Goal: Task Accomplishment & Management: Manage account settings

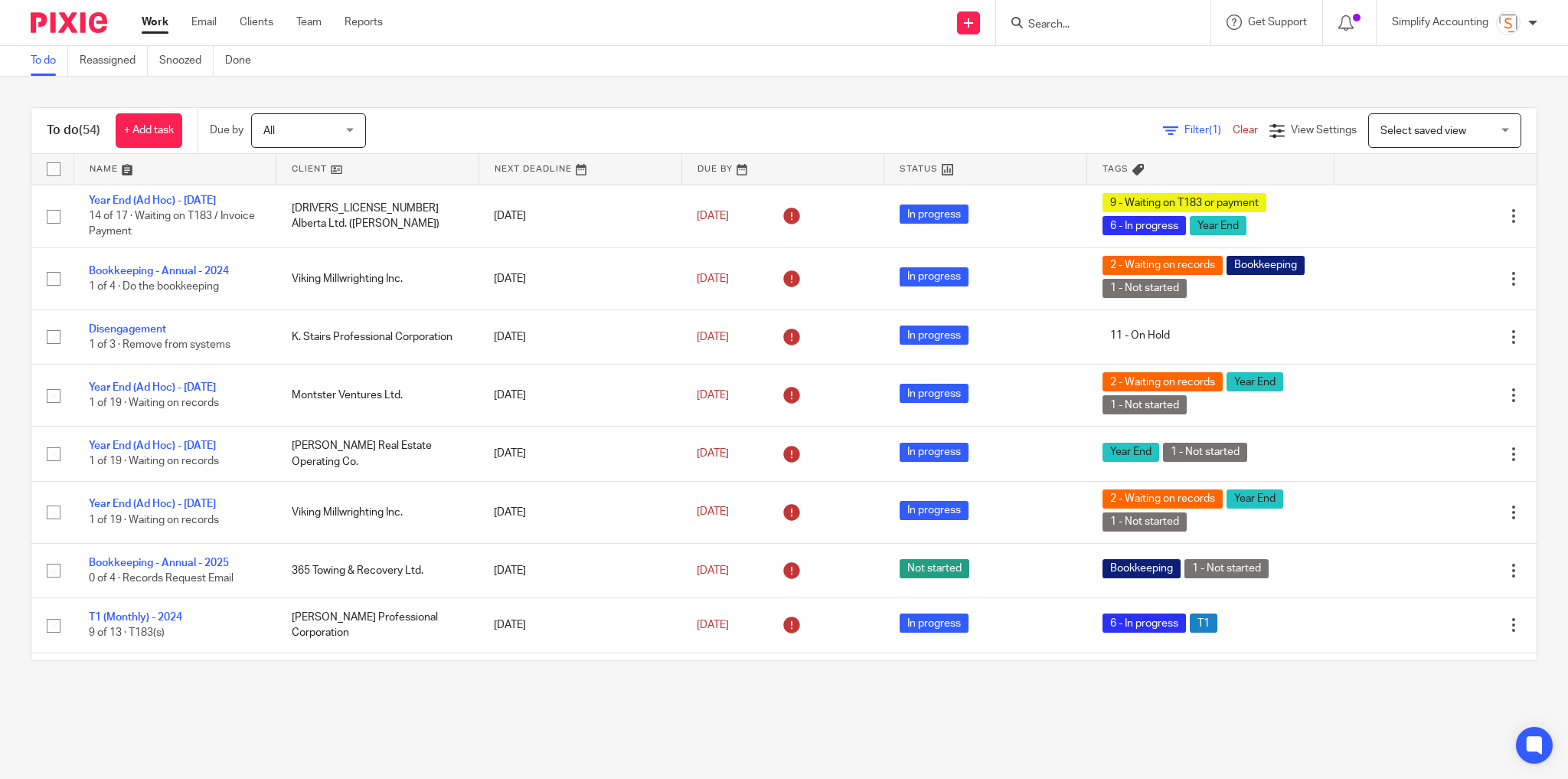
scroll to position [1164, 0]
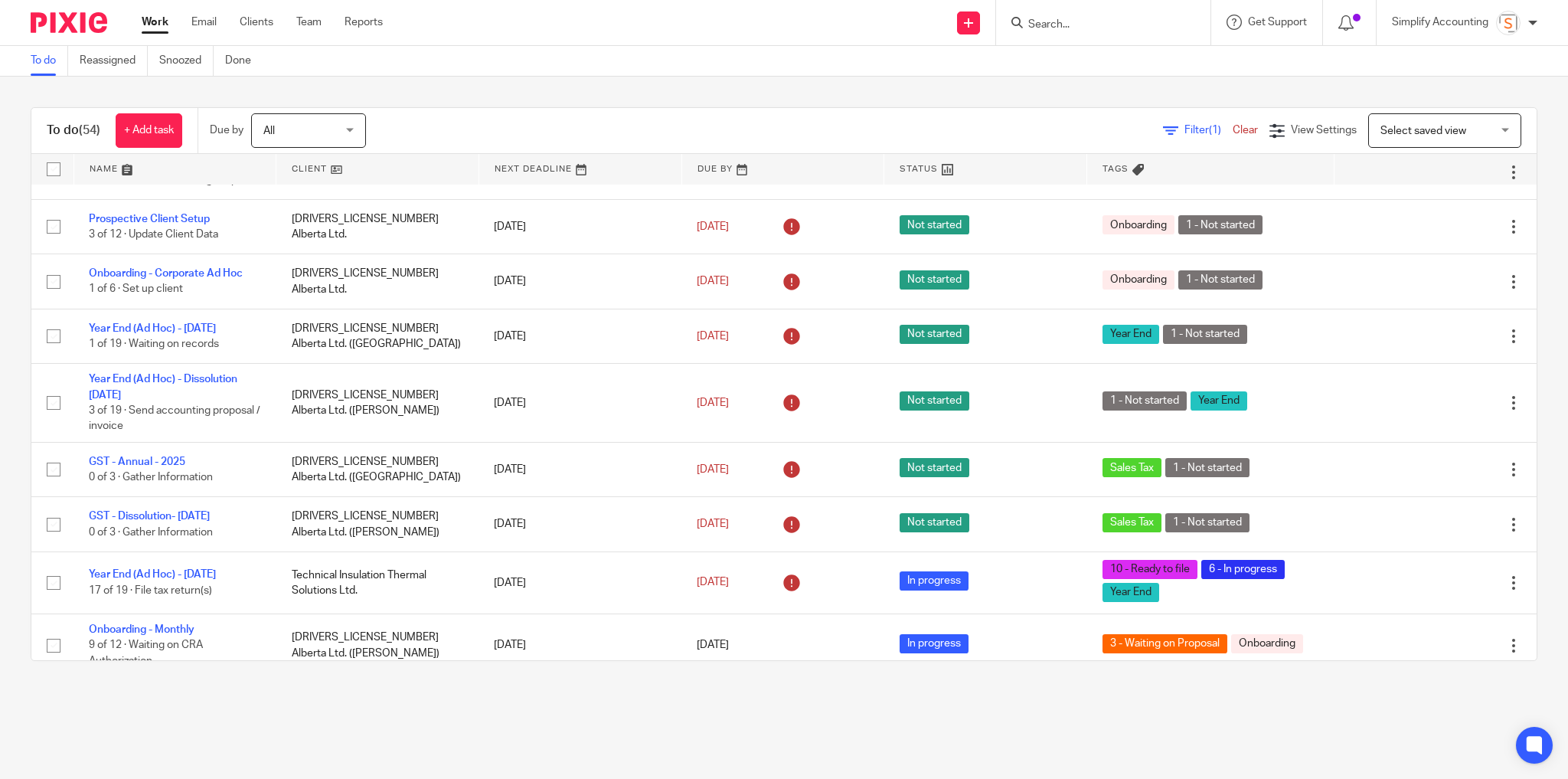
click at [1113, 31] on form at bounding box center [1109, 22] width 163 height 19
click at [1060, 16] on form at bounding box center [1109, 22] width 163 height 19
click at [1065, 27] on input "Search" at bounding box center [1096, 25] width 138 height 14
type input "ovp"
click at [1109, 71] on link at bounding box center [1188, 71] width 328 height 47
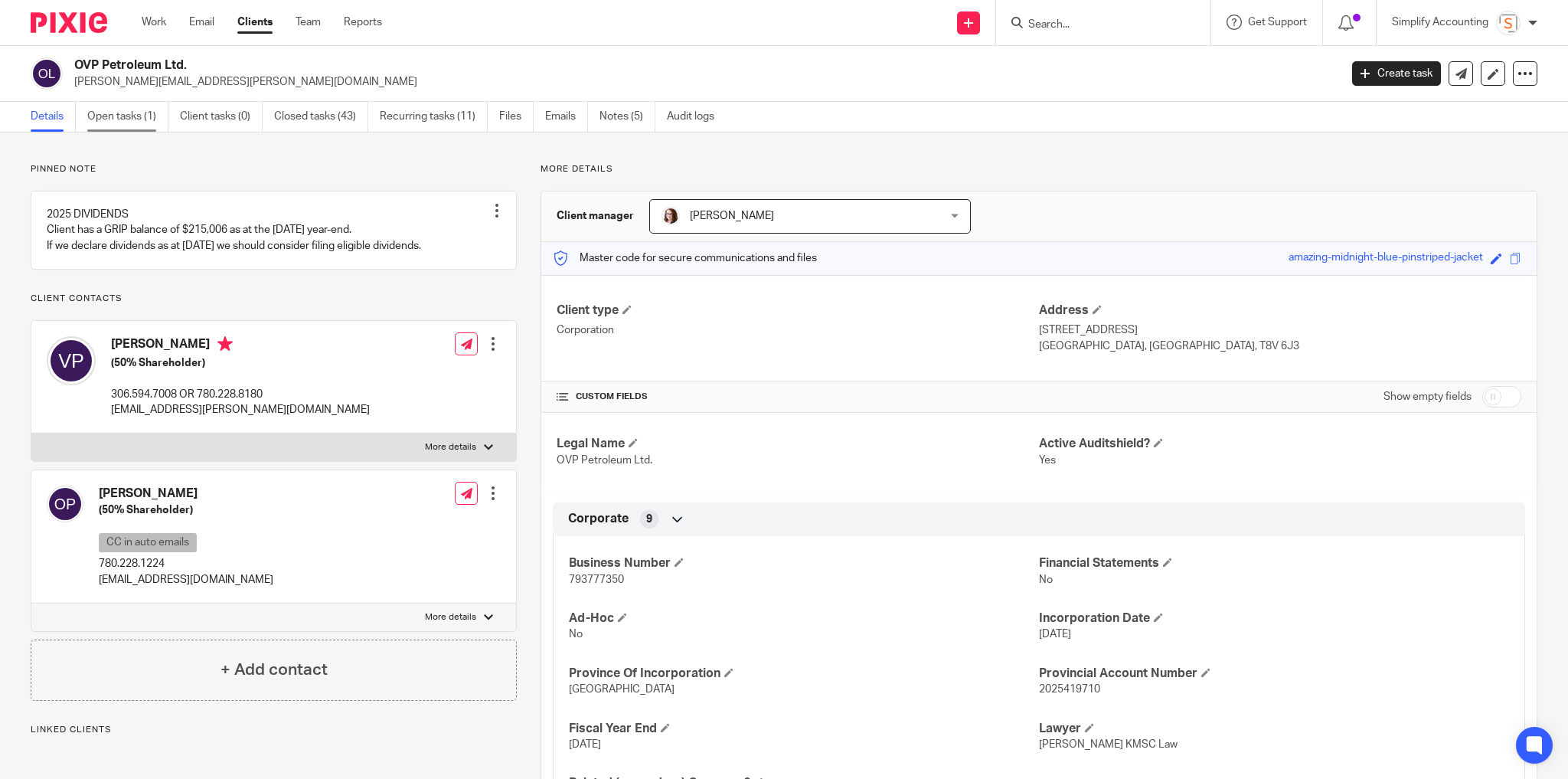
click at [105, 114] on link "Open tasks (1)" at bounding box center [127, 116] width 81 height 30
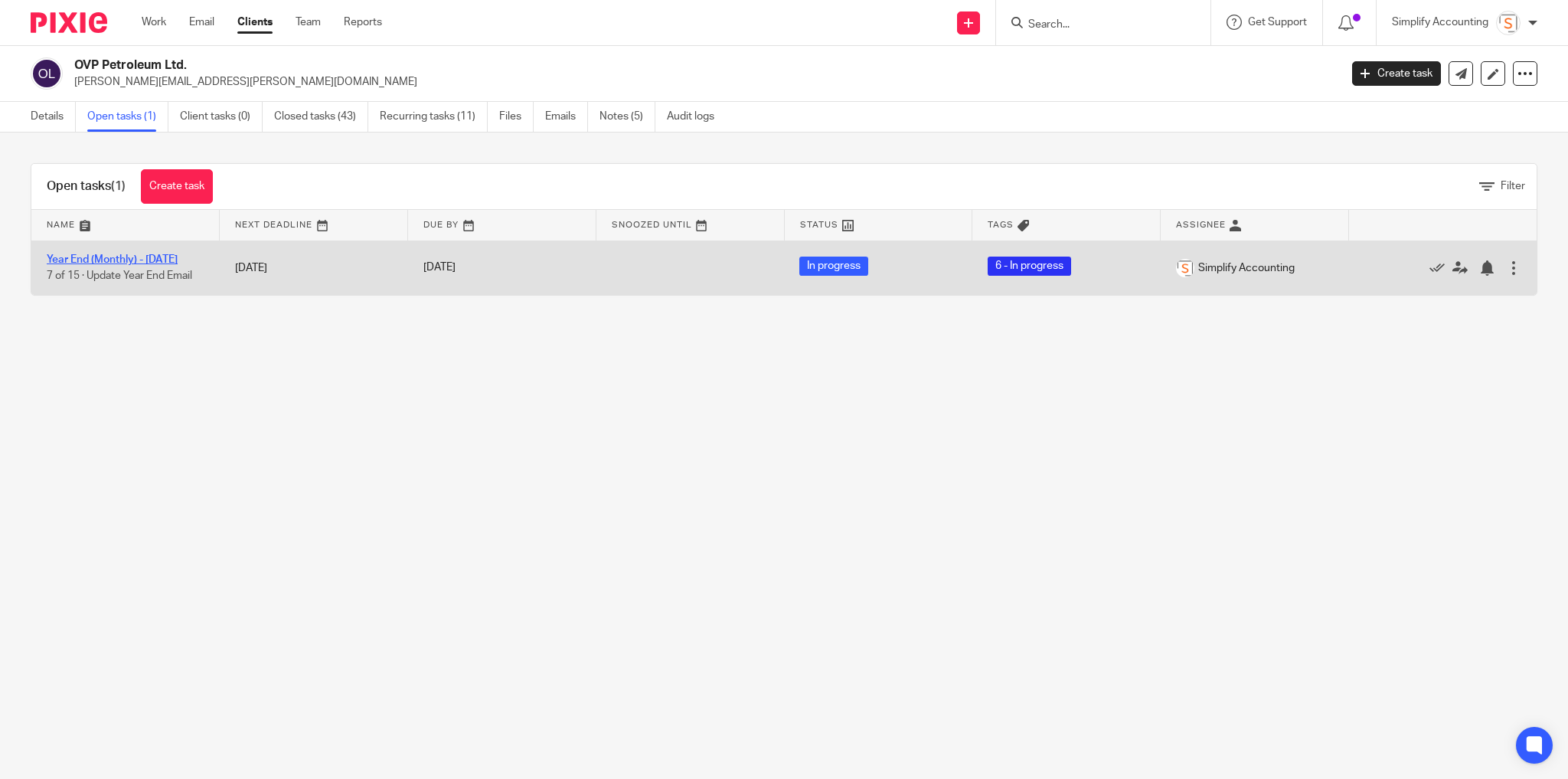
click at [149, 261] on link "Year End (Monthly) - [DATE]" at bounding box center [112, 259] width 131 height 10
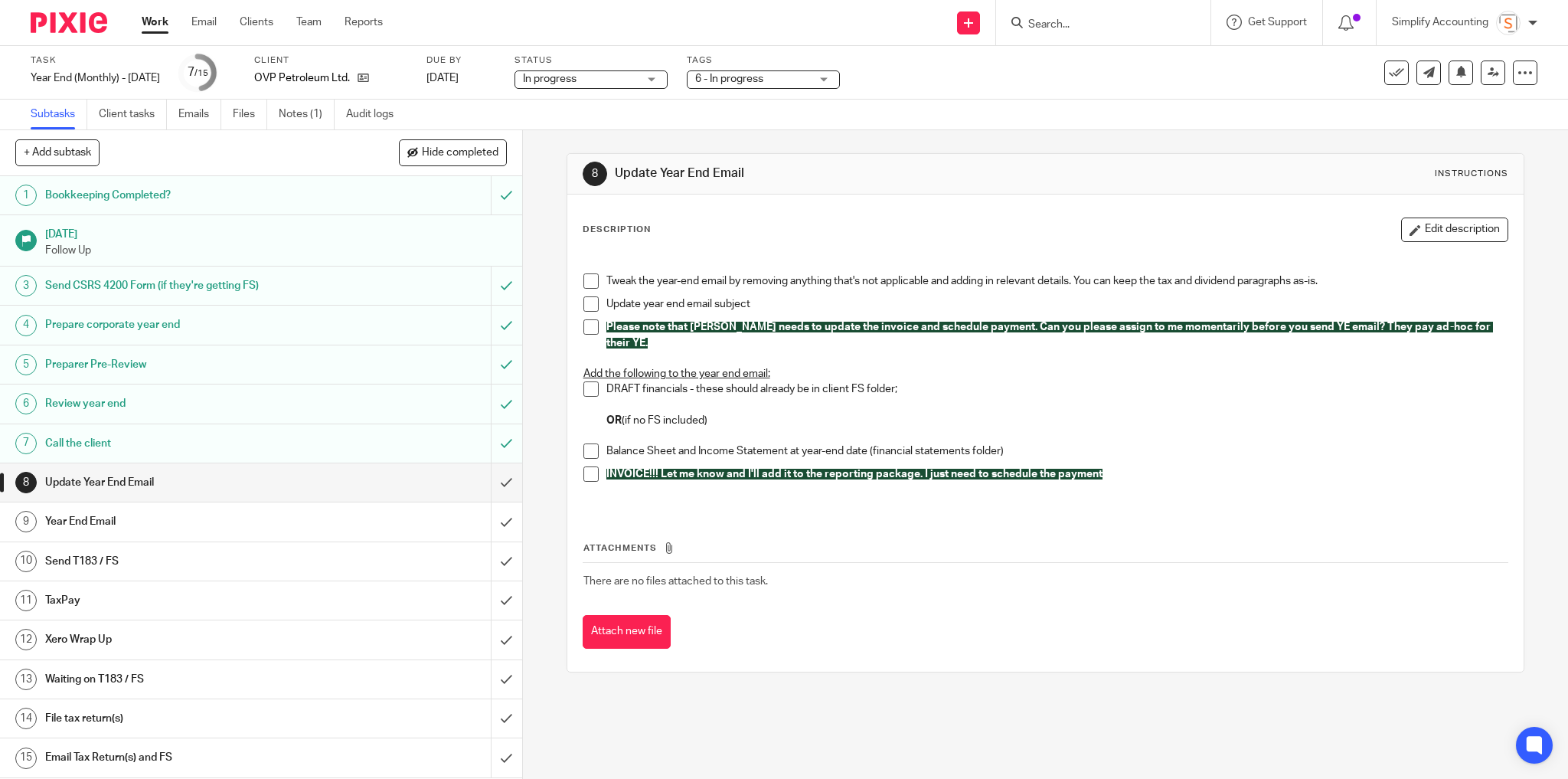
click at [588, 467] on span at bounding box center [591, 473] width 15 height 15
click at [585, 326] on span at bounding box center [591, 327] width 15 height 15
click at [422, 520] on div "Year End Email" at bounding box center [259, 521] width 430 height 23
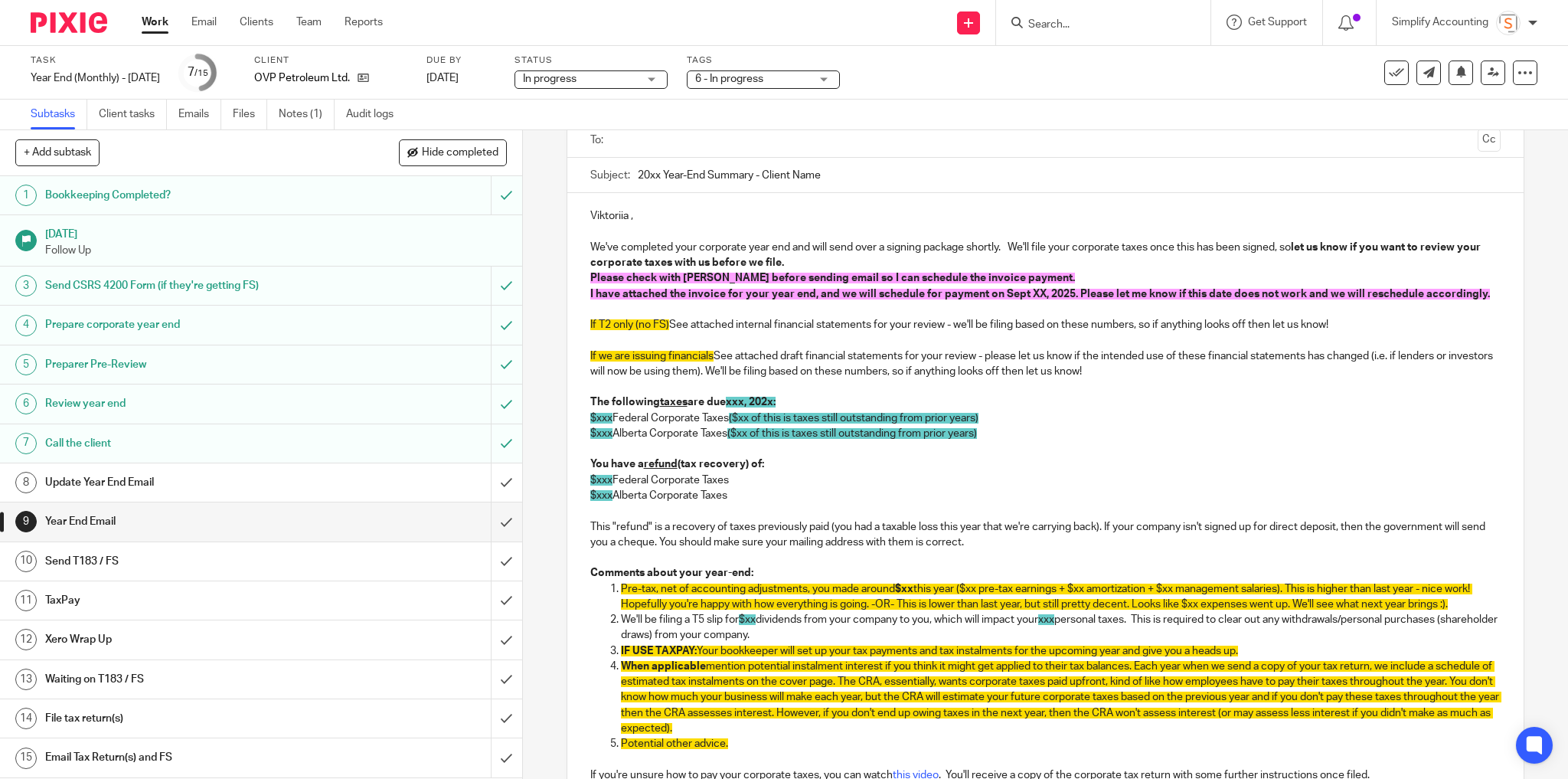
scroll to position [122, 0]
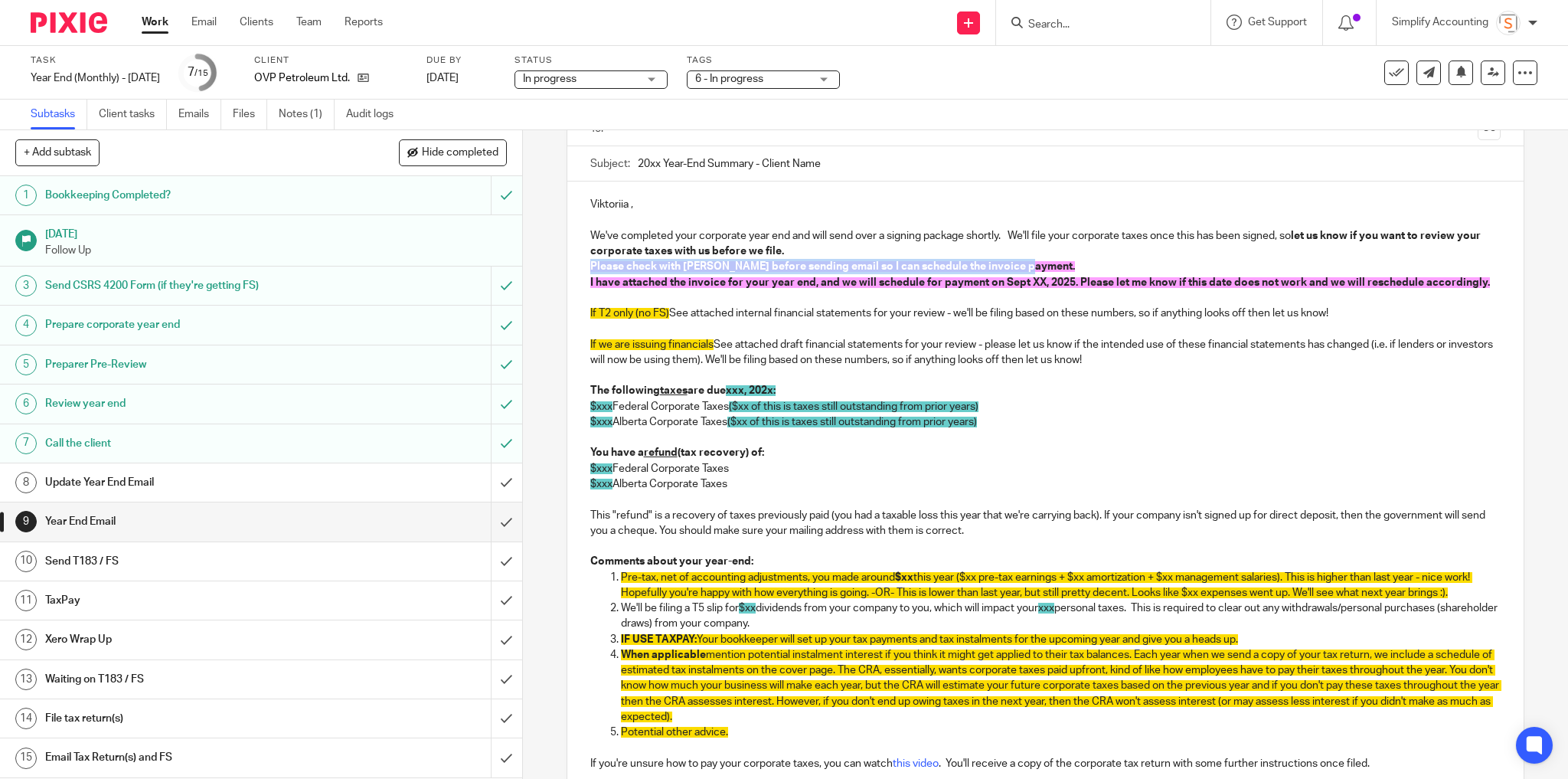
drag, startPoint x: 983, startPoint y: 269, endPoint x: 586, endPoint y: 268, distance: 397.0
click at [590, 268] on p "Please check with [PERSON_NAME] before sending email so I can schedule the invo…" at bounding box center [1045, 266] width 911 height 15
click at [1026, 279] on span "I have attached the invoice for your year end, and we will schedule for payment…" at bounding box center [1040, 282] width 900 height 10
click at [920, 281] on span "I have attached the invoice for your year end, and we will schedule for payment…" at bounding box center [1040, 282] width 900 height 10
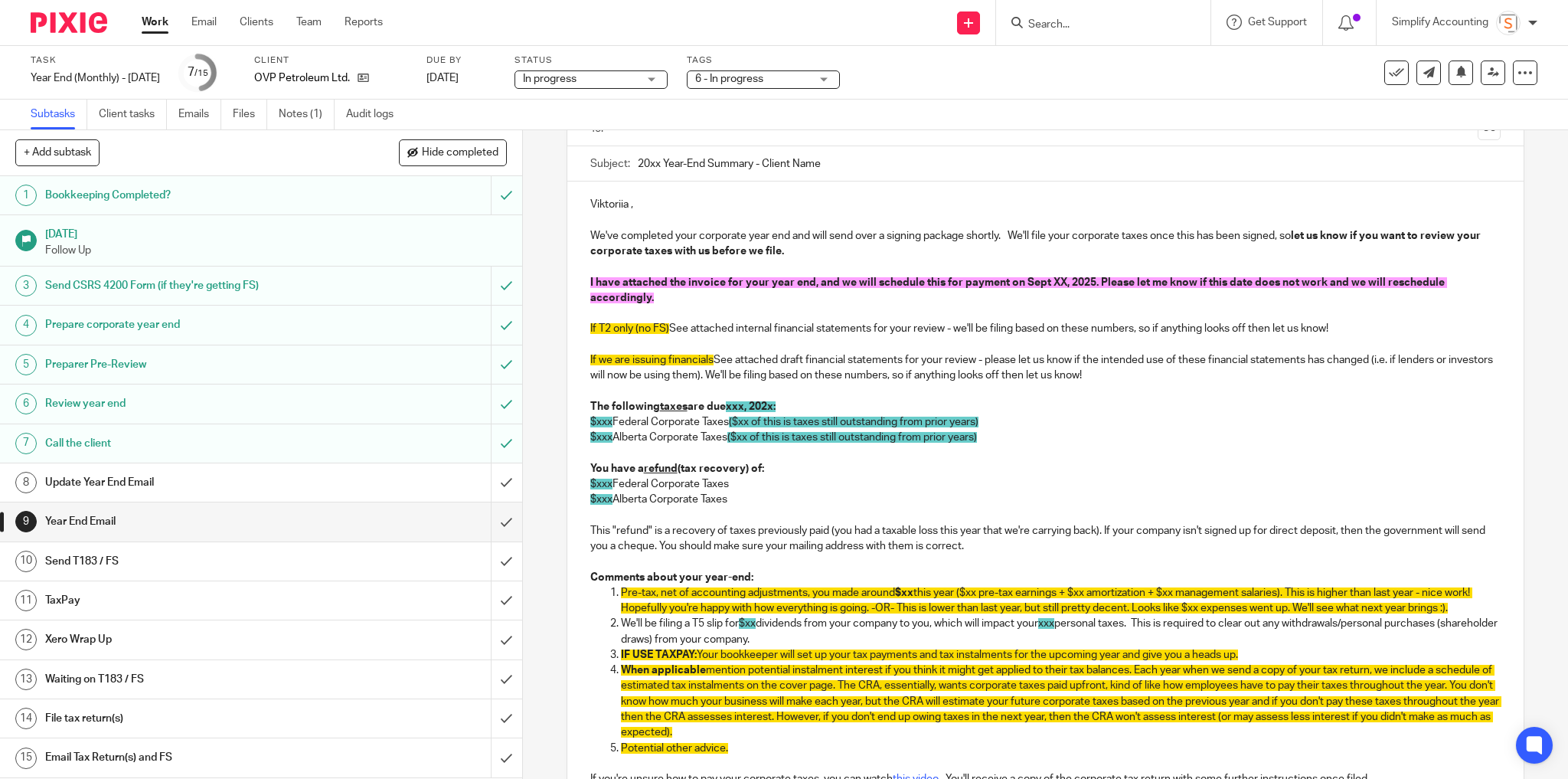
click at [1016, 281] on span "I have attached the invoice for your year end, and we will schedule this for pa…" at bounding box center [1018, 290] width 856 height 26
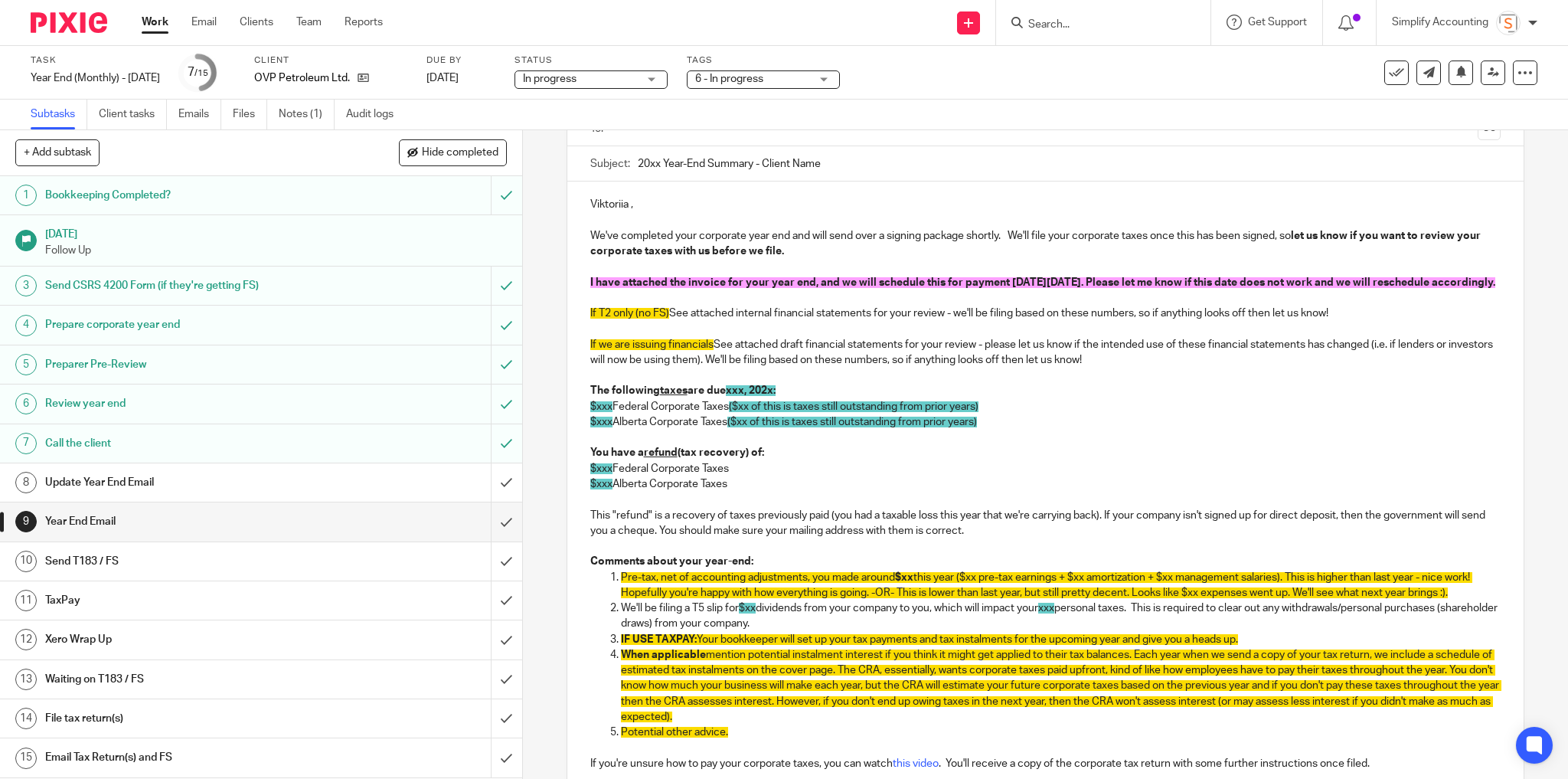
drag, startPoint x: 703, startPoint y: 299, endPoint x: 585, endPoint y: 282, distance: 119.2
click at [590, 282] on p "I have attached the invoice for your year end, and we will schedule this for pa…" at bounding box center [1045, 282] width 911 height 15
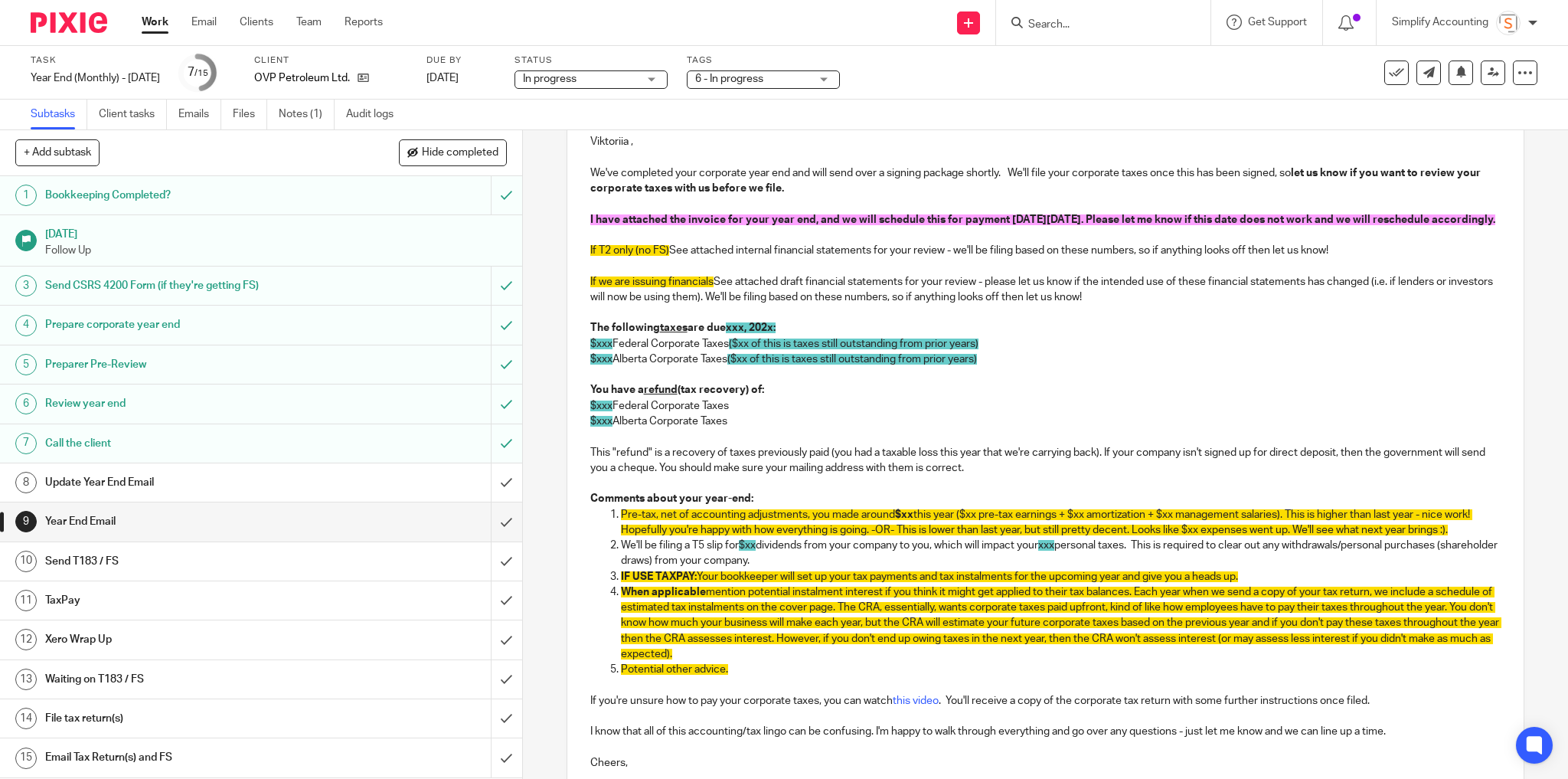
scroll to position [307, 0]
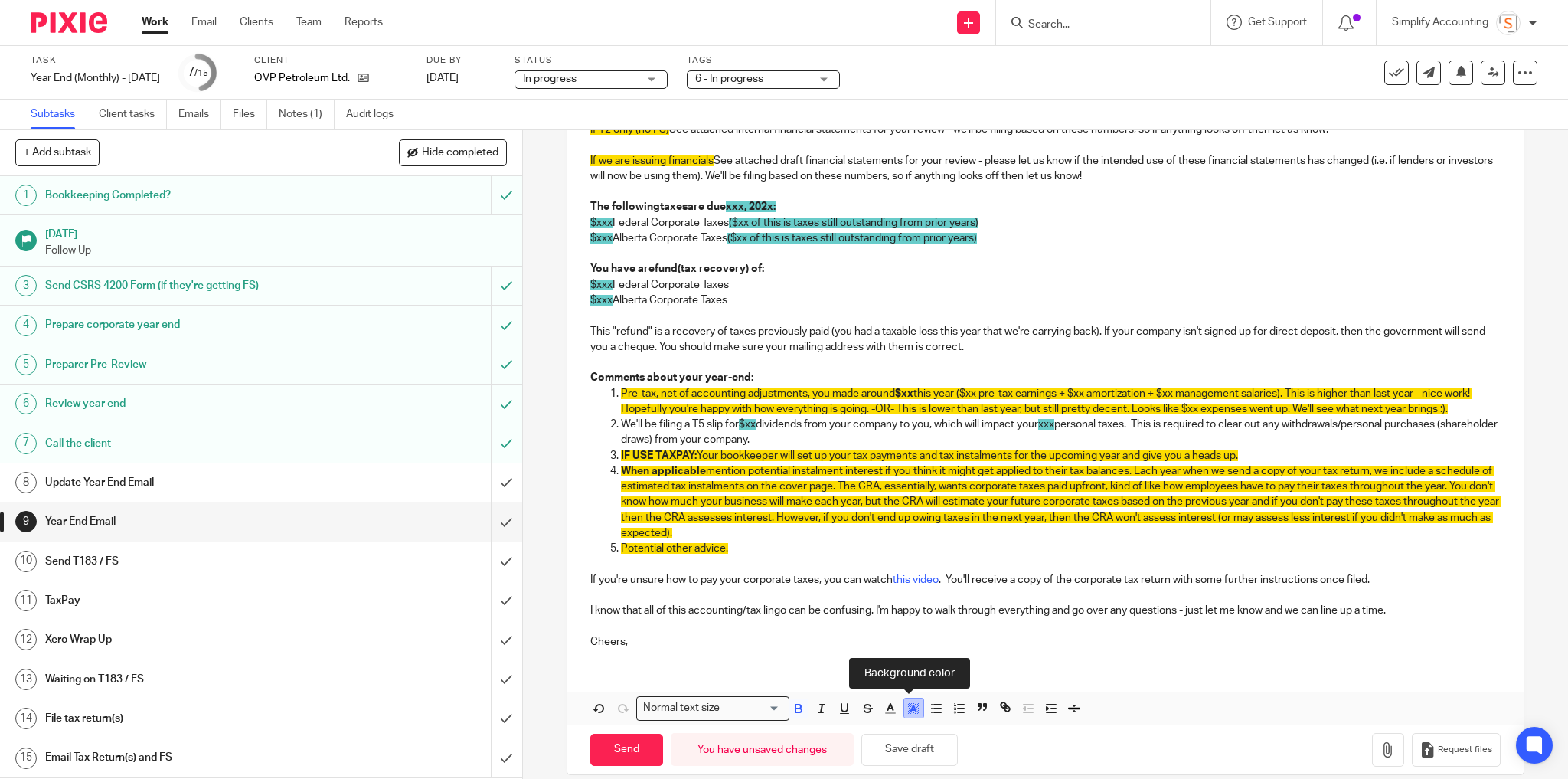
click at [910, 711] on polyline "button" at bounding box center [912, 709] width 6 height 6
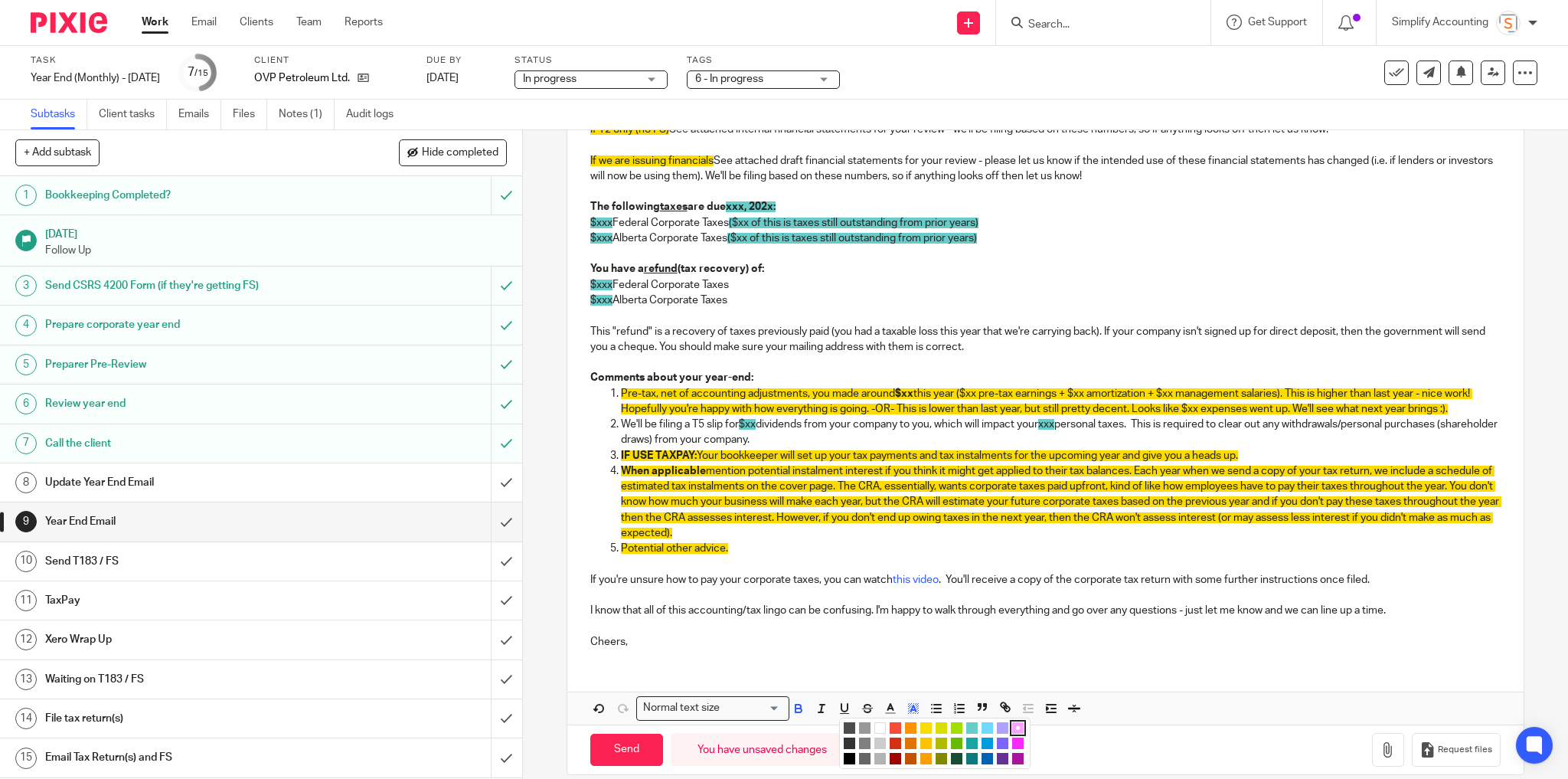
click at [874, 733] on li "color:#FFFFFF" at bounding box center [880, 728] width 11 height 11
drag, startPoint x: 1072, startPoint y: 255, endPoint x: 1071, endPoint y: 265, distance: 10.0
click at [1072, 246] on p "$xxx Alberta Corporate Taxes ($xx of this is taxes still outstanding from prior…" at bounding box center [1045, 238] width 911 height 15
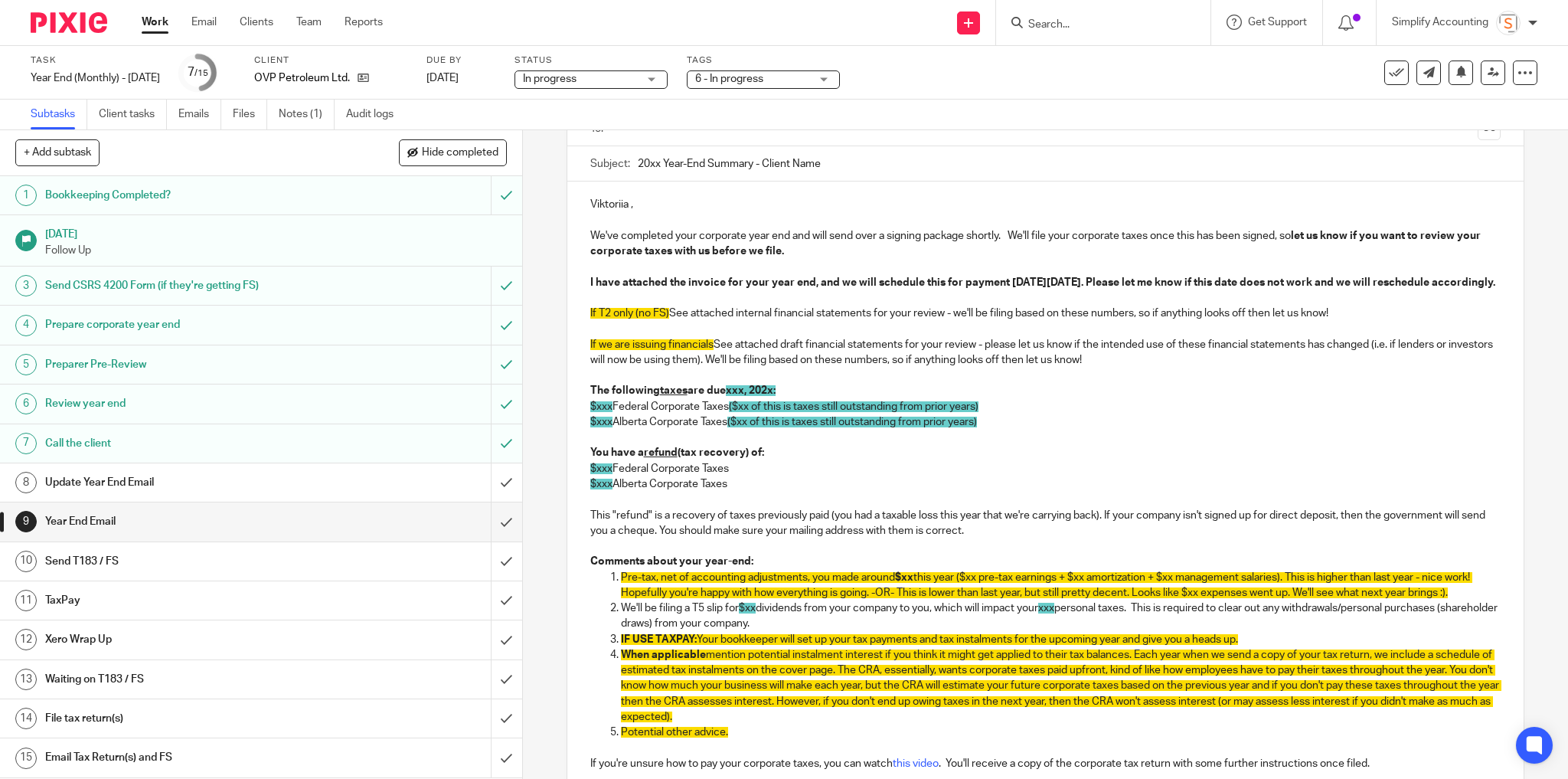
scroll to position [62, 0]
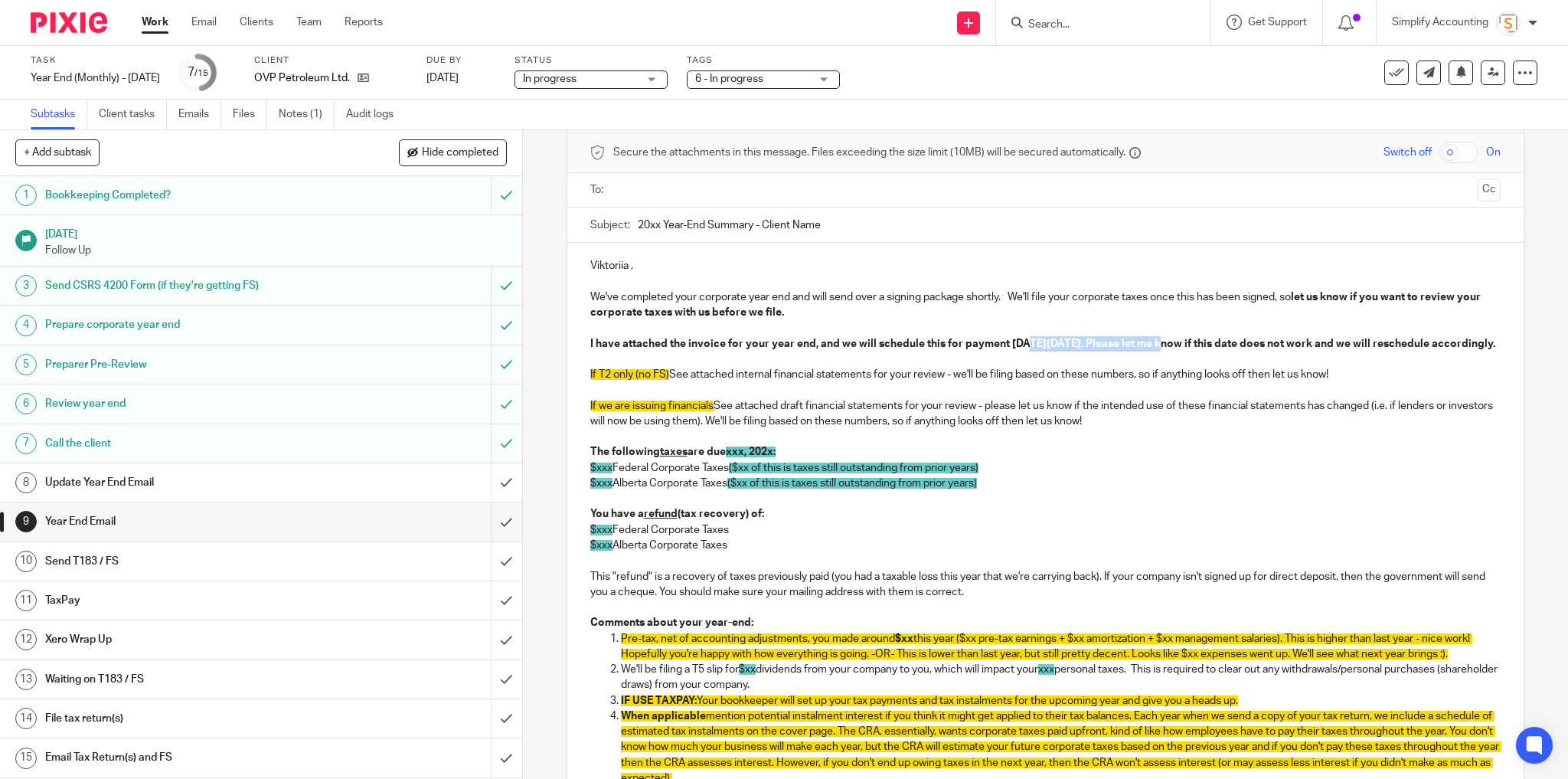
drag, startPoint x: 1020, startPoint y: 342, endPoint x: 1154, endPoint y: 341, distance: 134.0
click at [1154, 341] on strong "I have attached the invoice for your year end, and we will schedule this for pa…" at bounding box center [1042, 343] width 904 height 10
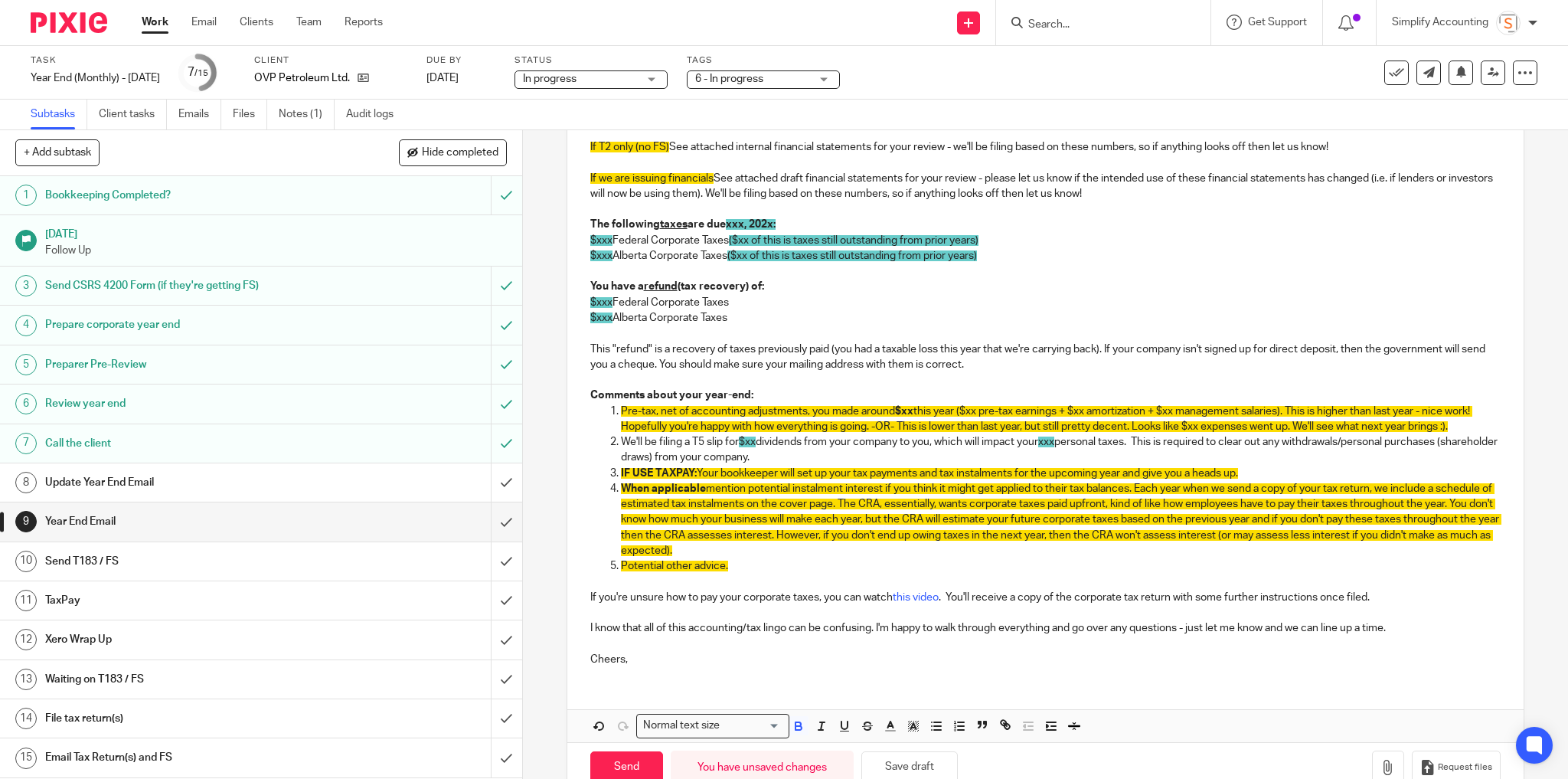
scroll to position [337, 0]
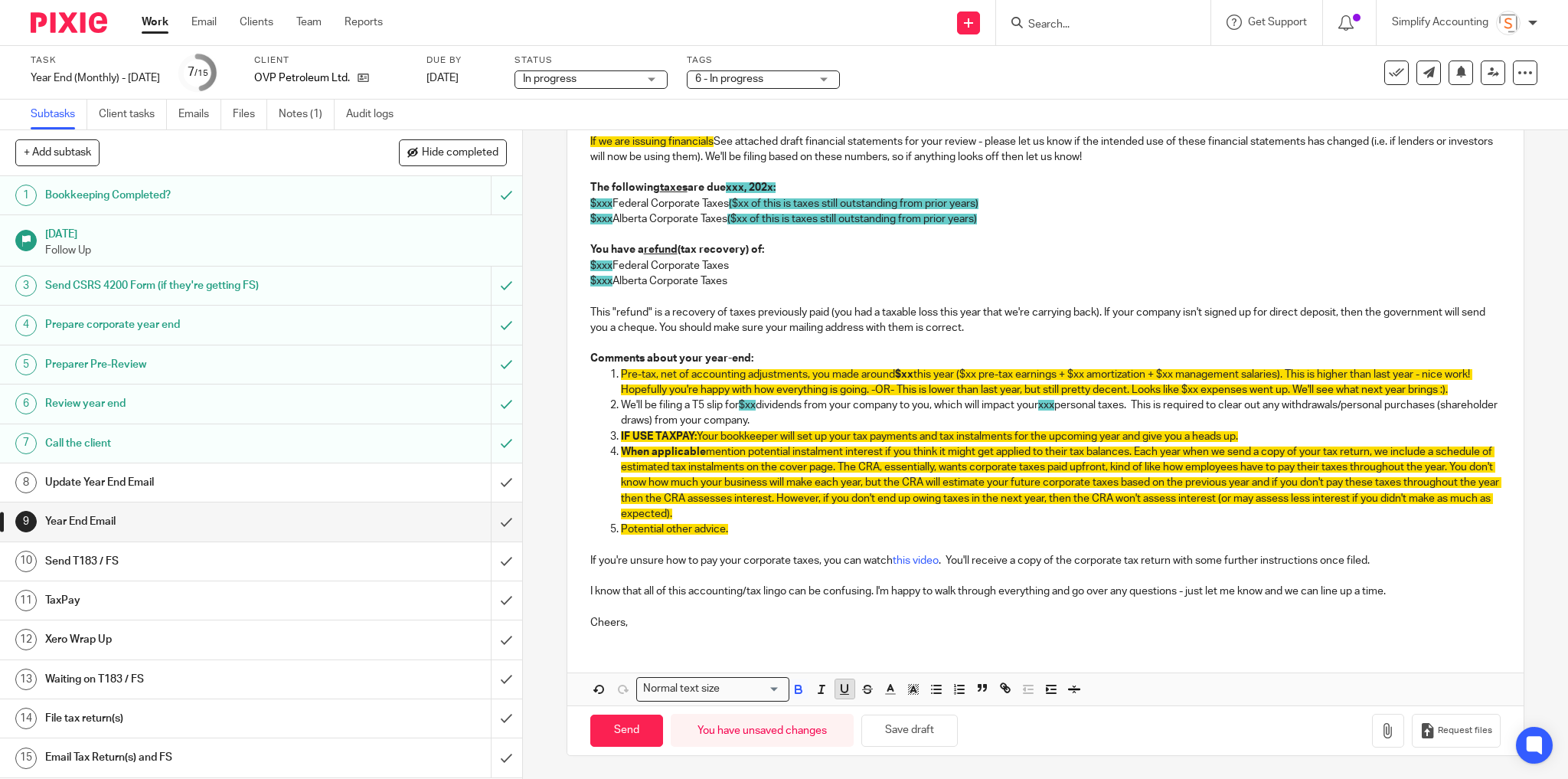
click at [838, 692] on icon "button" at bounding box center [844, 689] width 14 height 14
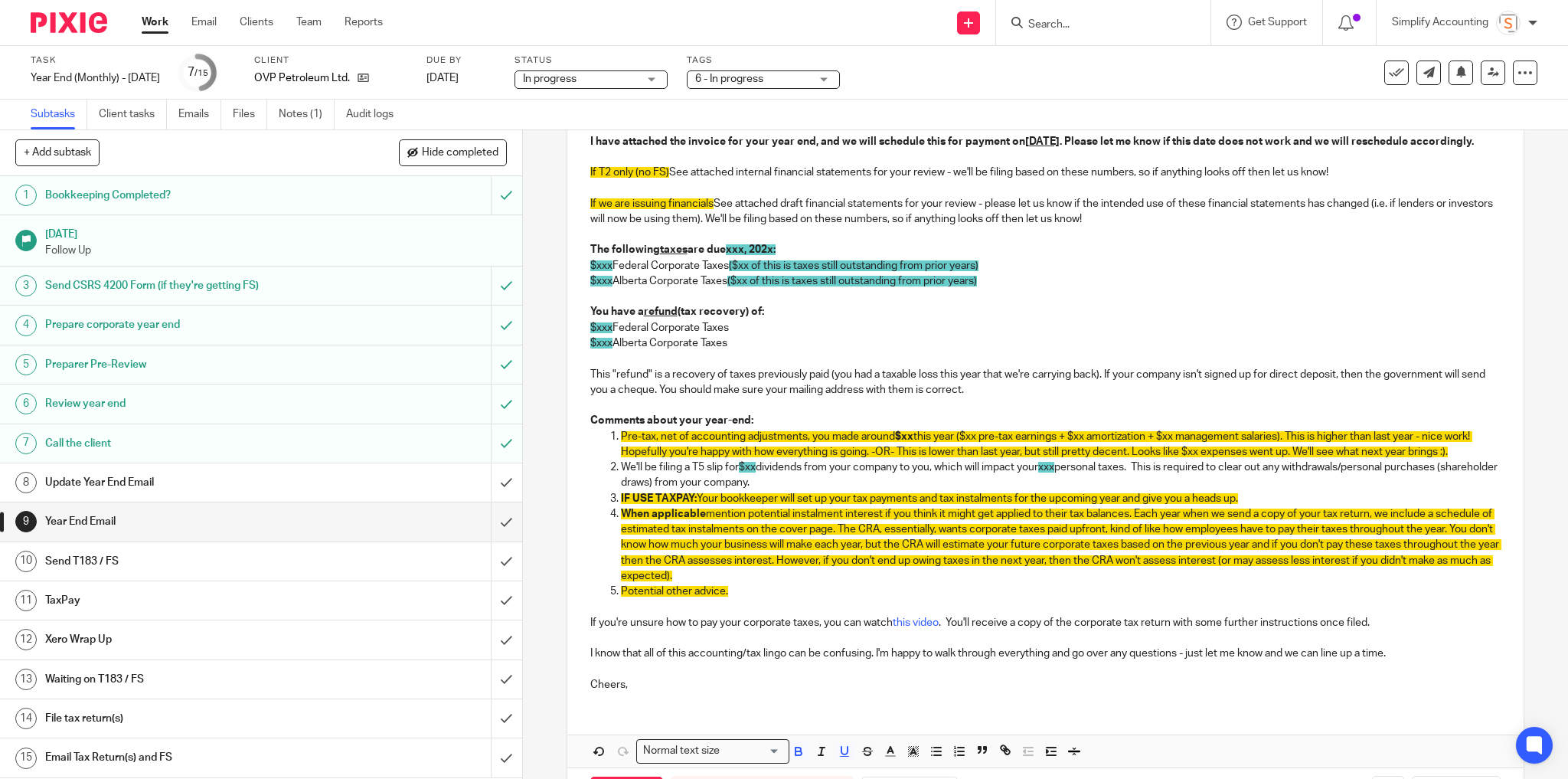
click at [1138, 304] on p at bounding box center [1045, 296] width 911 height 15
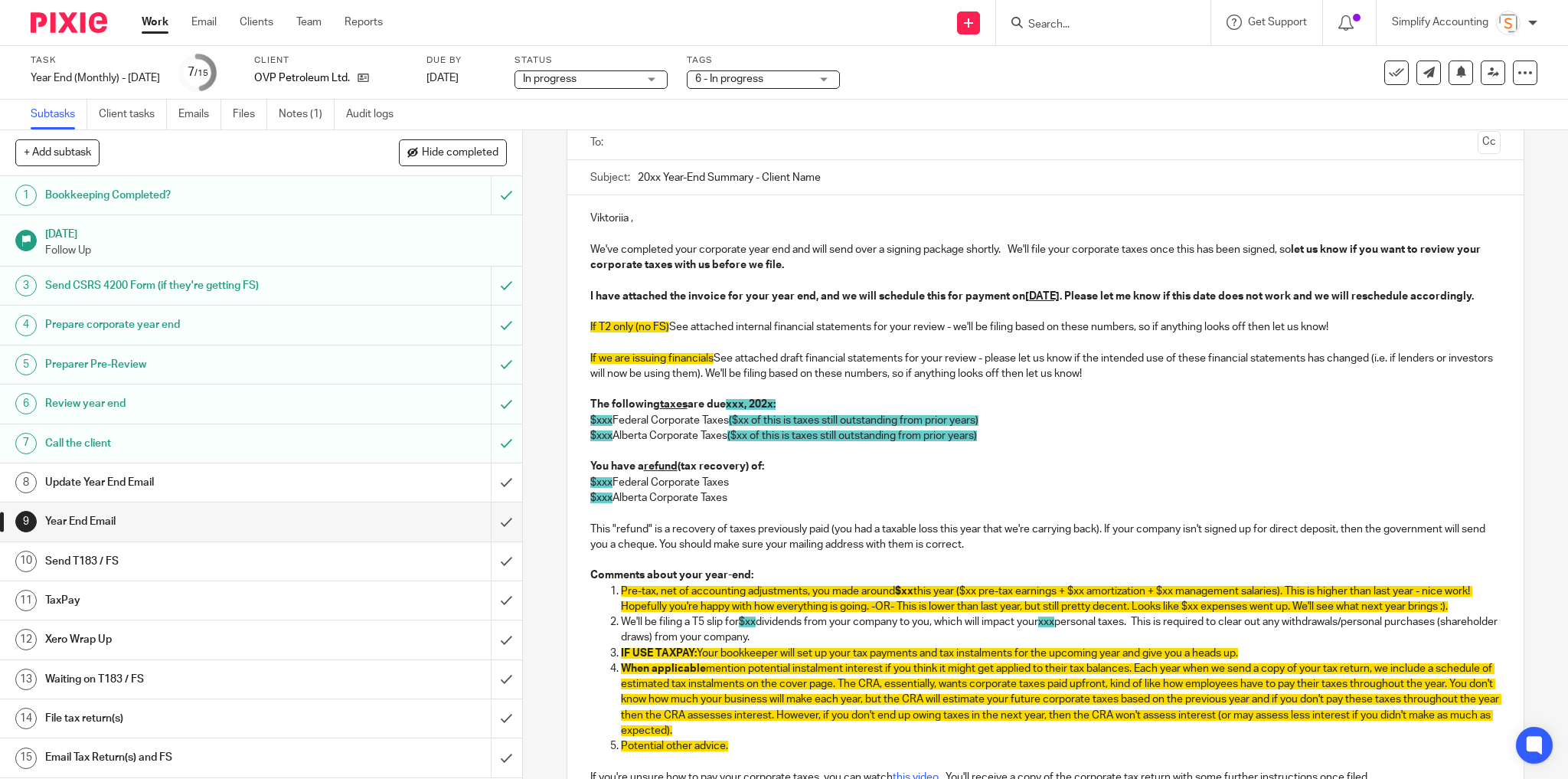
scroll to position [79, 0]
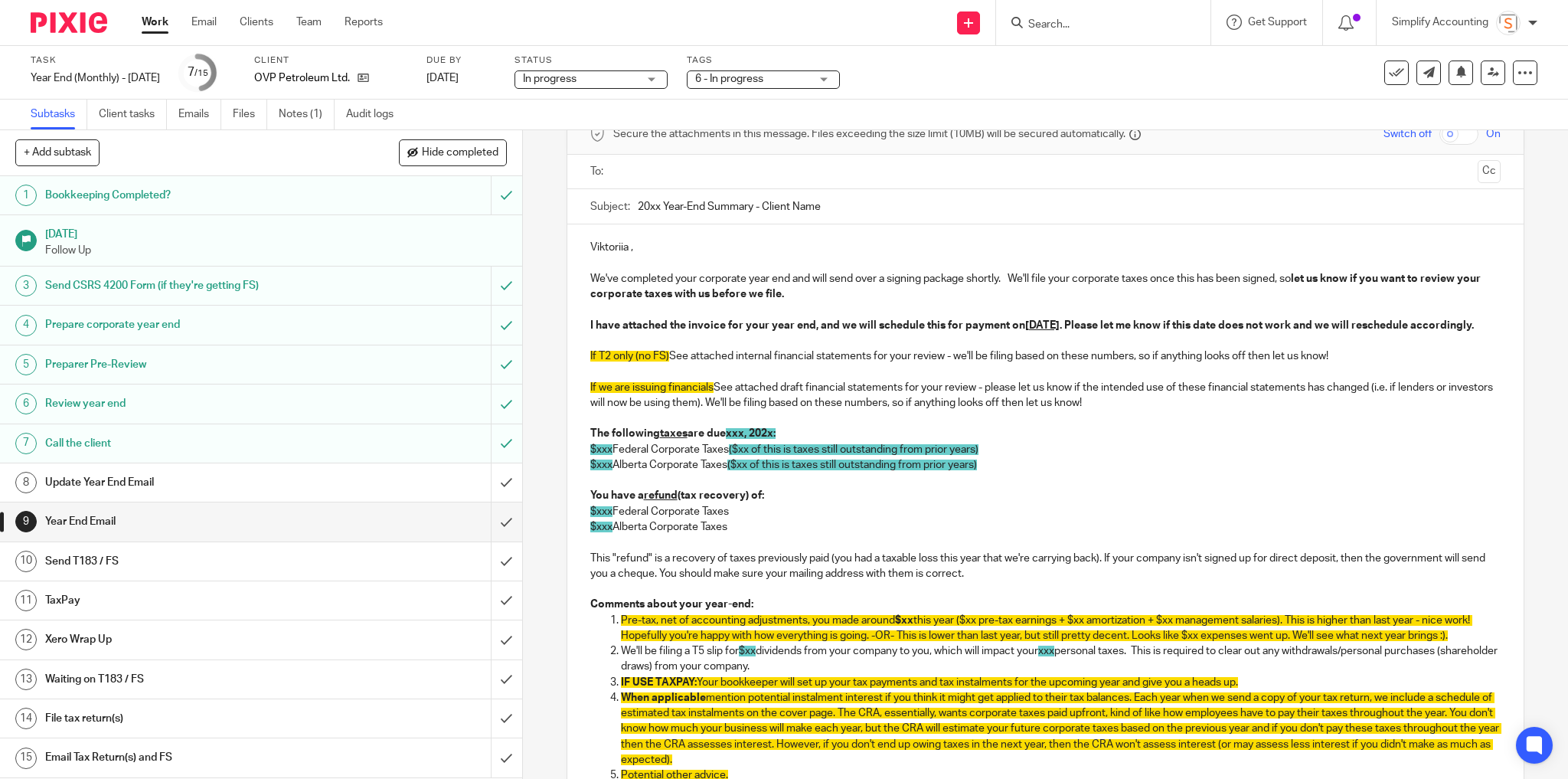
click at [654, 203] on input "20xx Year-End Summary - Client Name" at bounding box center [1069, 206] width 864 height 34
drag, startPoint x: 764, startPoint y: 211, endPoint x: 816, endPoint y: 218, distance: 52.5
click at [816, 218] on input "2025 Year-End Summary - Client Name" at bounding box center [1069, 206] width 864 height 34
paste input "OVP Petroleum Ltd."
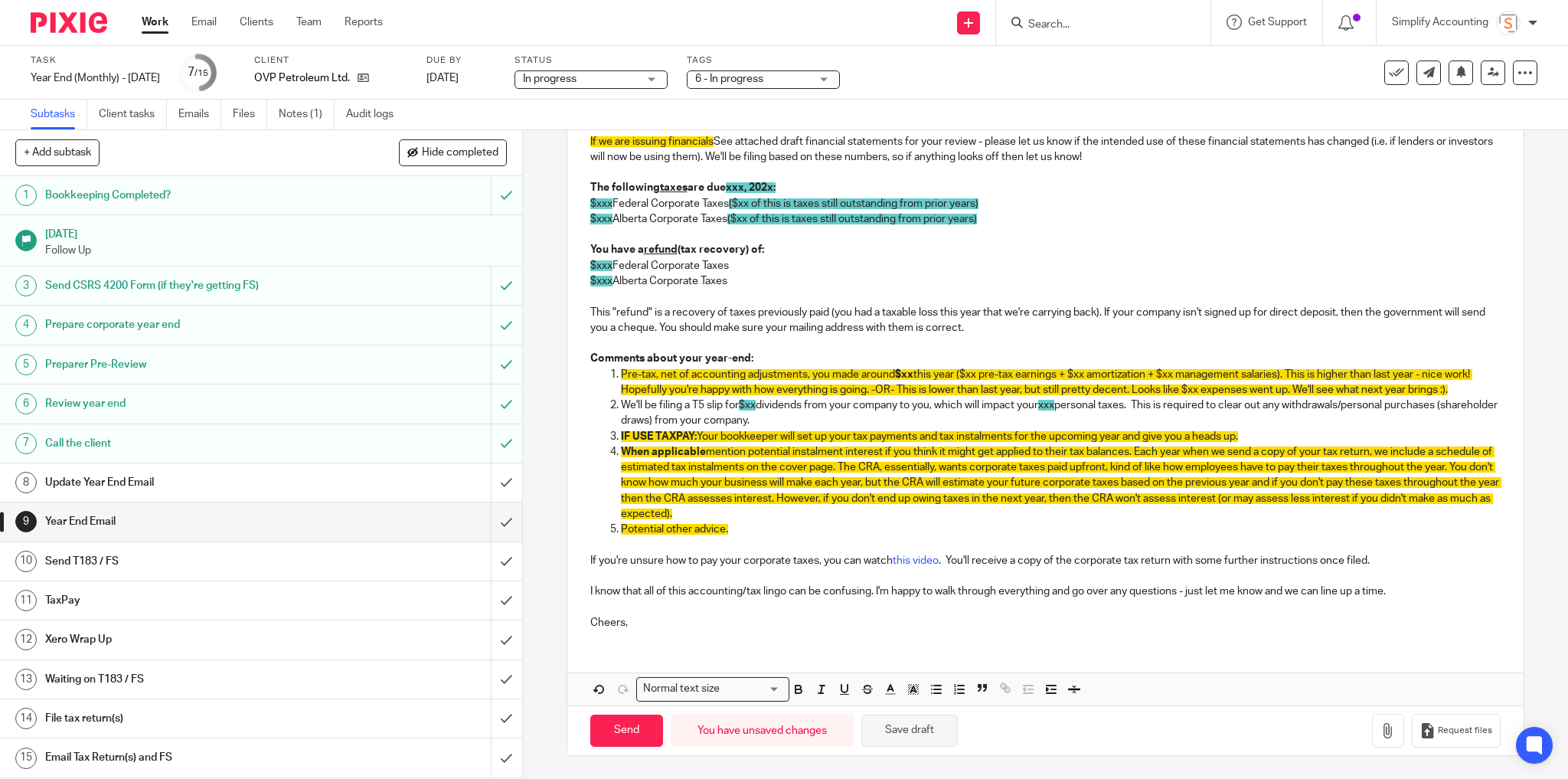
scroll to position [337, 0]
type input "2025 Year-End Summary - OVP Petroleum Ltd."
click at [904, 729] on button "Save draft" at bounding box center [909, 730] width 97 height 33
click at [930, 733] on button "Save draft" at bounding box center [909, 730] width 97 height 33
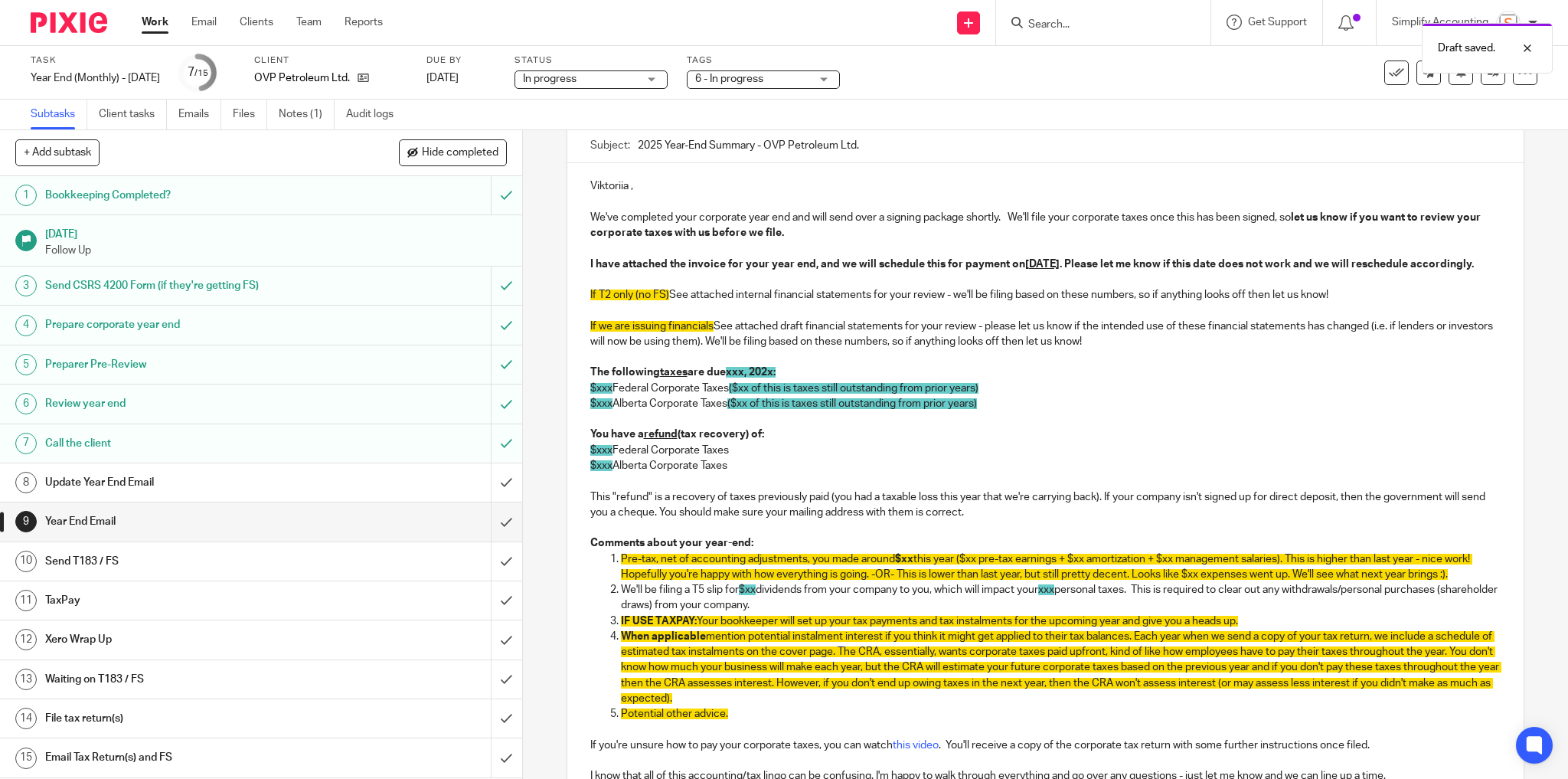
scroll to position [0, 0]
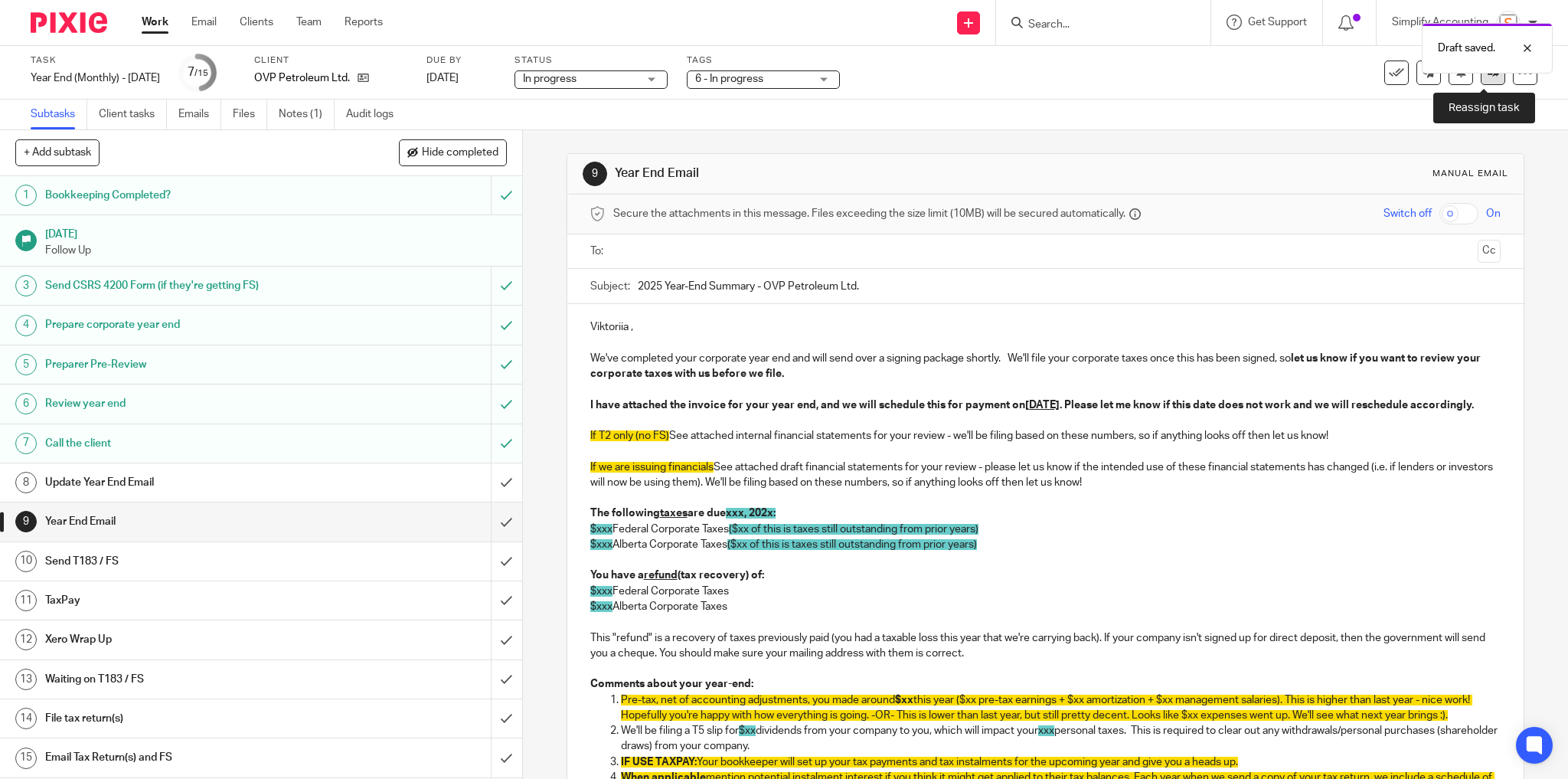
click at [1484, 82] on link at bounding box center [1493, 73] width 25 height 25
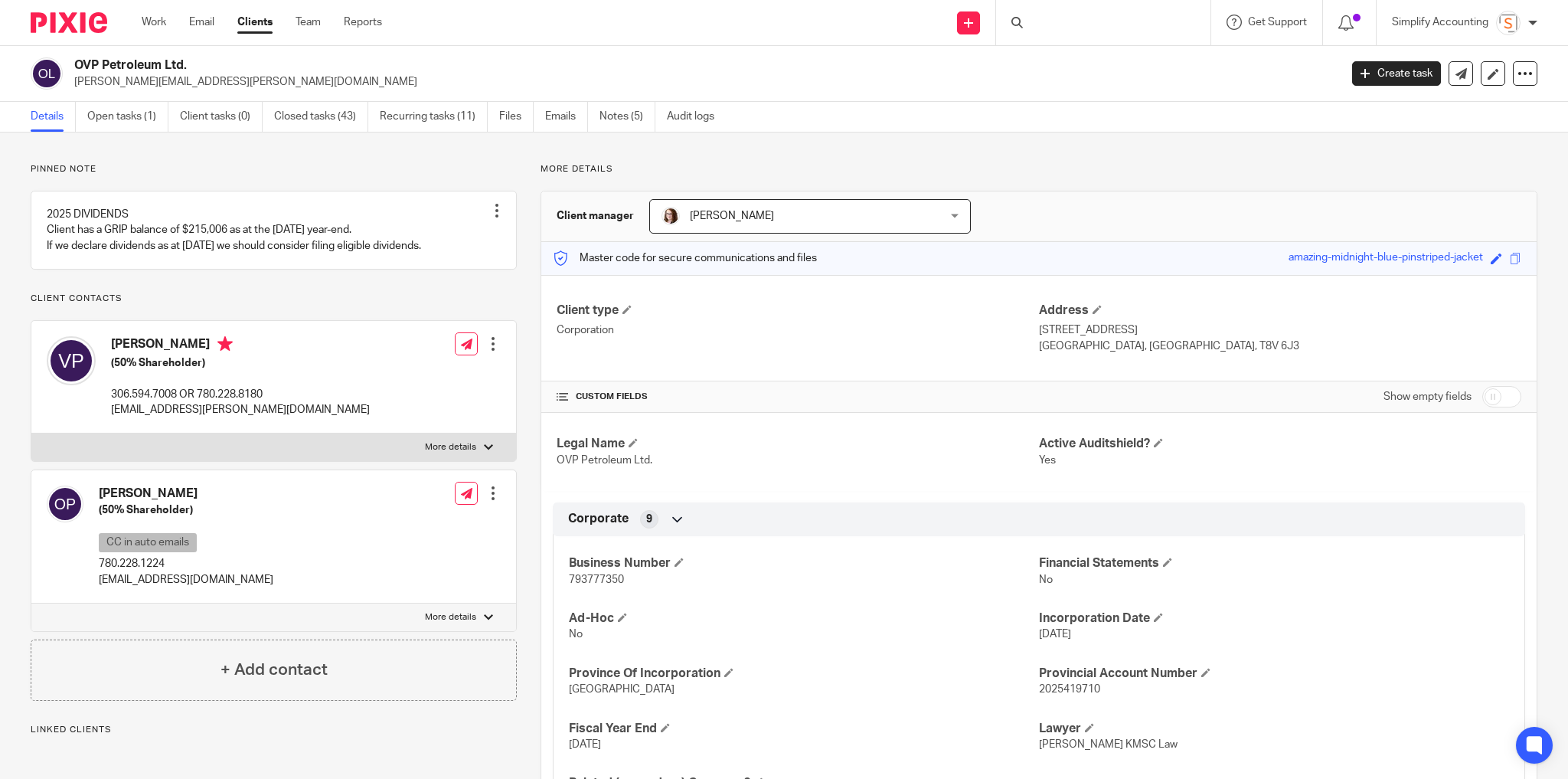
click at [142, 71] on h2 "OVP Petroleum Ltd." at bounding box center [576, 66] width 1004 height 16
copy div "OVP Petroleum Ltd."
click at [133, 118] on link "Open tasks (1)" at bounding box center [127, 116] width 81 height 30
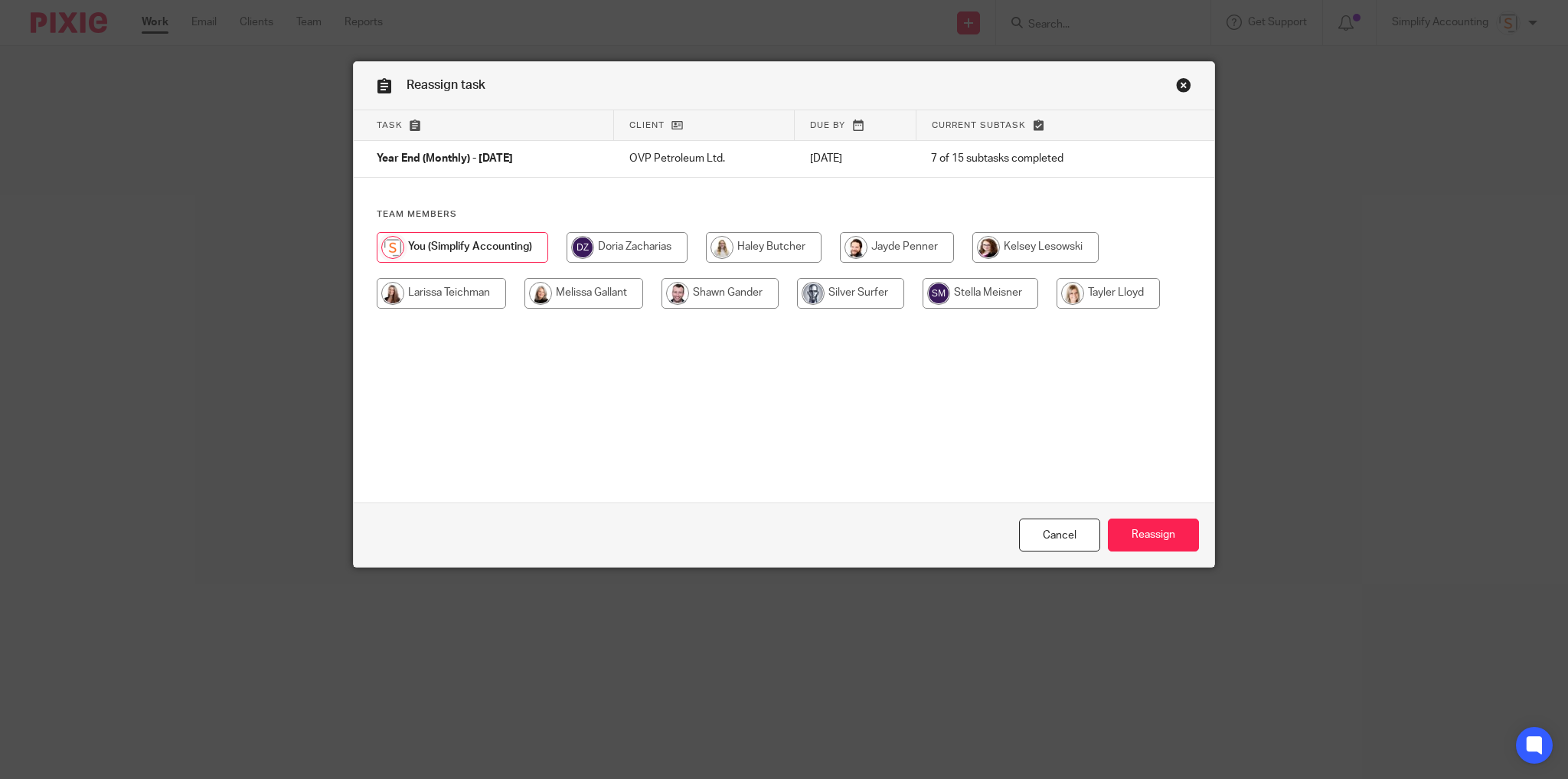
click at [571, 299] on input "radio" at bounding box center [583, 293] width 118 height 30
radio input "true"
click at [1148, 533] on input "Reassign" at bounding box center [1153, 534] width 91 height 33
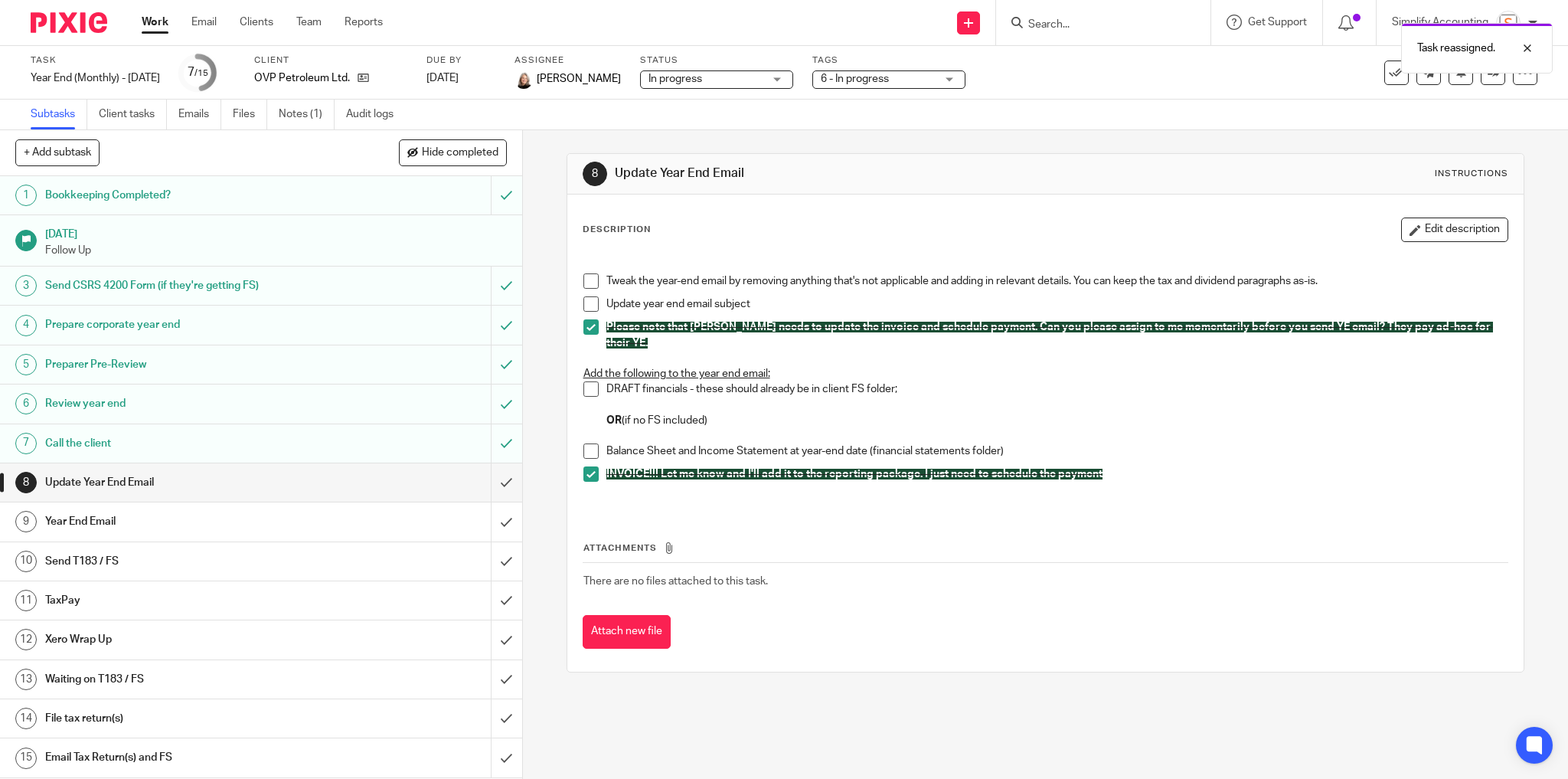
click at [180, 481] on h1 "Update Year End Email" at bounding box center [188, 482] width 287 height 23
click at [1443, 233] on button "Edit description" at bounding box center [1454, 230] width 107 height 25
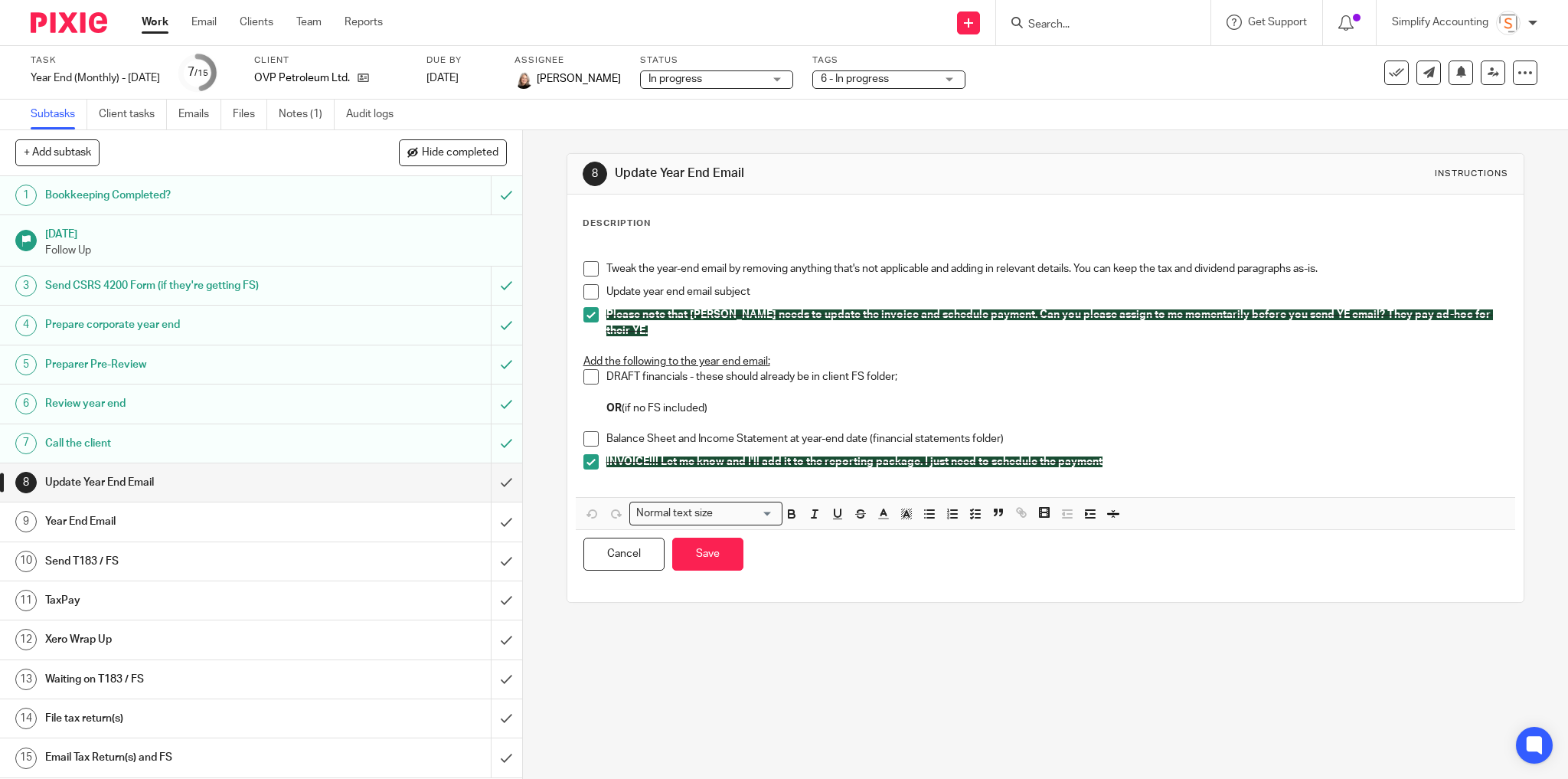
click at [812, 283] on div "Tweak the year-end email by removing anything that's not applicable and adding …" at bounding box center [1057, 272] width 902 height 23
click at [812, 295] on p "Update year end email subject" at bounding box center [1057, 291] width 902 height 15
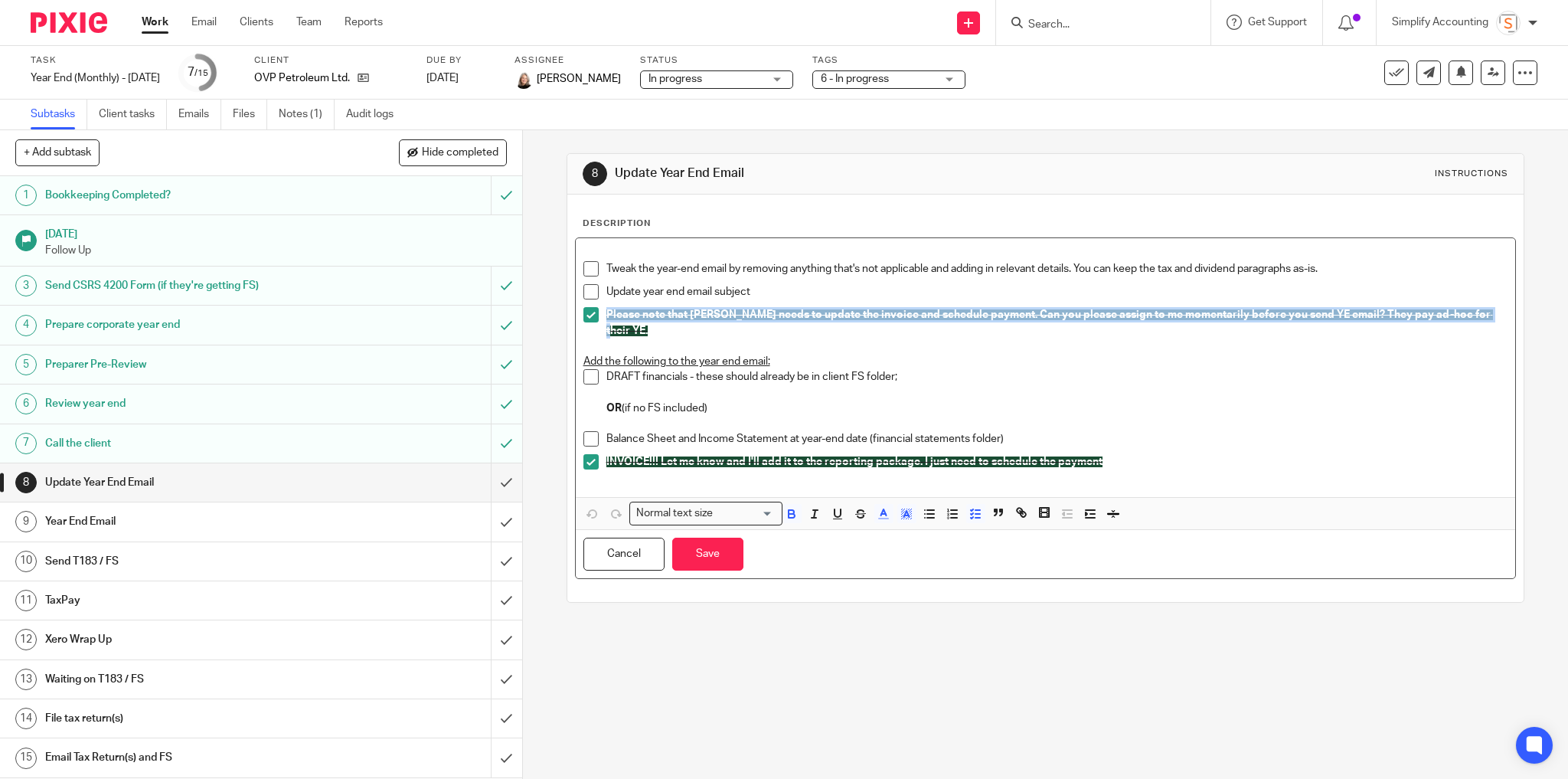
drag, startPoint x: 1471, startPoint y: 314, endPoint x: 603, endPoint y: 315, distance: 868.0
click at [606, 315] on span "Please note that Hayley needs to update the invoice and schedule payment. Can y…" at bounding box center [1049, 322] width 887 height 26
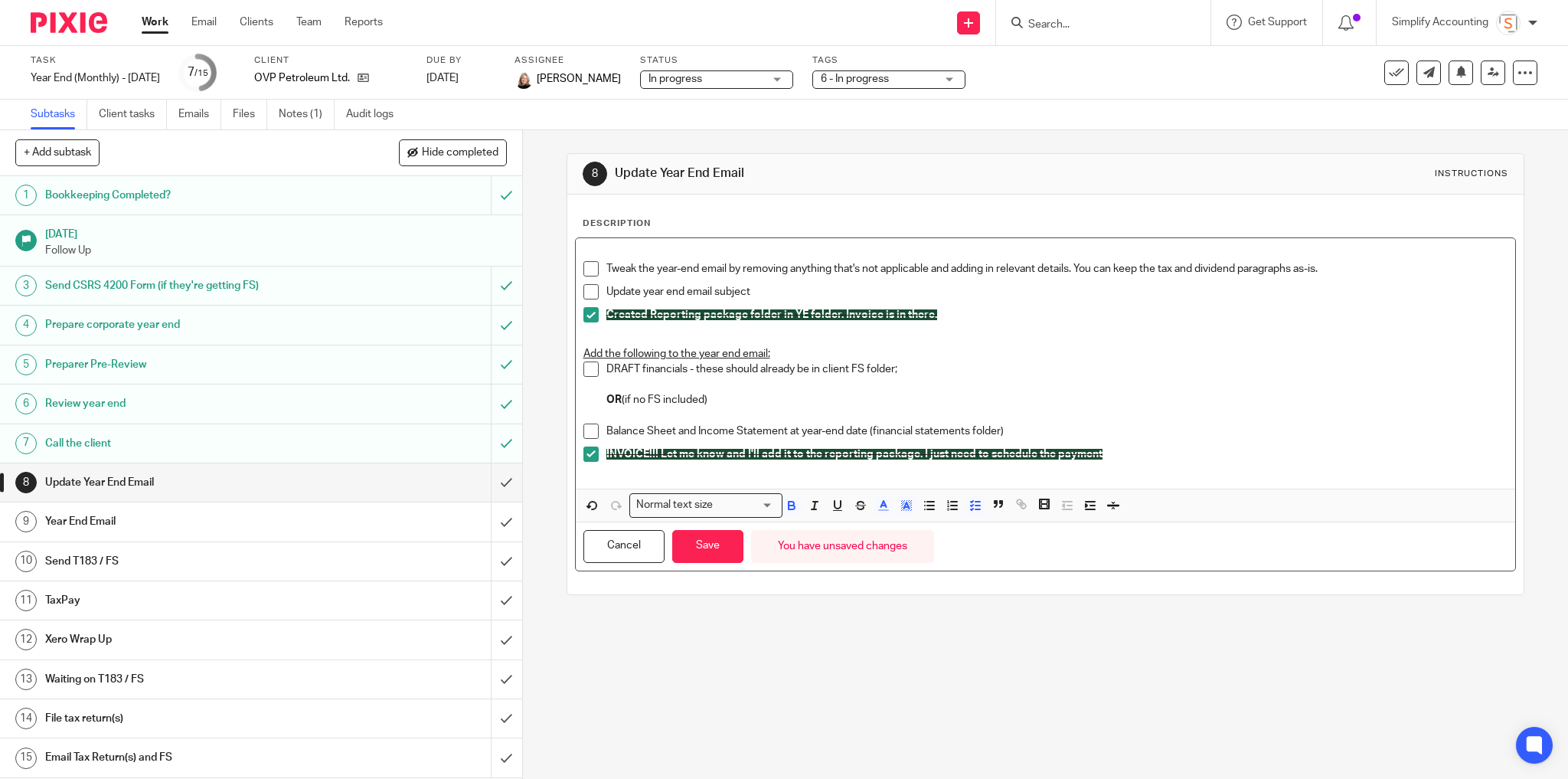
click at [583, 314] on span at bounding box center [591, 315] width 15 height 15
drag, startPoint x: 931, startPoint y: 310, endPoint x: 604, endPoint y: 307, distance: 327.0
click at [606, 307] on p "Created Reporting package folder in YE folder. Invoice is in there." at bounding box center [1057, 315] width 902 height 15
click at [906, 500] on icon "button" at bounding box center [906, 505] width 14 height 14
click at [886, 556] on li "color:#9F0500" at bounding box center [888, 556] width 11 height 11
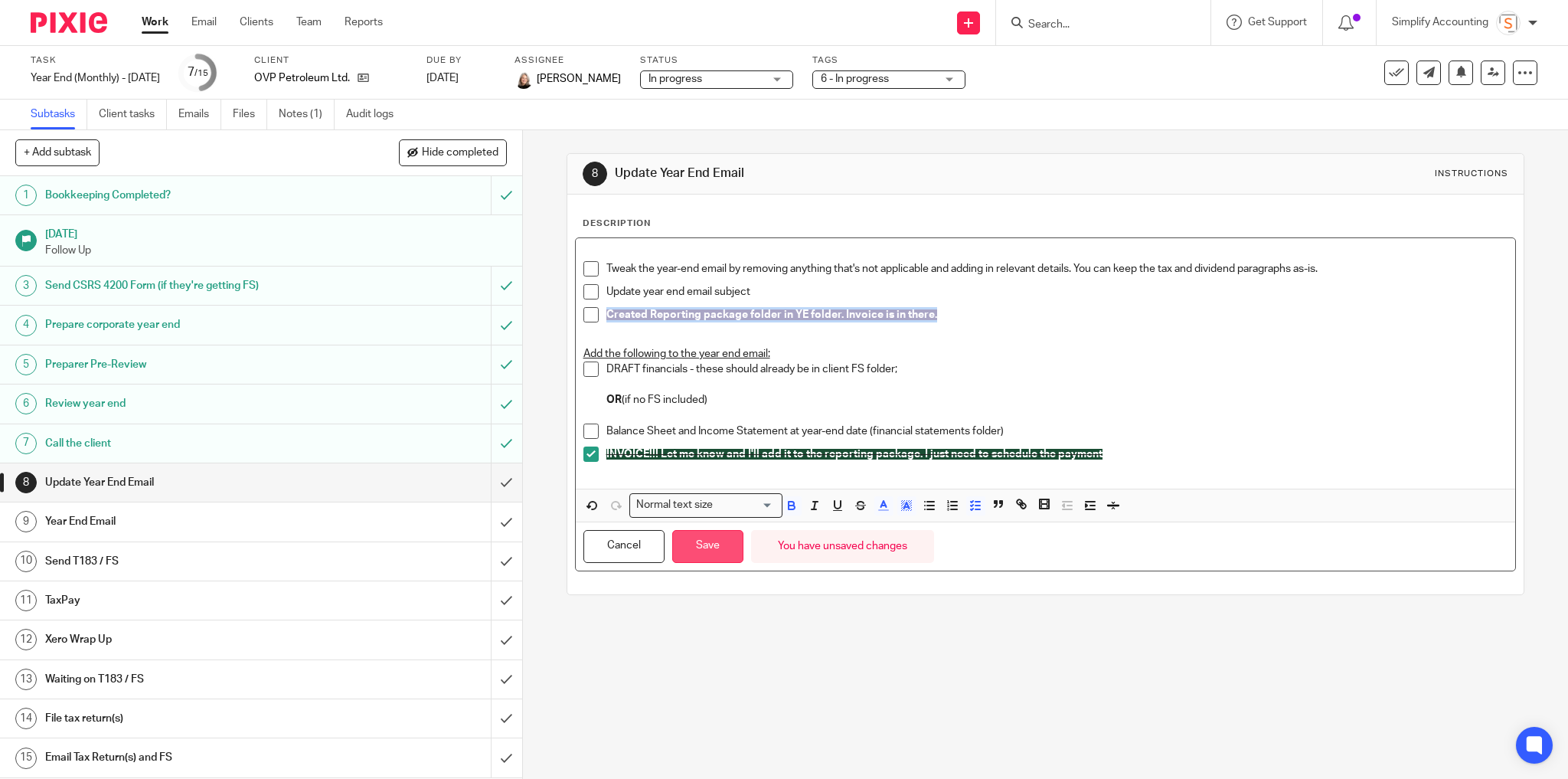
click at [732, 543] on button "Save" at bounding box center [708, 546] width 71 height 33
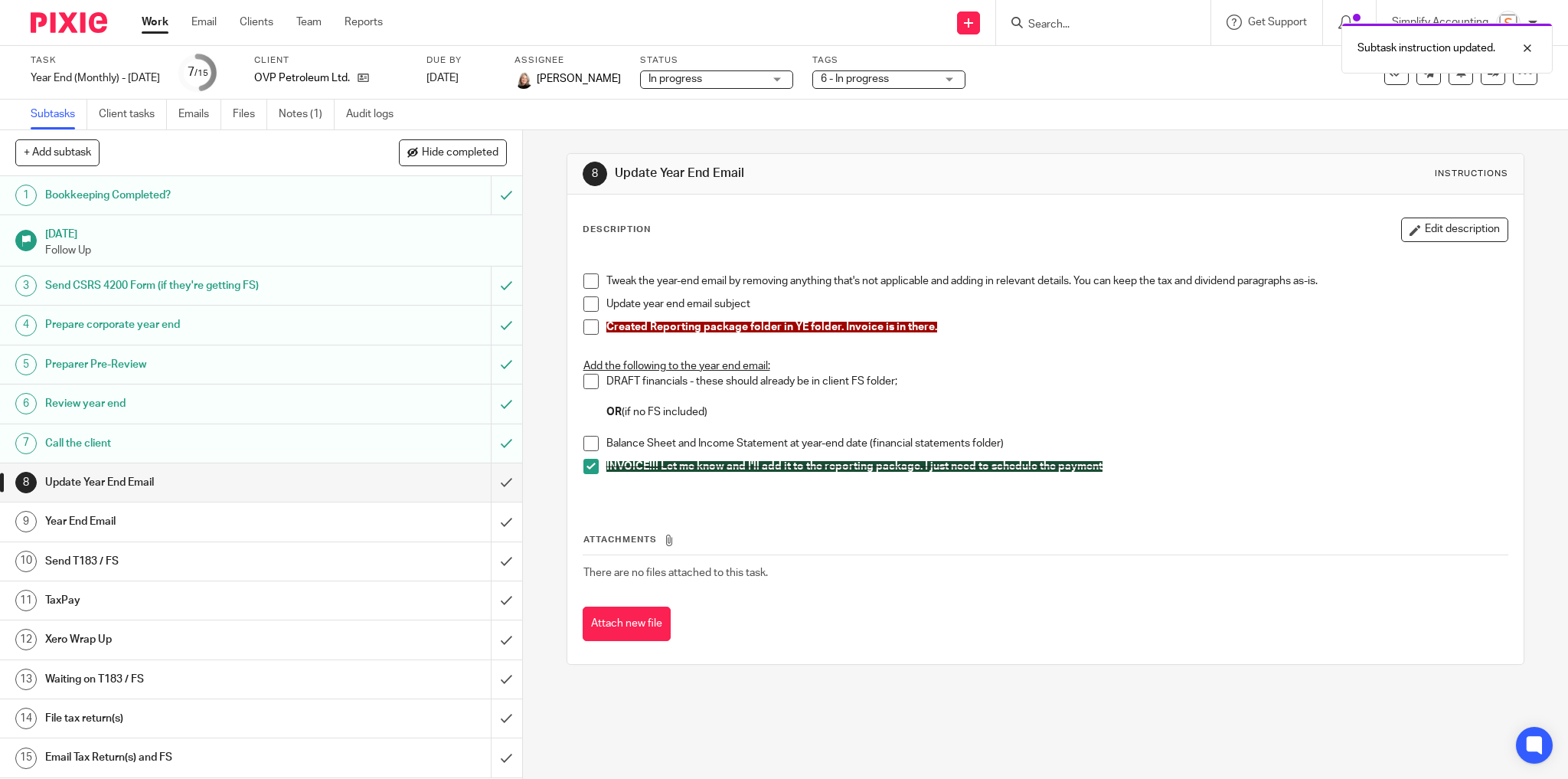
click at [1030, 363] on p "Add the following to the year end email:" at bounding box center [1045, 366] width 924 height 15
click at [160, 24] on link "Work" at bounding box center [154, 22] width 26 height 15
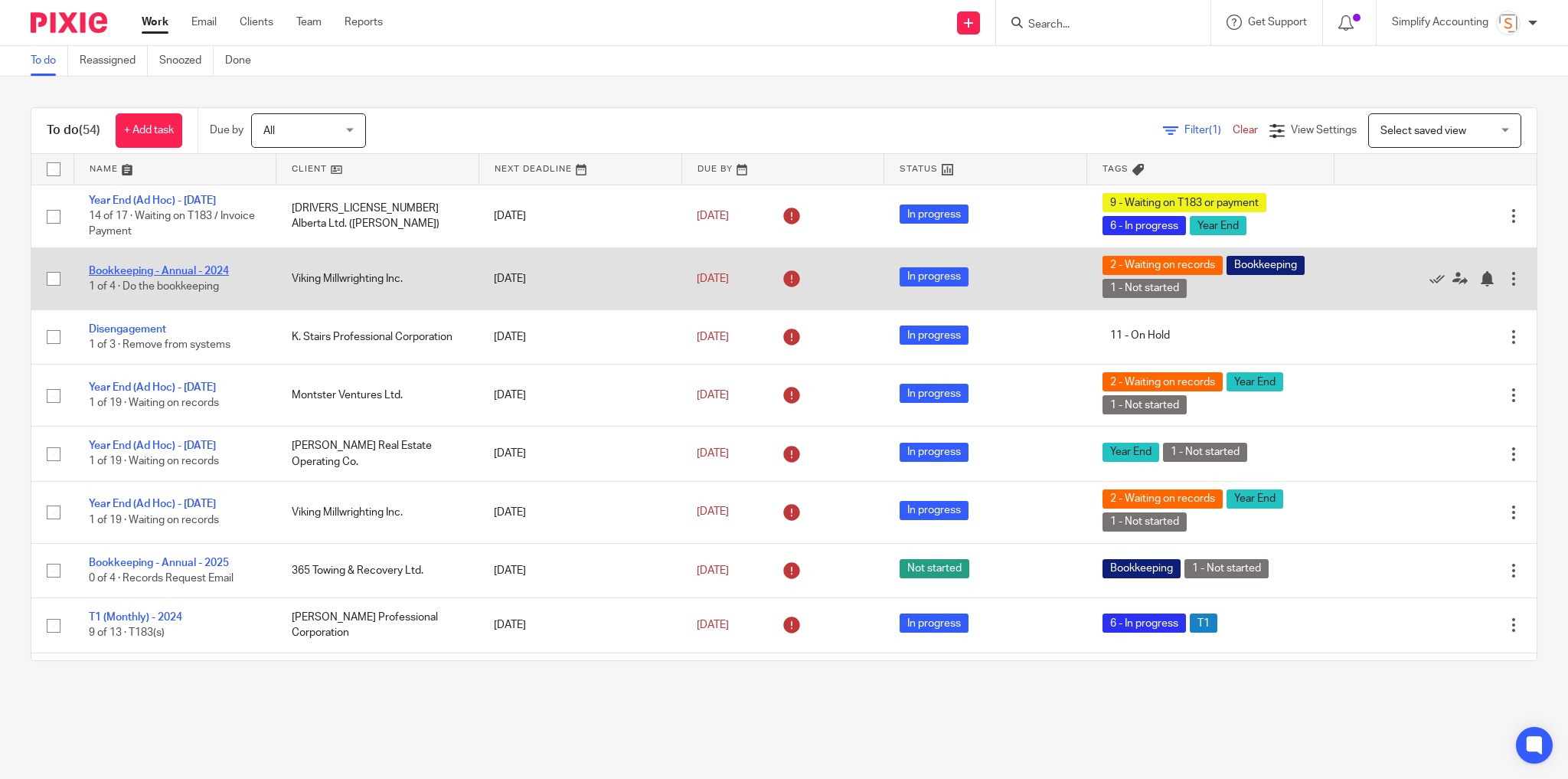
click at [118, 273] on link "Bookkeeping - Annual - 2024" at bounding box center [158, 271] width 140 height 10
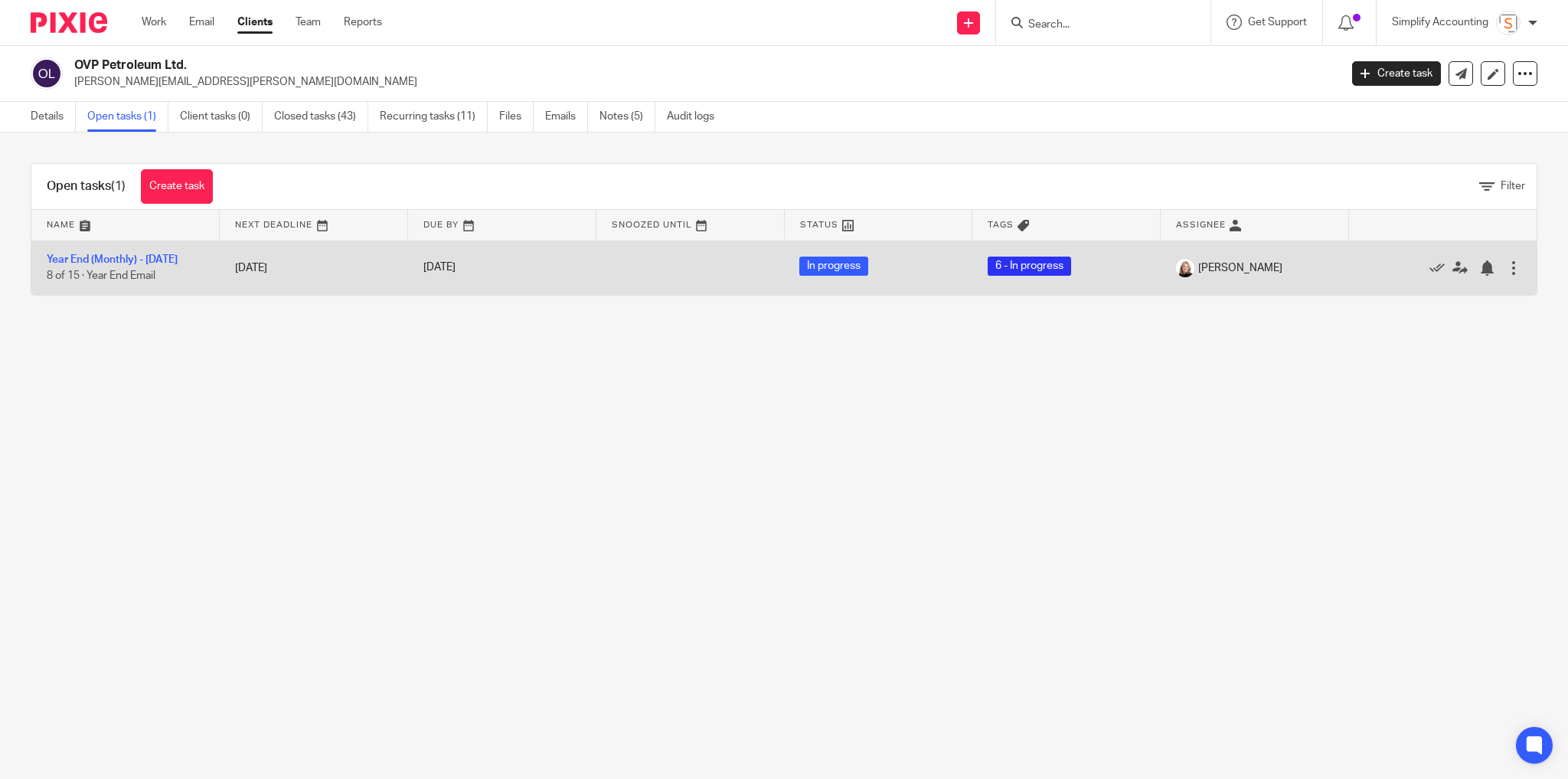
click at [140, 251] on td "Year End (Monthly) - [DATE] 8 of 15 · Year End Email" at bounding box center [125, 267] width 188 height 54
click at [141, 256] on link "Year End (Monthly) - [DATE]" at bounding box center [112, 259] width 131 height 10
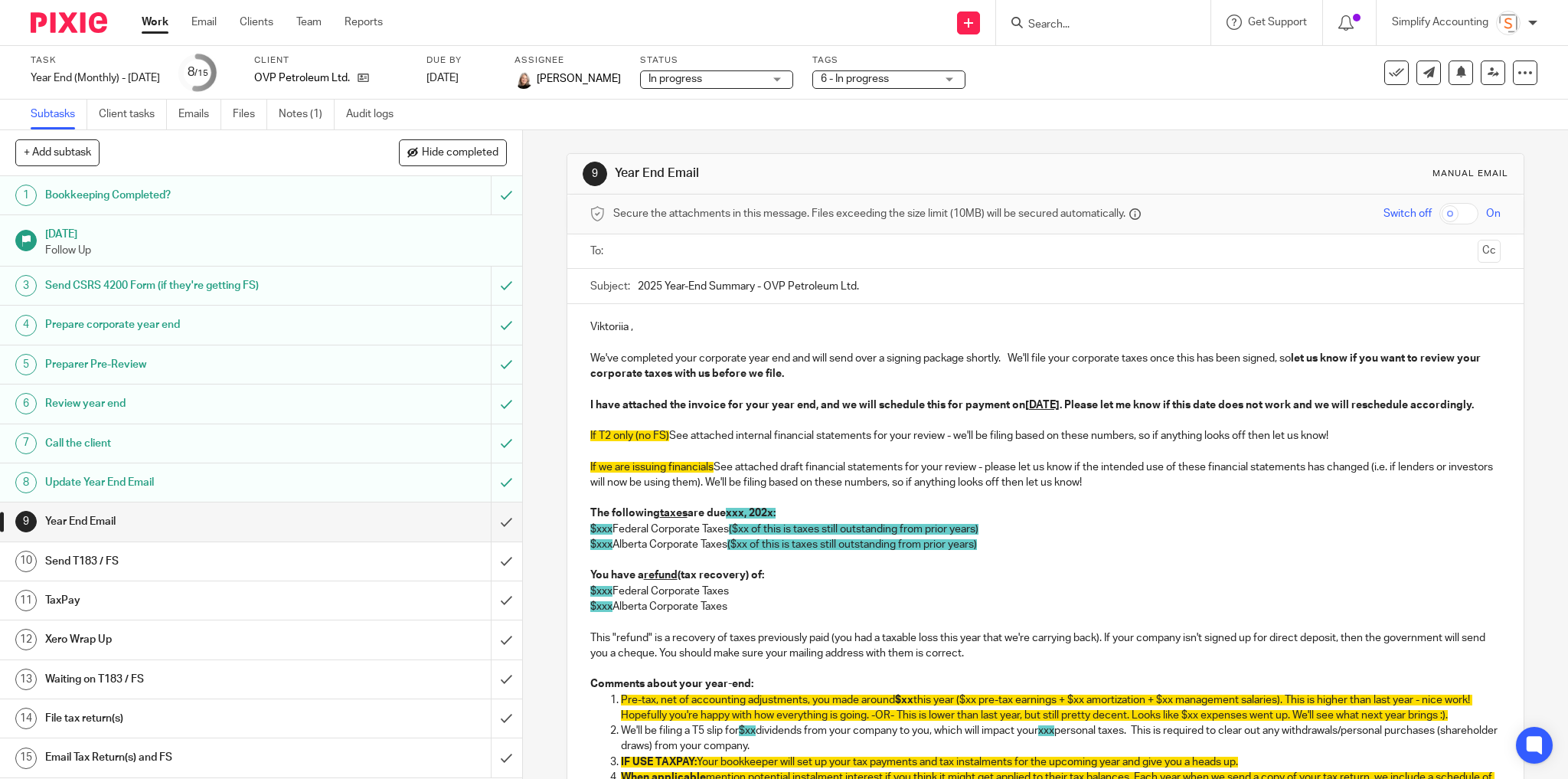
click at [169, 557] on h1 "Send T183 / FS" at bounding box center [188, 561] width 287 height 23
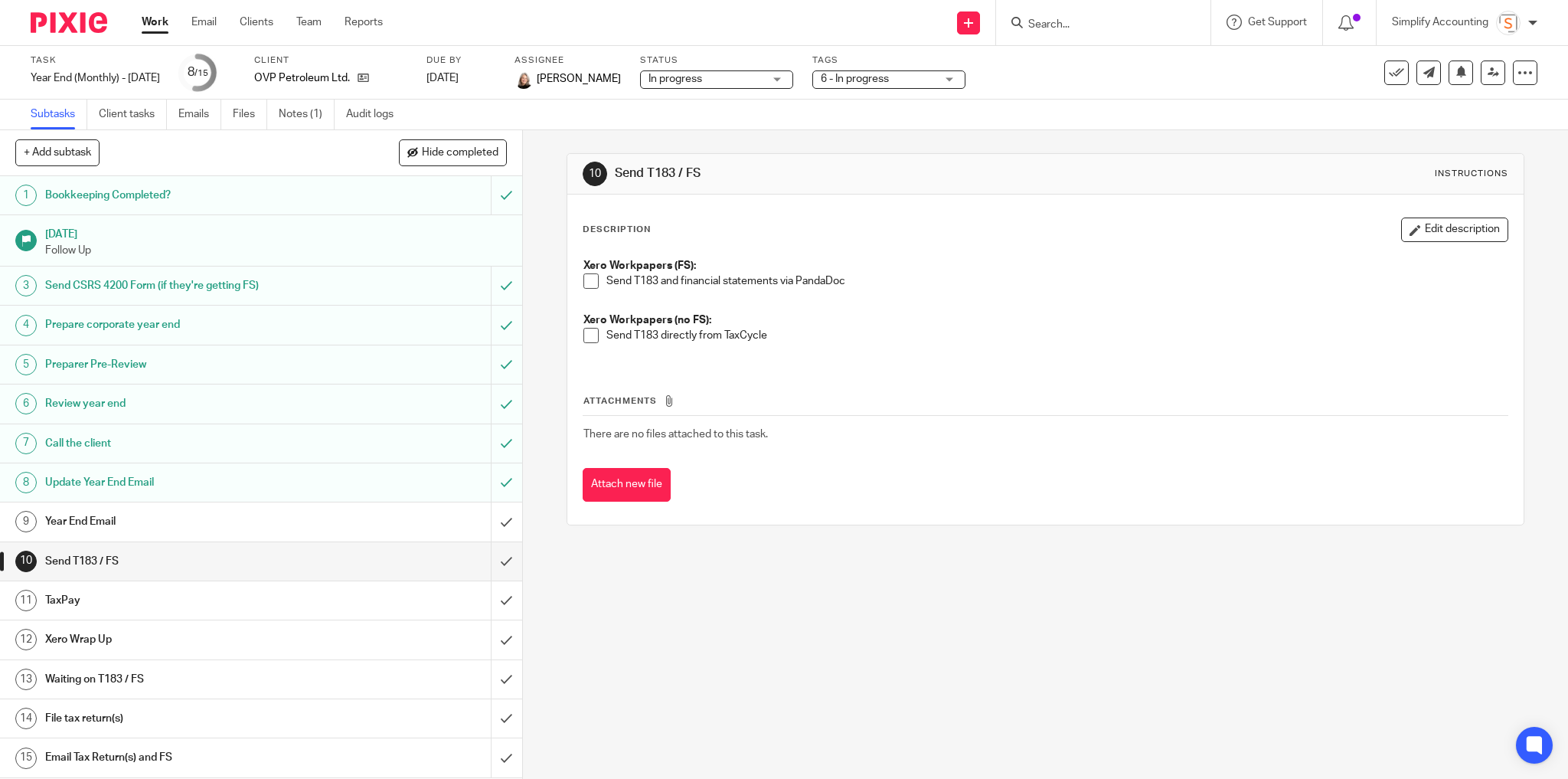
click at [182, 481] on h1 "Update Year End Email" at bounding box center [188, 482] width 287 height 23
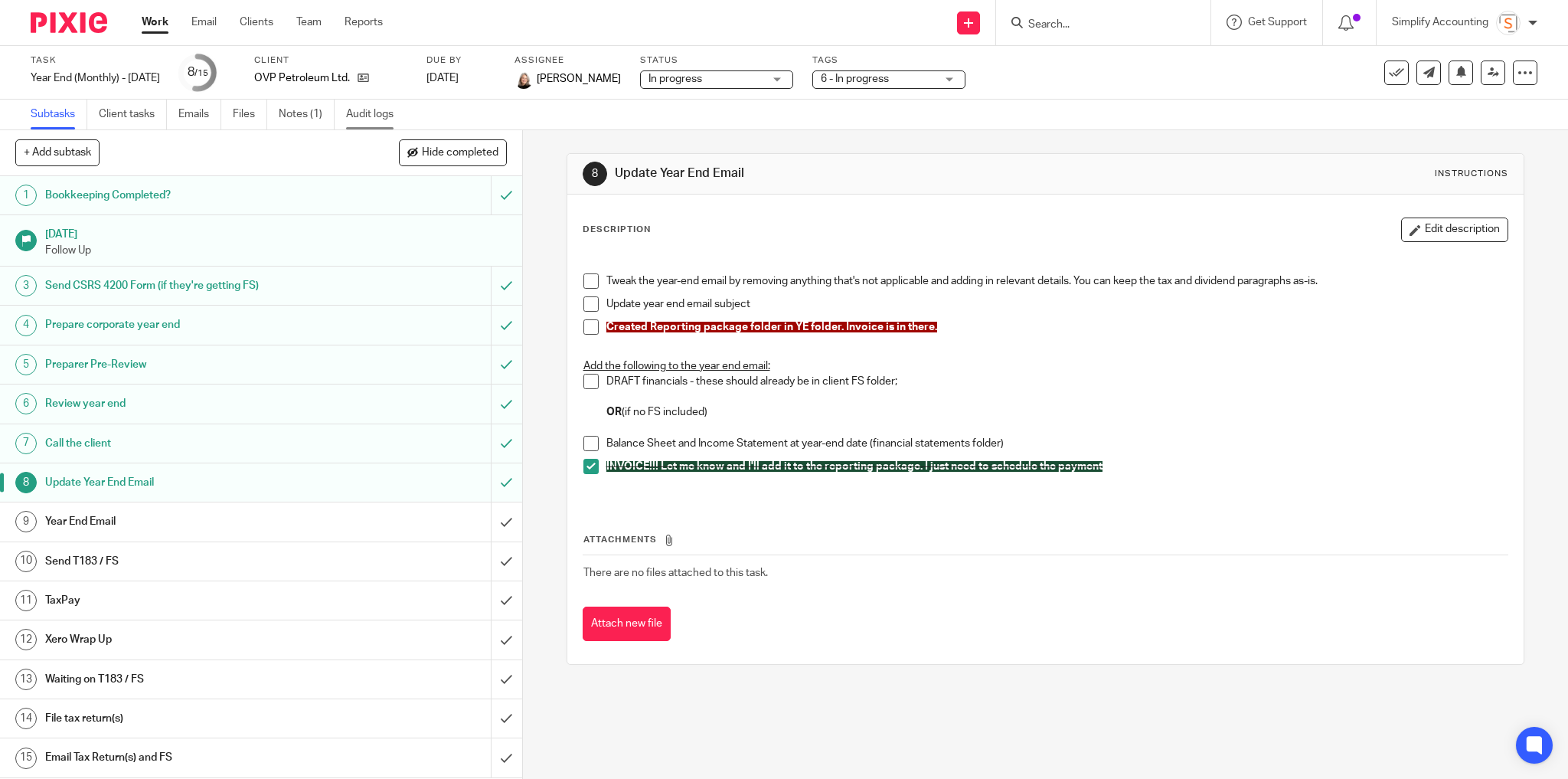
click at [360, 114] on link "Audit logs" at bounding box center [375, 114] width 59 height 30
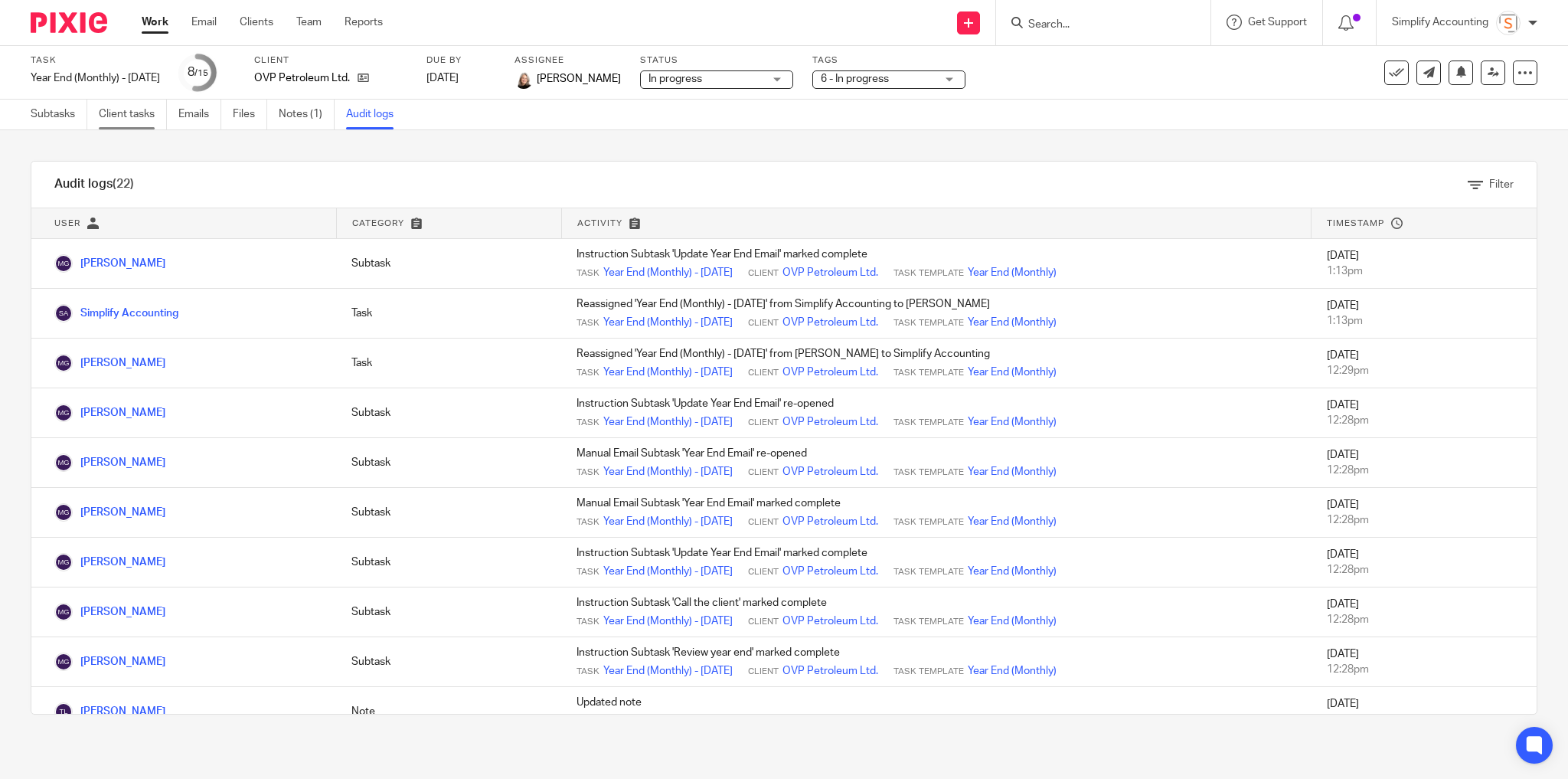
click at [117, 118] on link "Client tasks" at bounding box center [132, 114] width 68 height 30
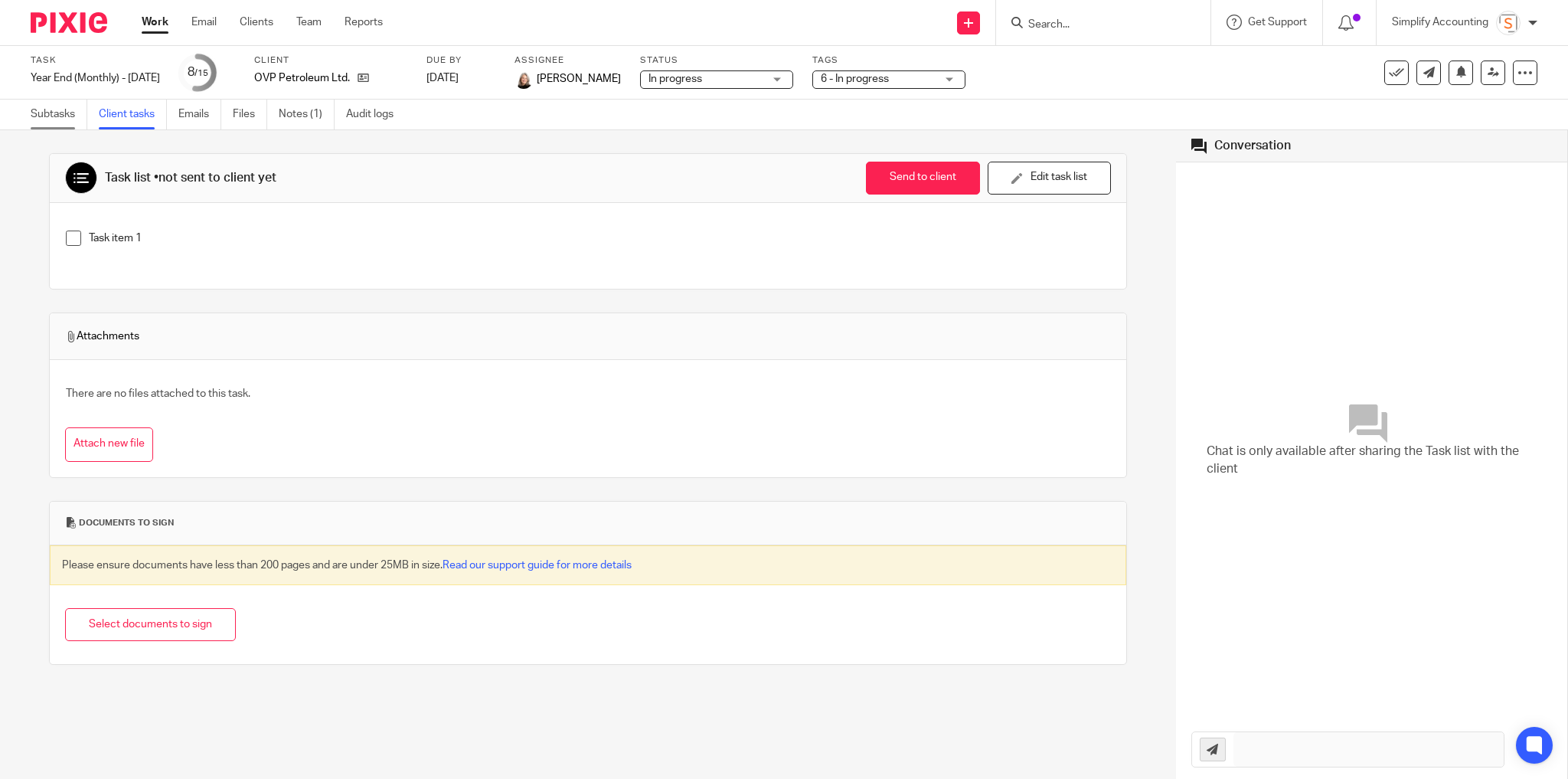
click at [50, 115] on link "Subtasks" at bounding box center [58, 114] width 57 height 30
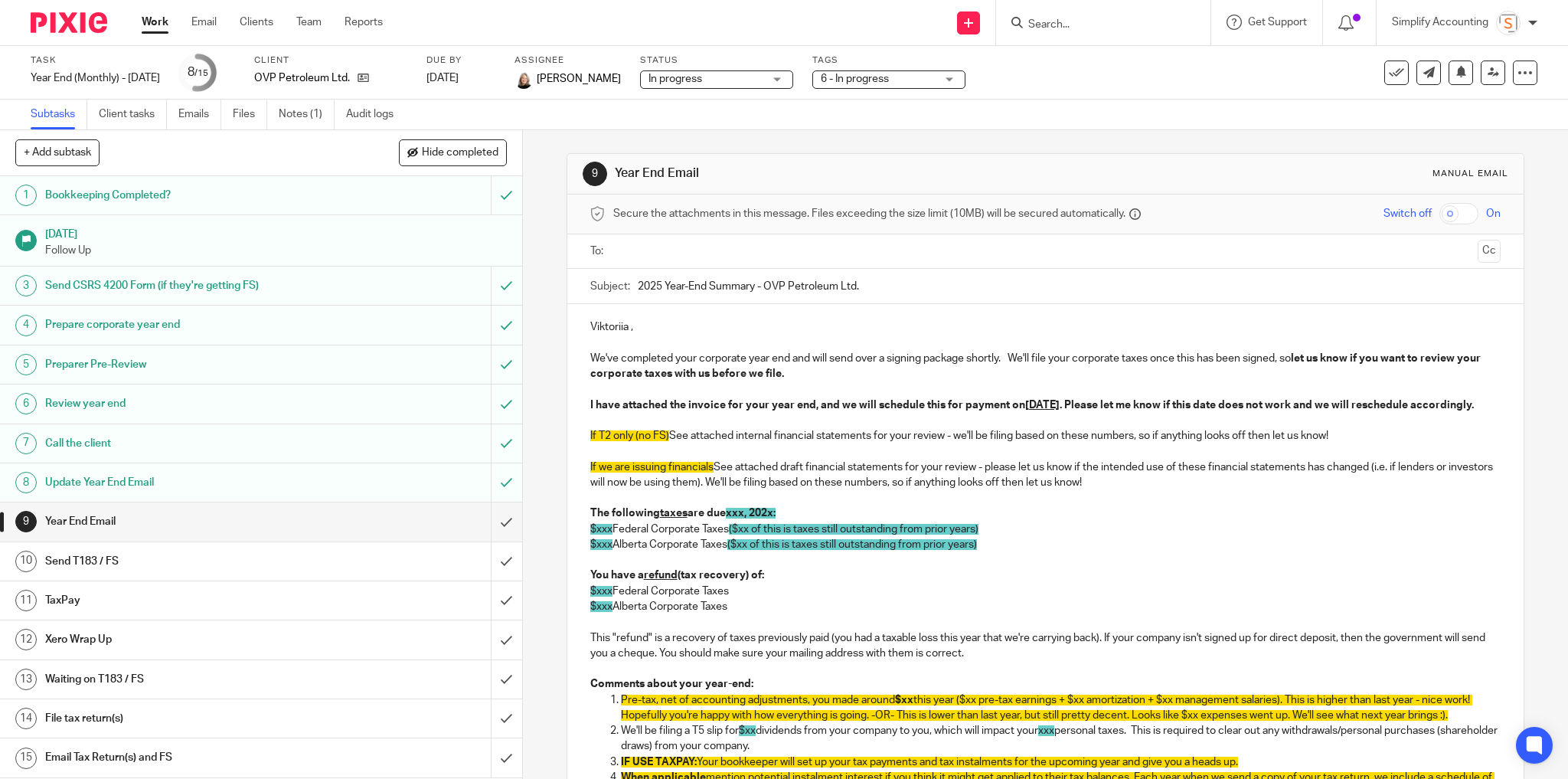
click at [203, 564] on h1 "Send T183 / FS" at bounding box center [188, 561] width 287 height 23
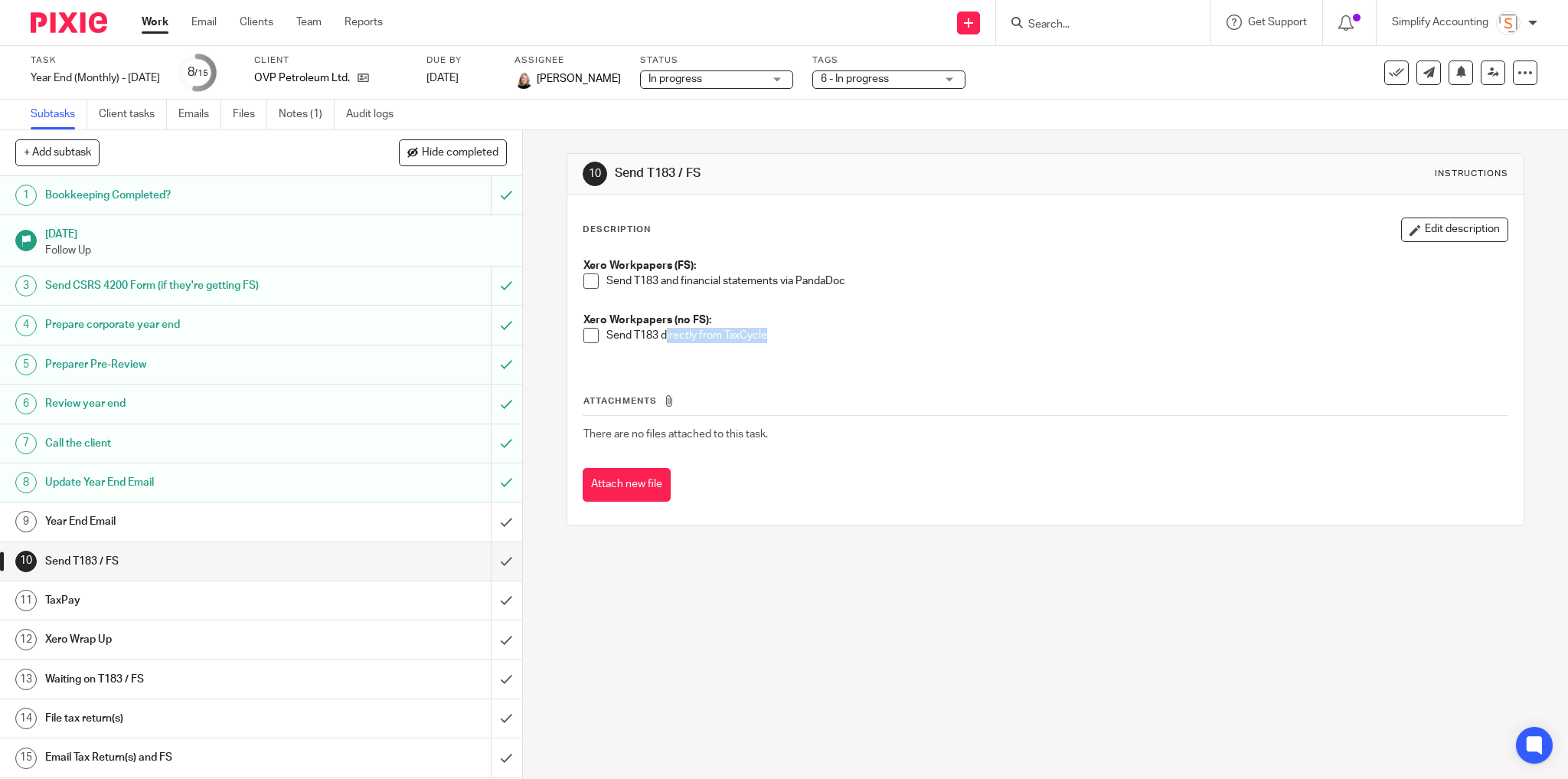
drag, startPoint x: 736, startPoint y: 335, endPoint x: 662, endPoint y: 332, distance: 74.1
click at [661, 334] on p "Send T183 directly from TaxCycle" at bounding box center [1057, 335] width 902 height 15
click at [166, 516] on h1 "Year End Email" at bounding box center [188, 521] width 287 height 23
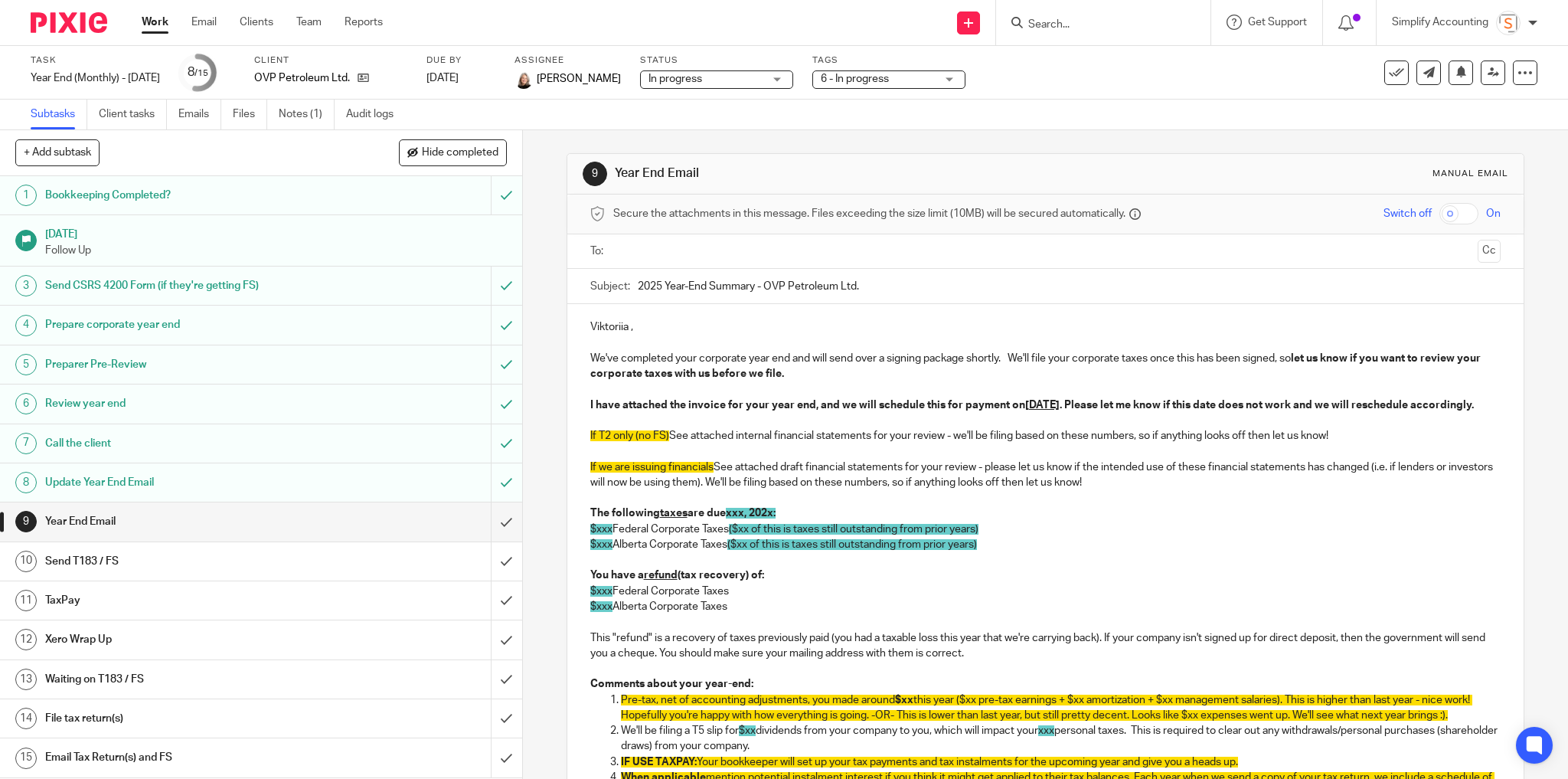
click at [161, 637] on h1 "Xero Wrap Up" at bounding box center [188, 639] width 287 height 23
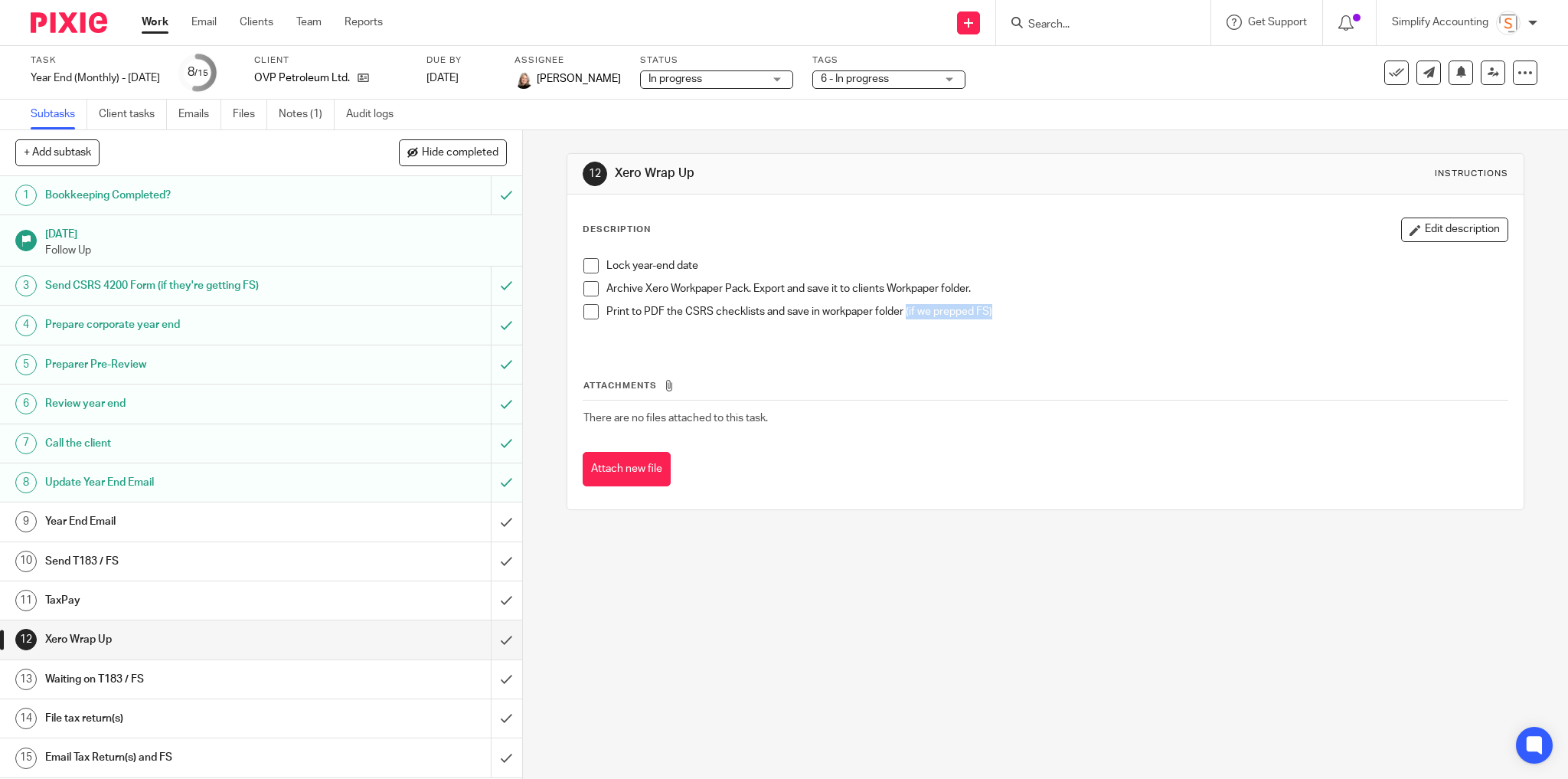
drag, startPoint x: 988, startPoint y: 312, endPoint x: 903, endPoint y: 311, distance: 85.0
click at [903, 311] on p "Print to PDF the CSRS checklists and save in workpaper folder (if we prepped FS)" at bounding box center [1057, 311] width 902 height 15
drag, startPoint x: 645, startPoint y: 307, endPoint x: 758, endPoint y: 319, distance: 113.6
click at [758, 319] on div "Print to PDF the CSRS checklists and save in workpaper folder (if we prepped FS)" at bounding box center [1057, 319] width 902 height 31
click at [823, 313] on p "Print to PDF the CSRS checklists and save in workpaper folder (if we prepped FS)" at bounding box center [1057, 311] width 902 height 15
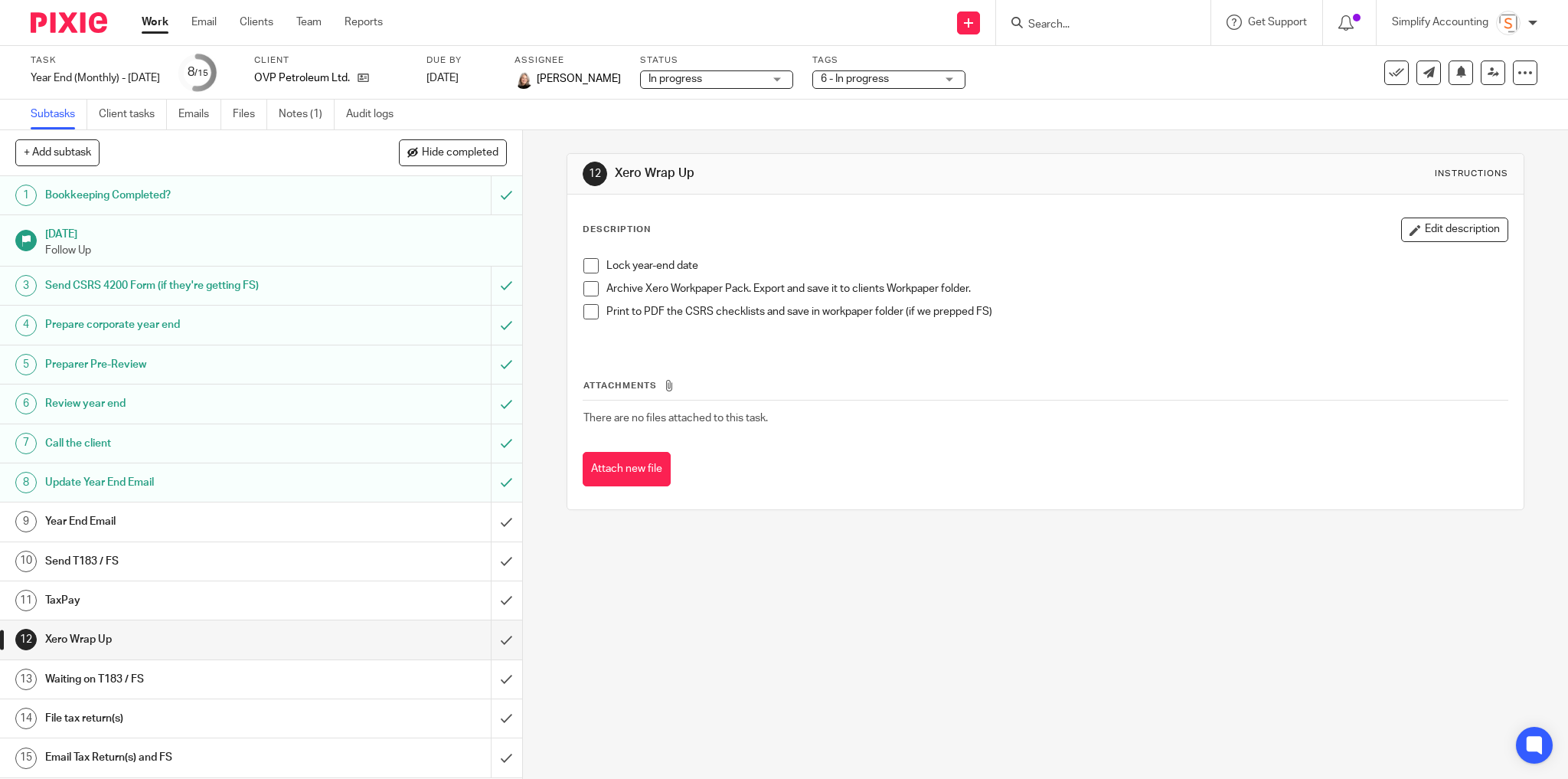
drag, startPoint x: 672, startPoint y: 171, endPoint x: 600, endPoint y: 176, distance: 72.2
click at [600, 176] on div "12 Xero Wrap Up Instructions" at bounding box center [1045, 174] width 926 height 25
click at [188, 689] on link "13 Waiting on T183 / FS" at bounding box center [245, 679] width 491 height 38
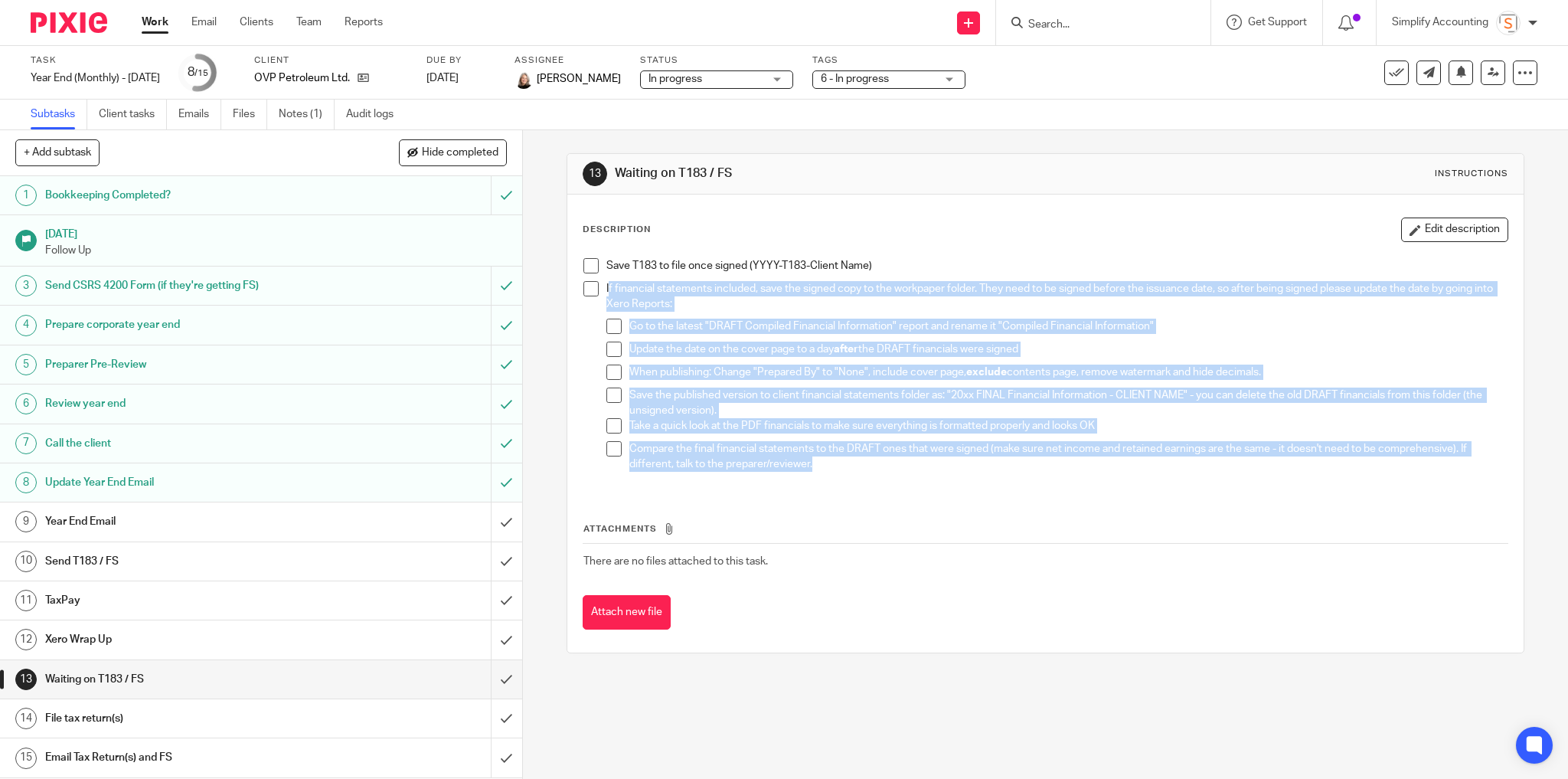
drag, startPoint x: 636, startPoint y: 306, endPoint x: 815, endPoint y: 475, distance: 246.2
click at [815, 475] on div "If financial statements included, save the signed copy to the workpaper folder.…" at bounding box center [1057, 379] width 902 height 198
click at [853, 474] on div "If financial statements included, save the signed copy to the workpaper folder.…" at bounding box center [1057, 379] width 902 height 198
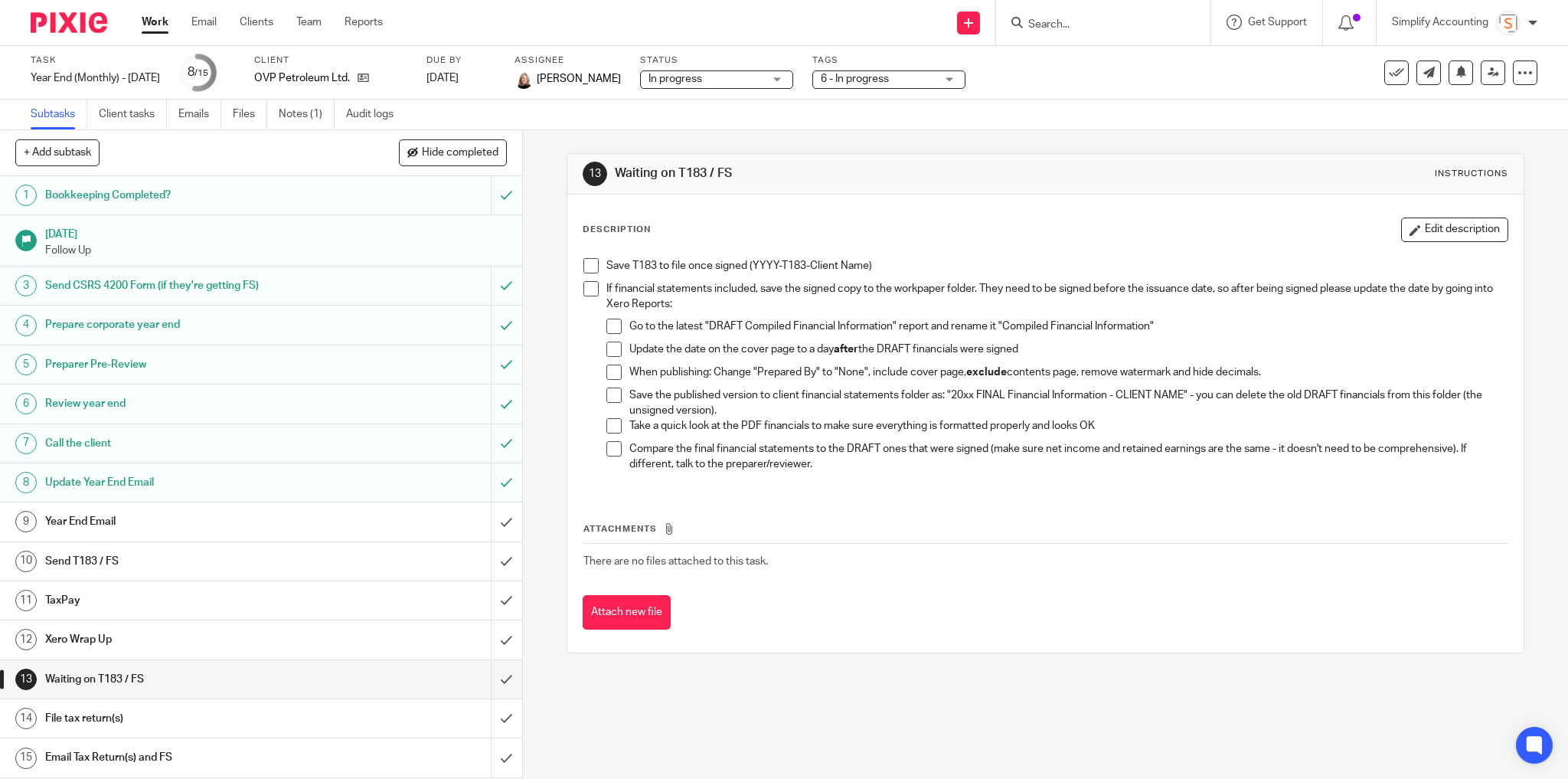
drag, startPoint x: 948, startPoint y: 505, endPoint x: 919, endPoint y: 486, distance: 34.7
click at [946, 502] on div "Attachments There are no files attached to this task. Attach new file" at bounding box center [1045, 560] width 926 height 139
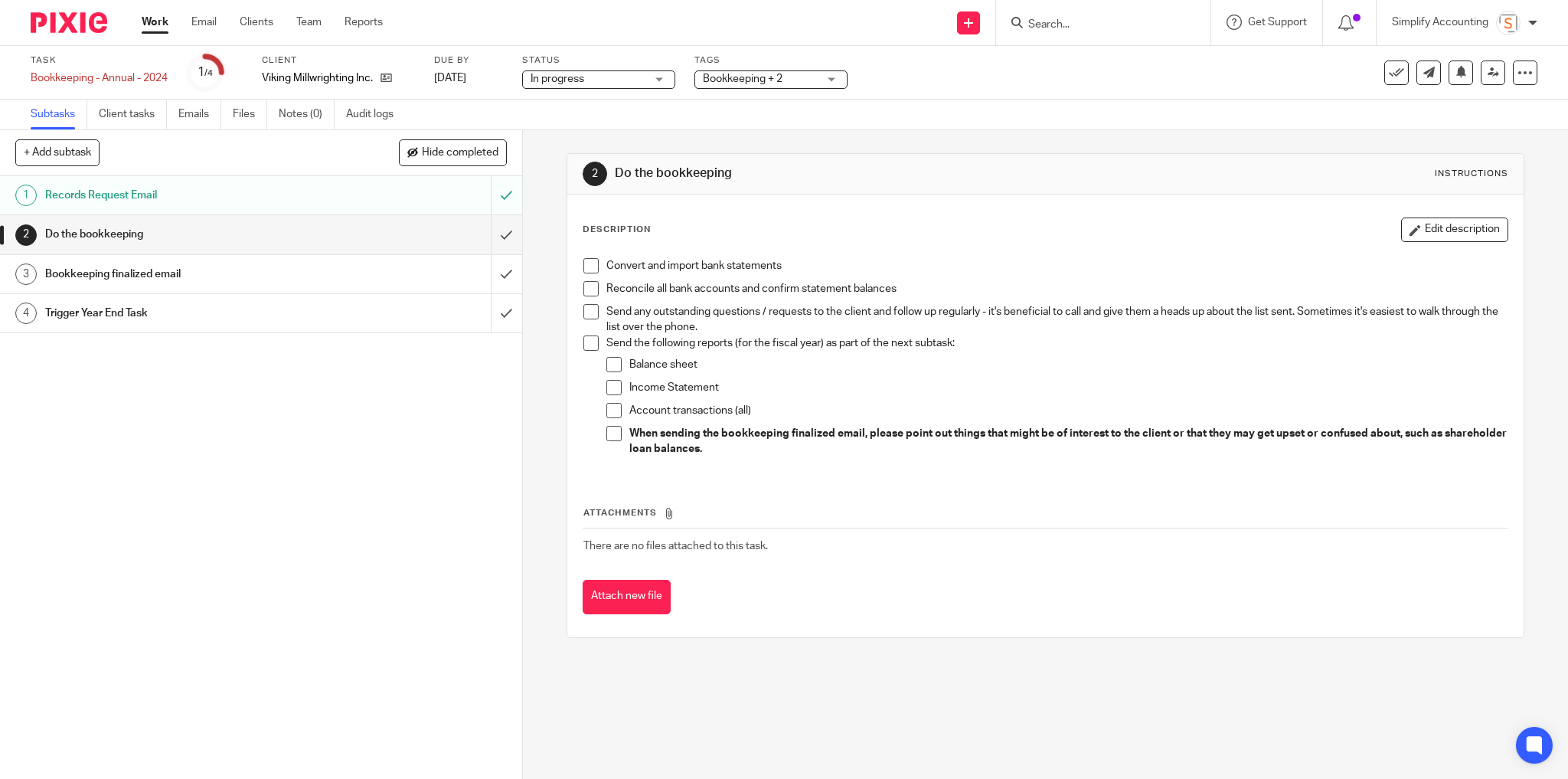
click at [147, 26] on link "Work" at bounding box center [154, 22] width 26 height 15
click at [386, 79] on icon at bounding box center [386, 78] width 11 height 11
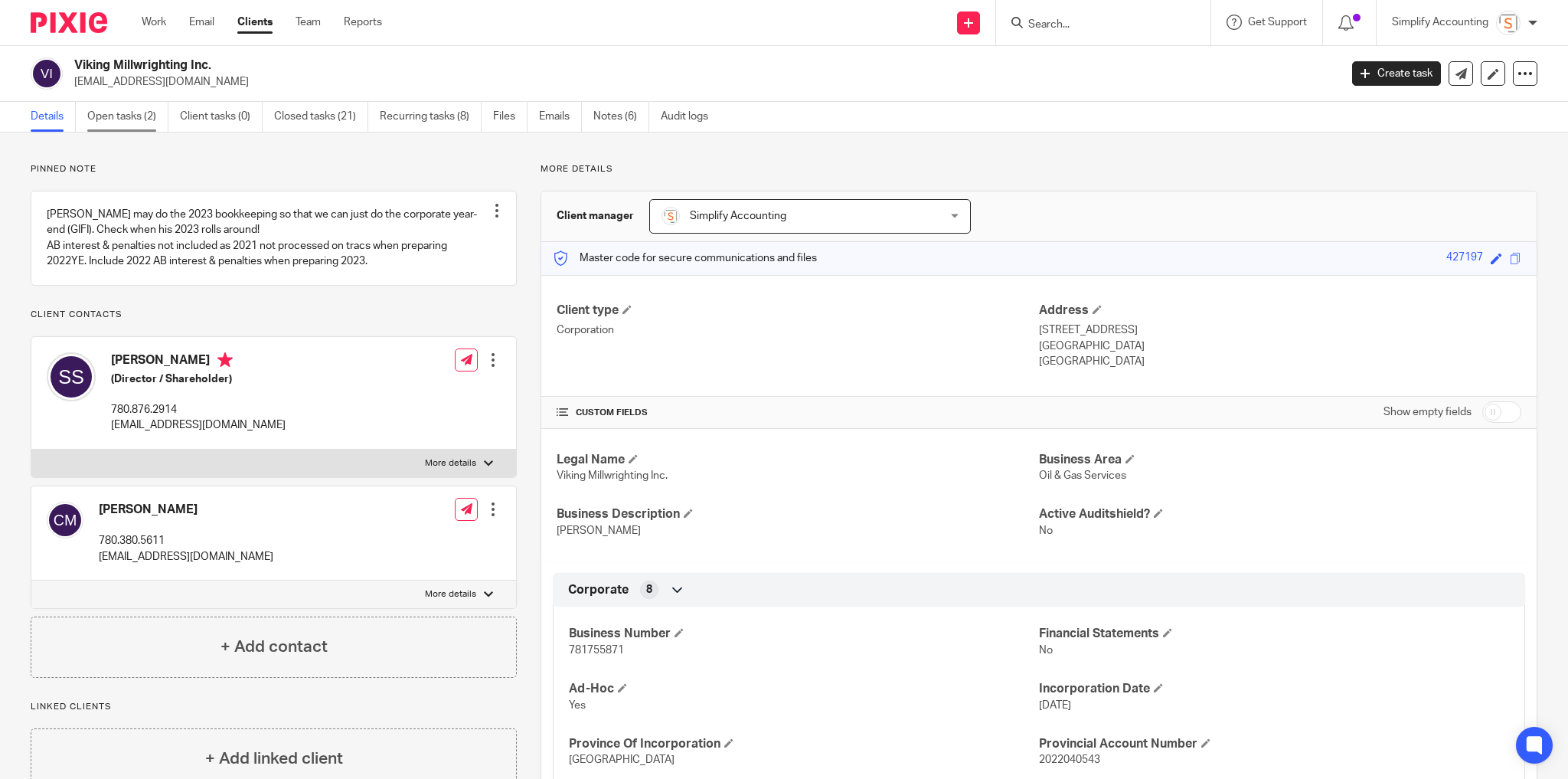
click at [126, 117] on link "Open tasks (2)" at bounding box center [127, 116] width 81 height 30
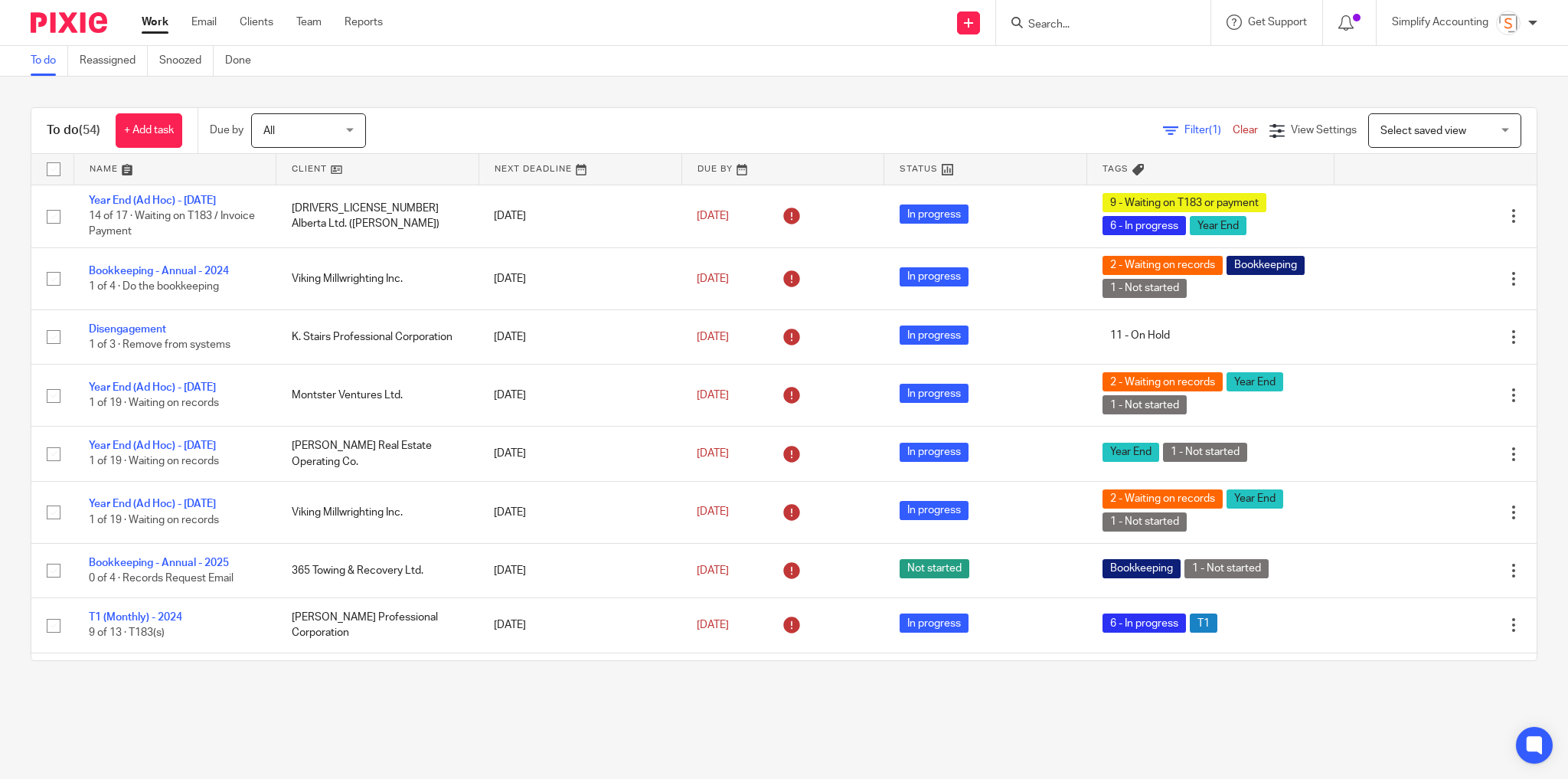
drag, startPoint x: 15, startPoint y: 338, endPoint x: 1086, endPoint y: 28, distance: 1115.0
click at [1086, 28] on input "Search" at bounding box center [1096, 25] width 138 height 14
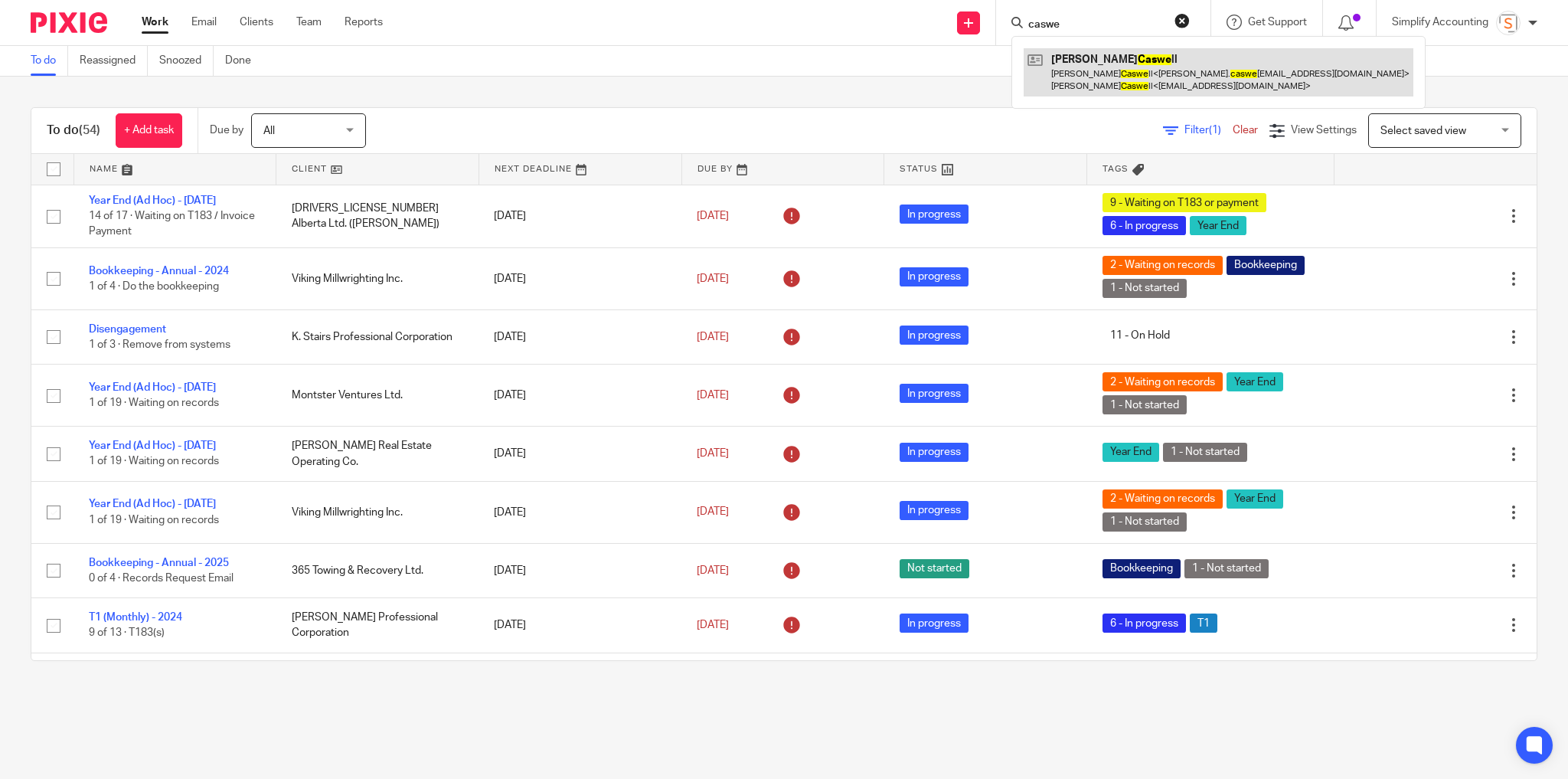
type input "caswe"
click at [1112, 64] on link at bounding box center [1218, 71] width 390 height 47
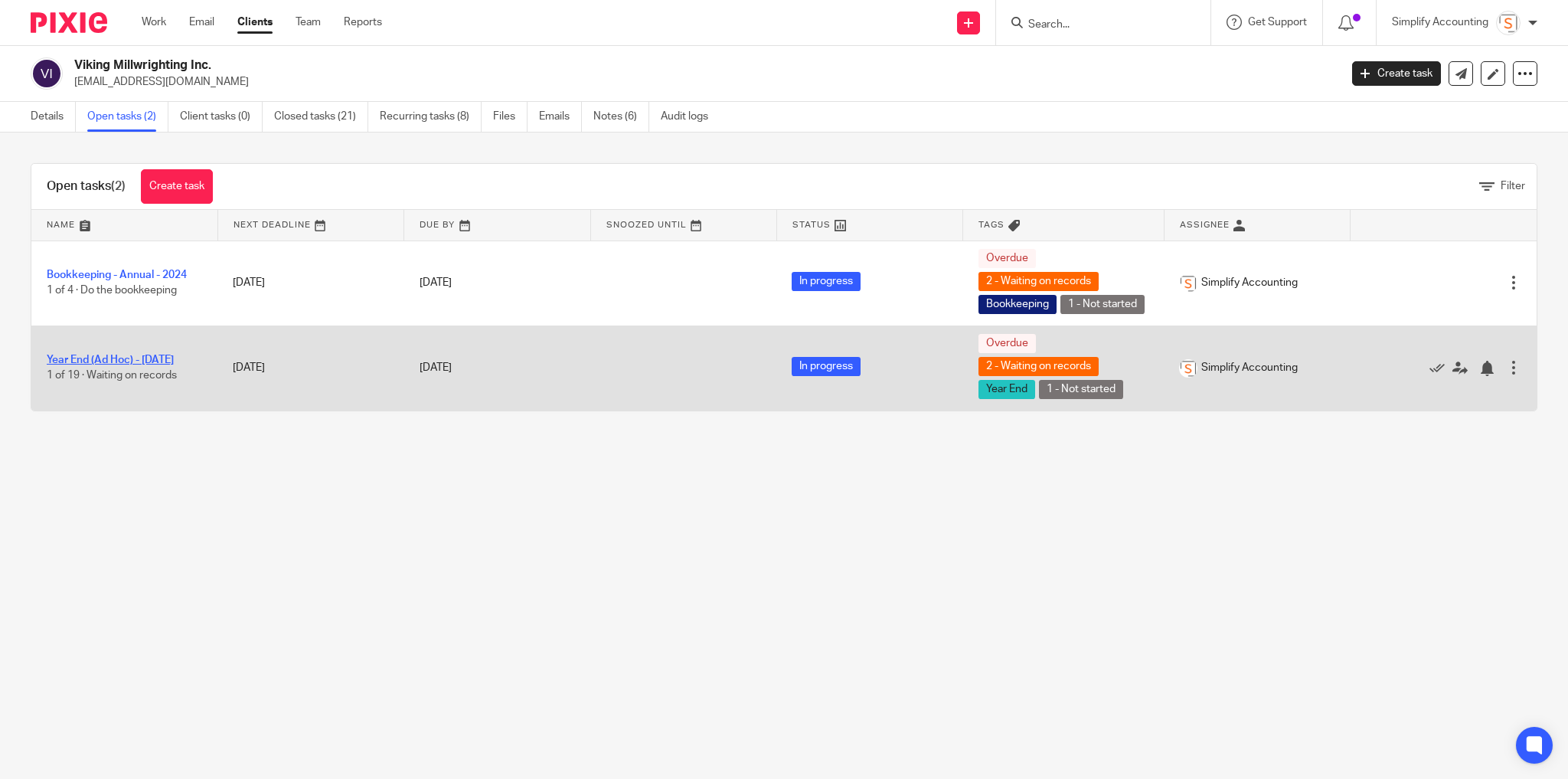
click at [114, 365] on link "Year End (Ad Hoc) - [DATE]" at bounding box center [110, 359] width 127 height 10
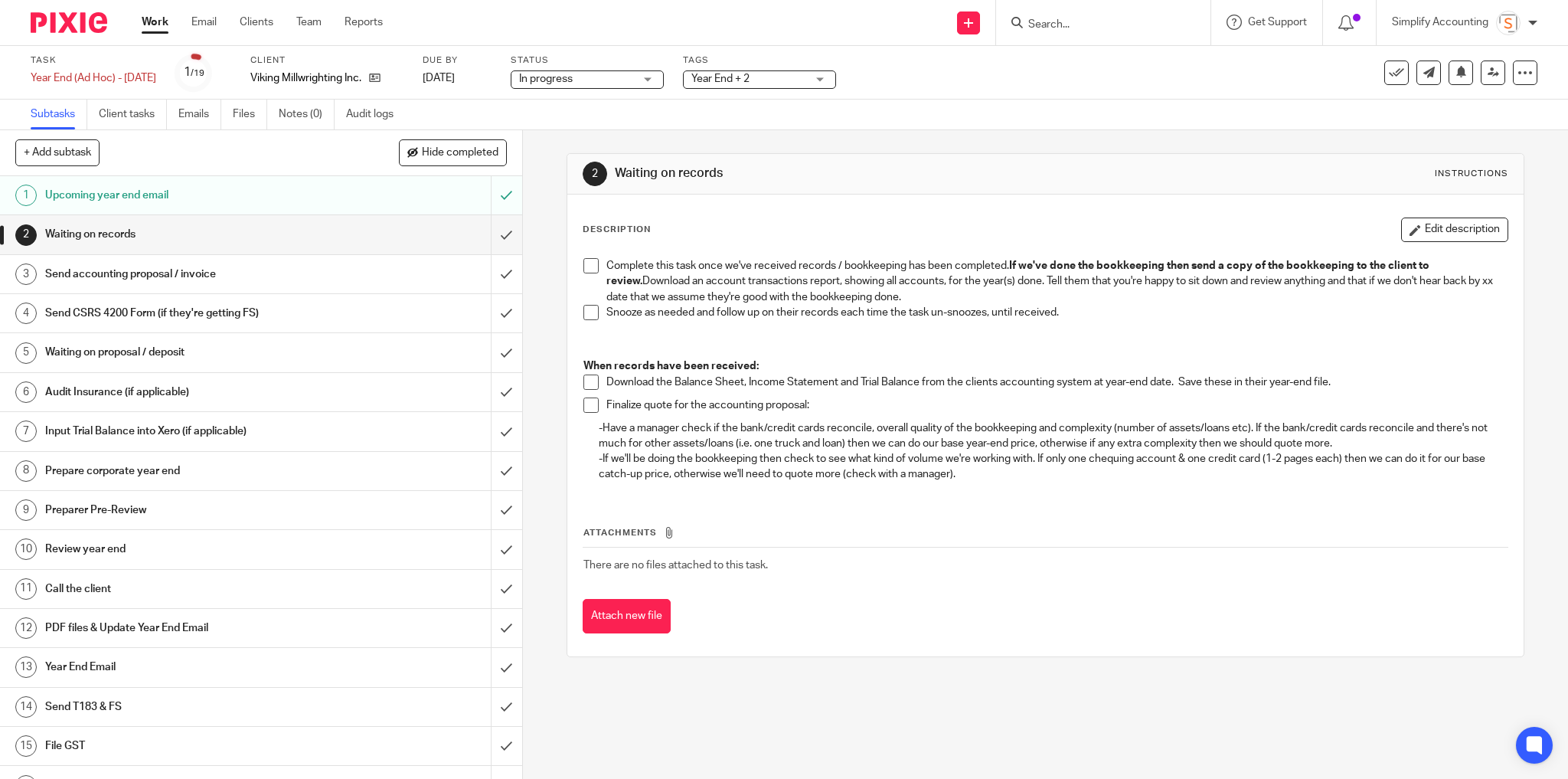
click at [227, 184] on h1 "Upcoming year end email" at bounding box center [188, 195] width 287 height 23
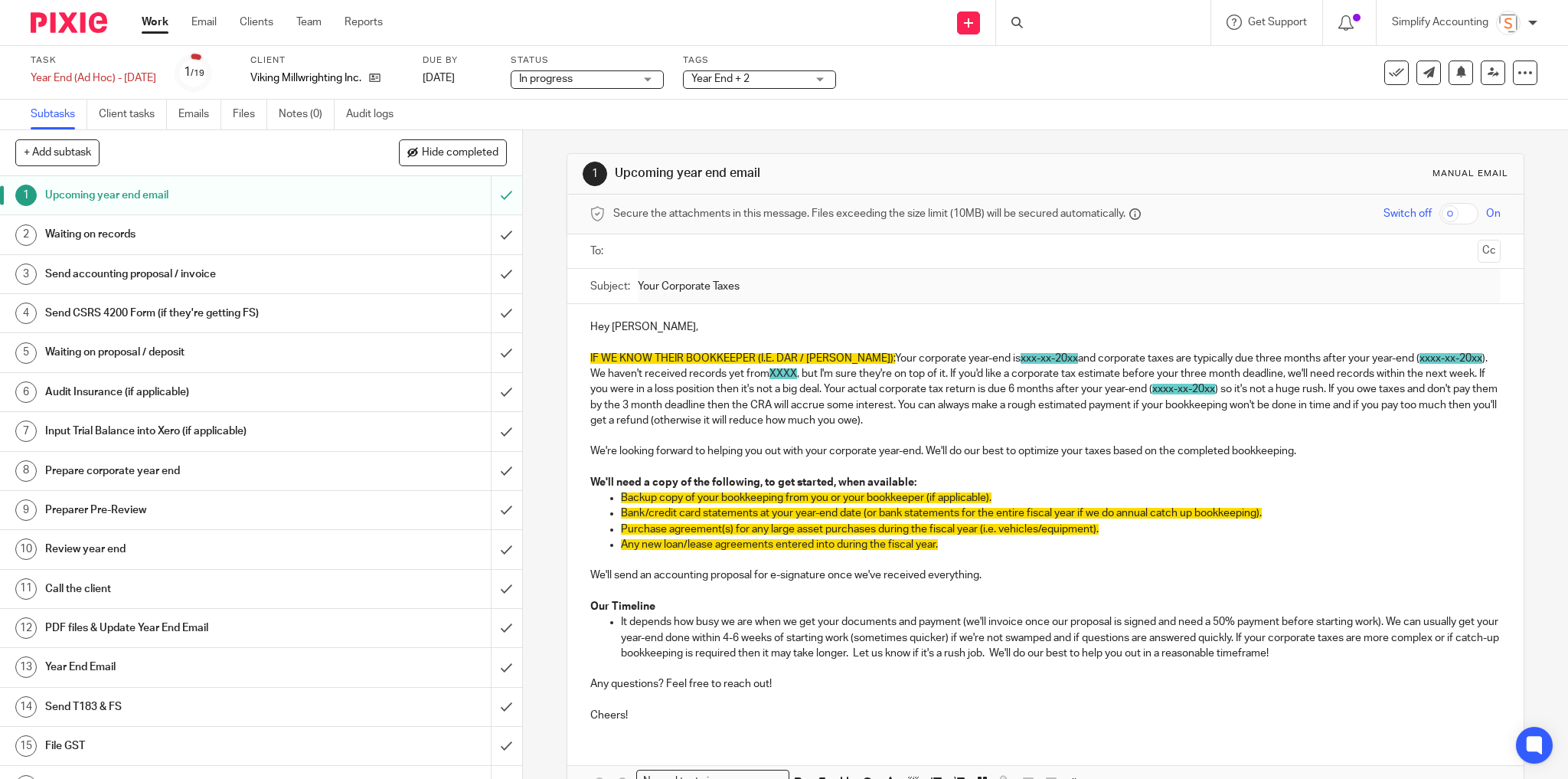
click at [305, 231] on h1 "Waiting on records" at bounding box center [188, 234] width 287 height 23
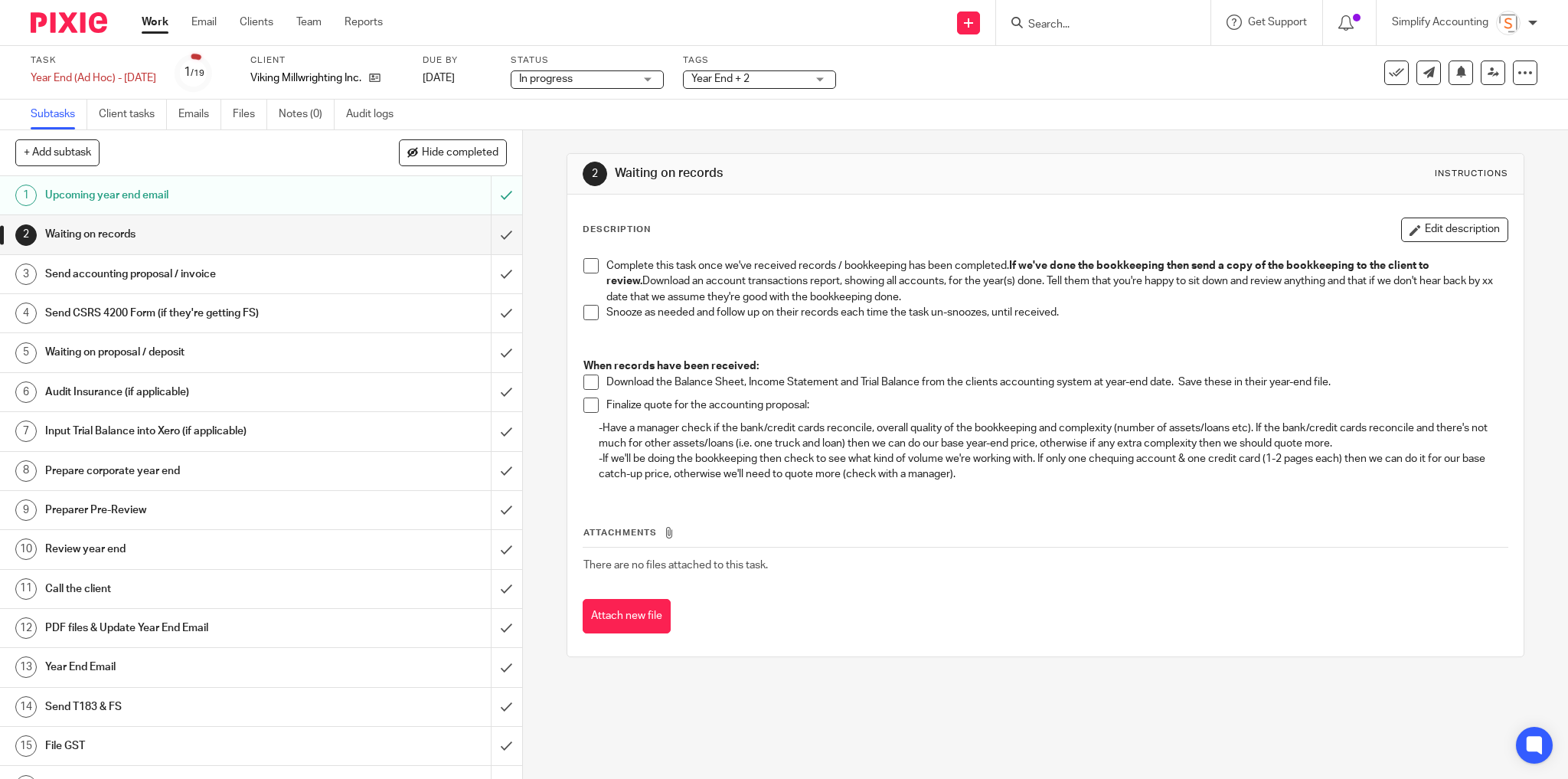
click at [359, 190] on div "Upcoming year end email" at bounding box center [259, 195] width 430 height 23
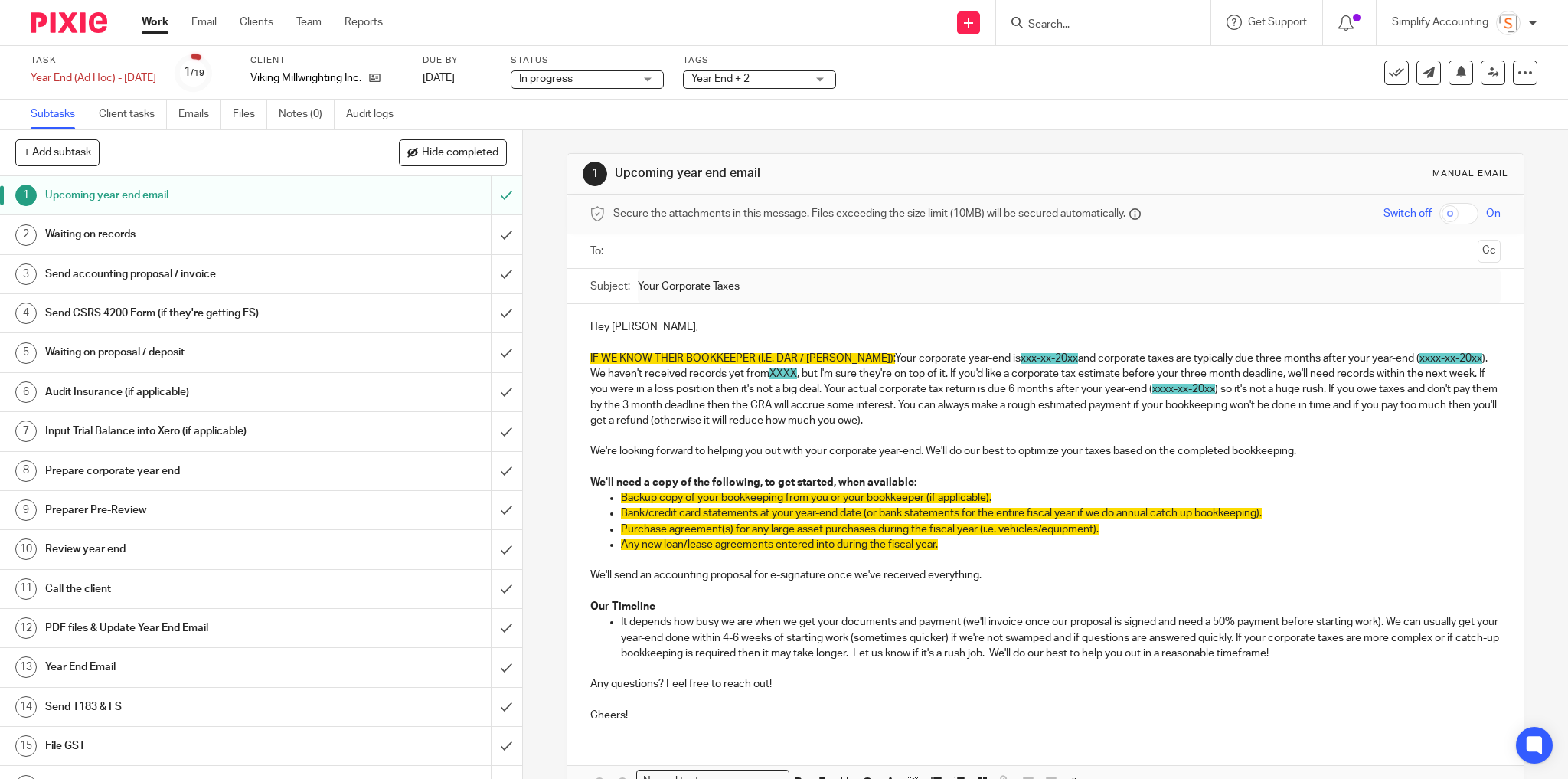
click at [274, 238] on h1 "Waiting on records" at bounding box center [188, 234] width 287 height 23
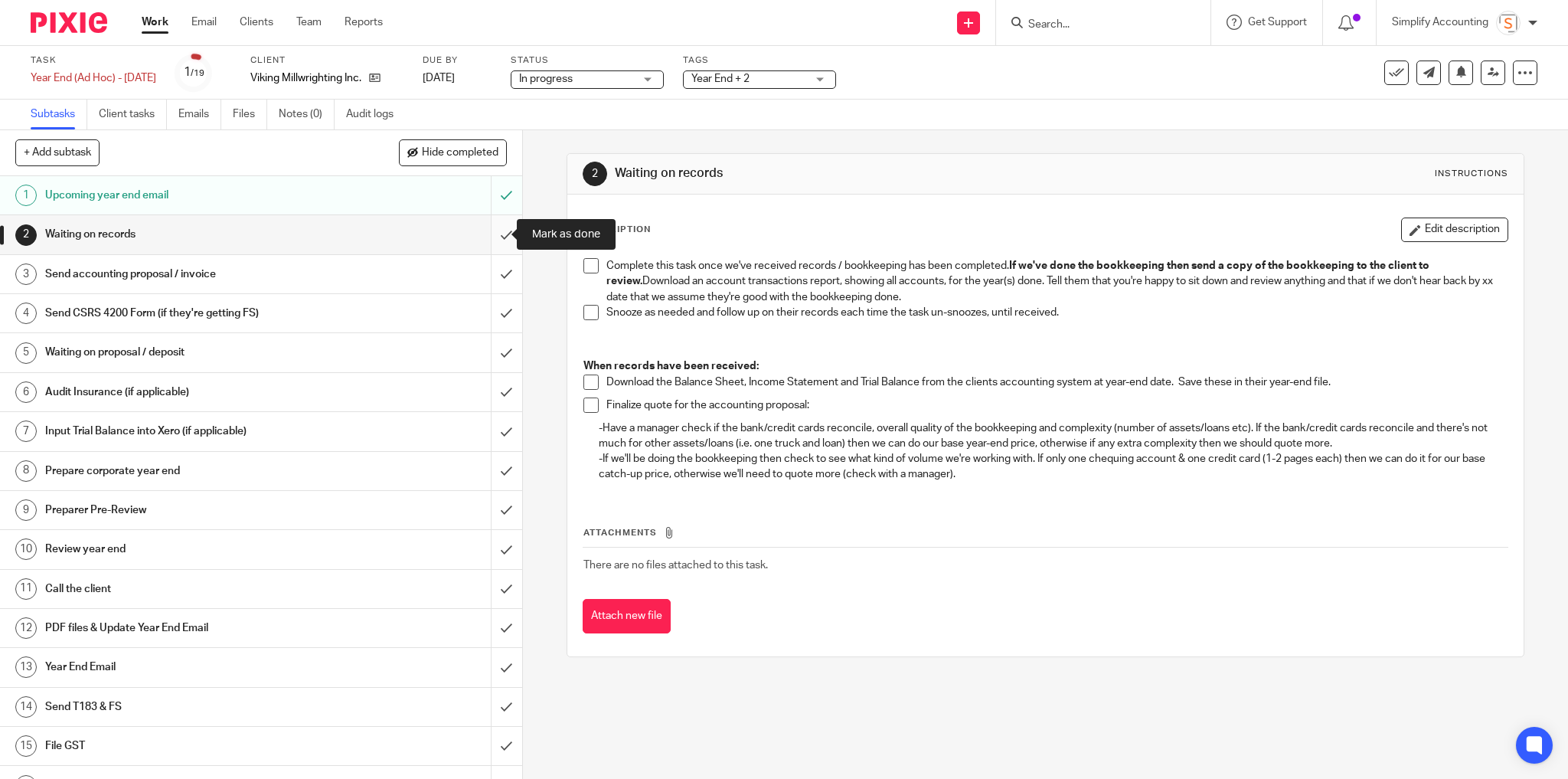
click at [491, 231] on input "submit" at bounding box center [261, 235] width 522 height 38
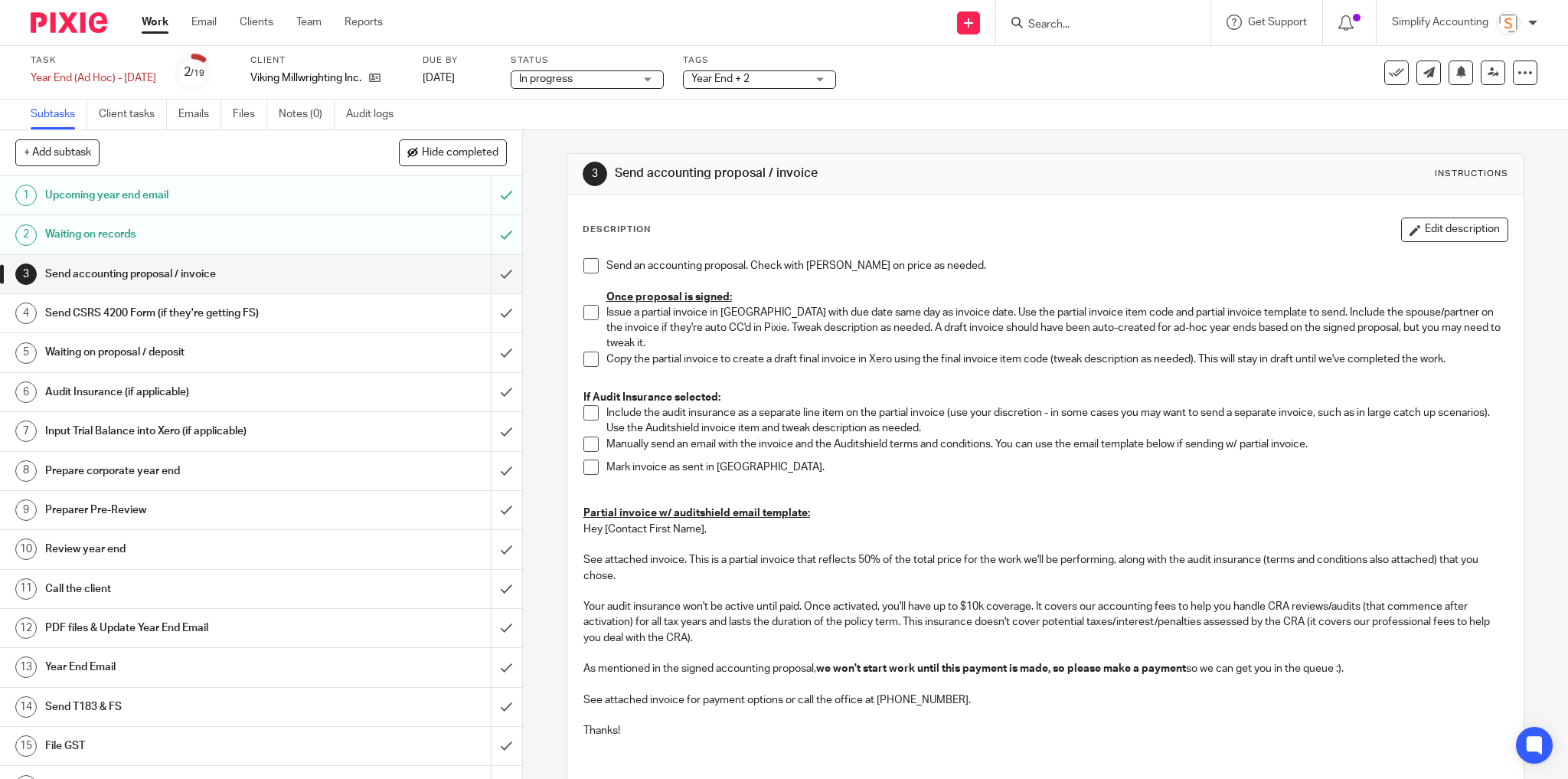
click at [354, 312] on div "Send CSRS 4200 Form (if they're getting FS)" at bounding box center [259, 313] width 430 height 23
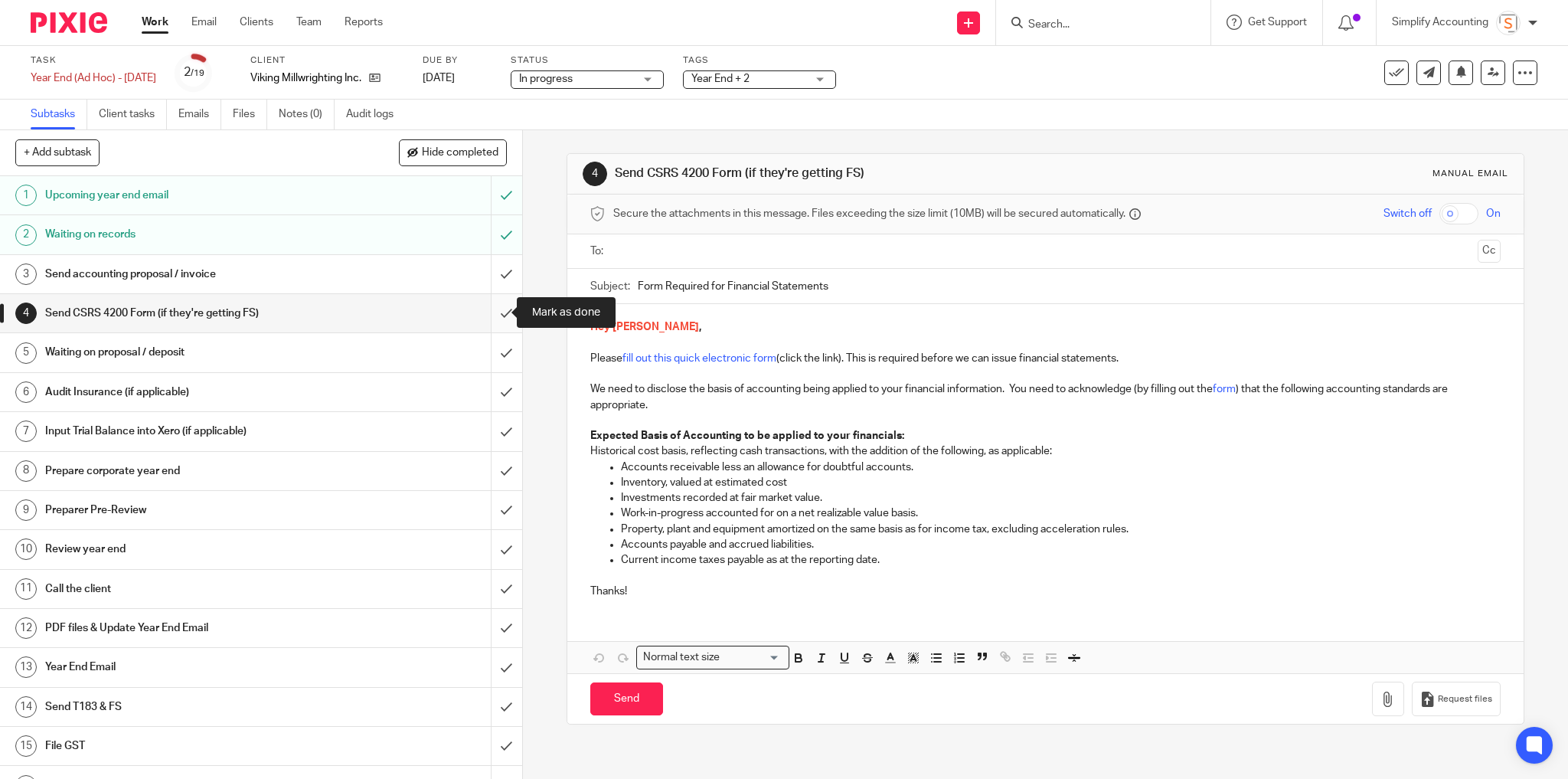
click at [491, 311] on input "submit" at bounding box center [261, 313] width 522 height 38
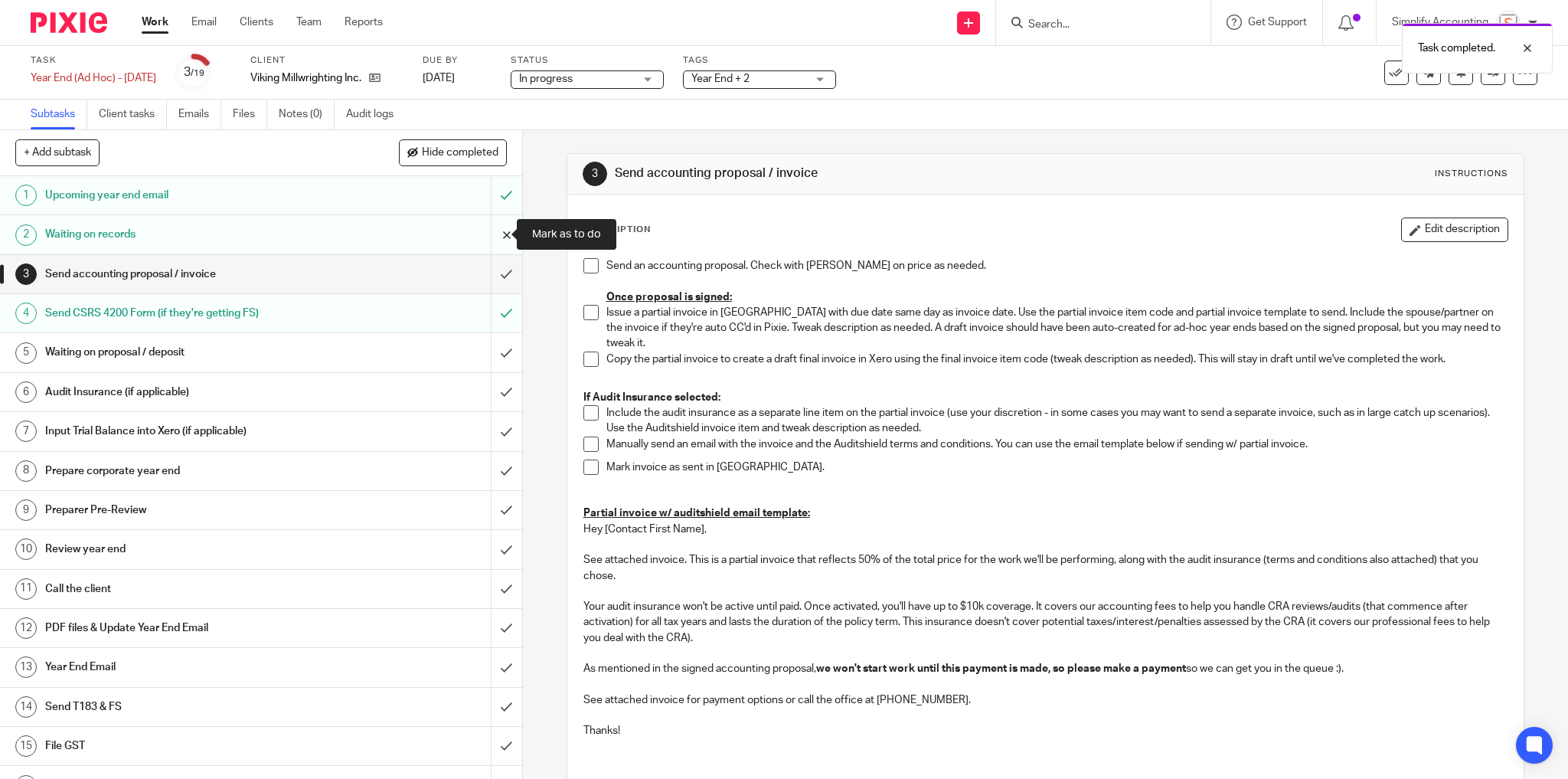
click at [491, 230] on input "submit" at bounding box center [261, 235] width 522 height 38
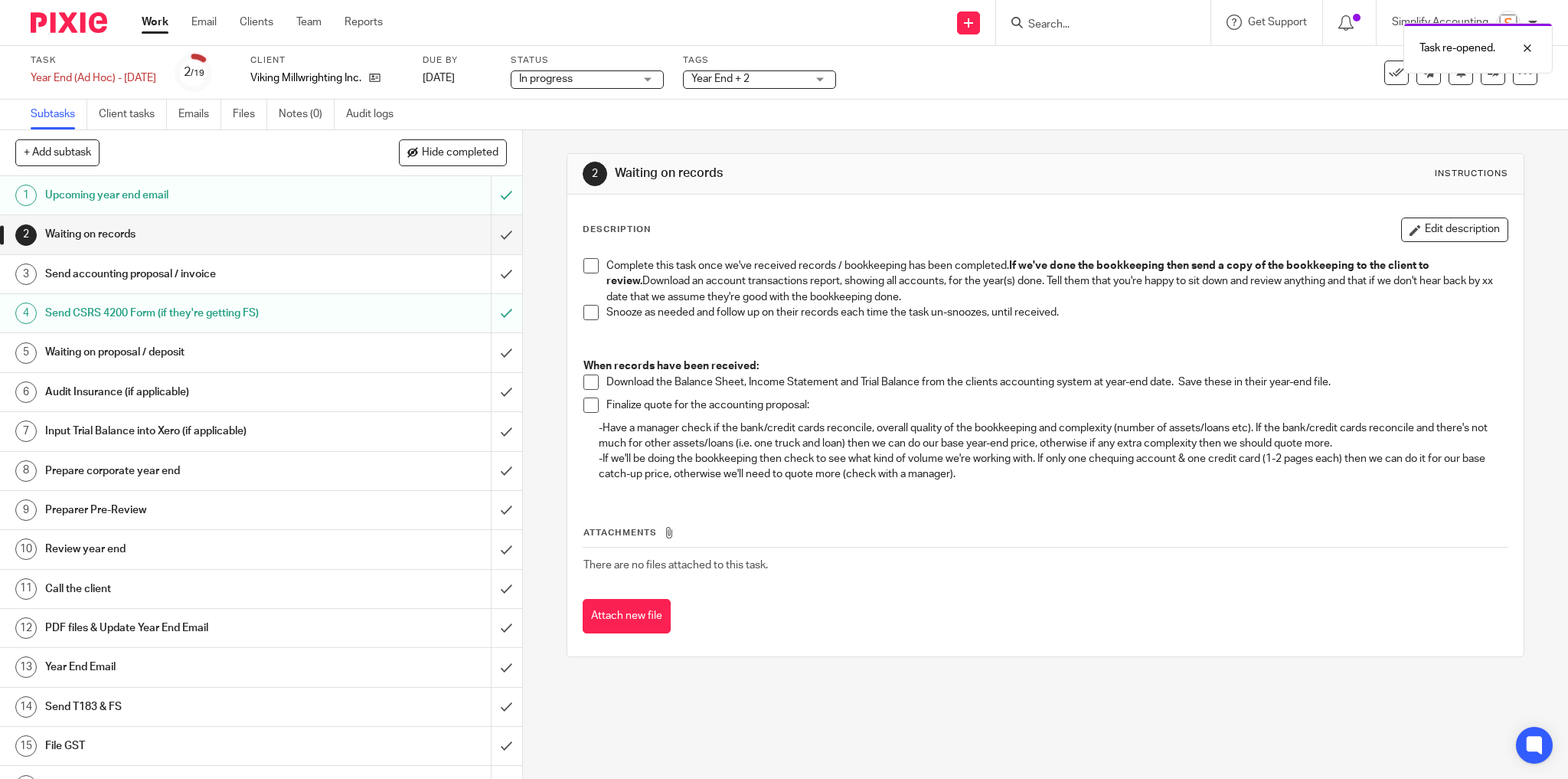
click at [328, 360] on div "Waiting on proposal / deposit" at bounding box center [259, 352] width 430 height 23
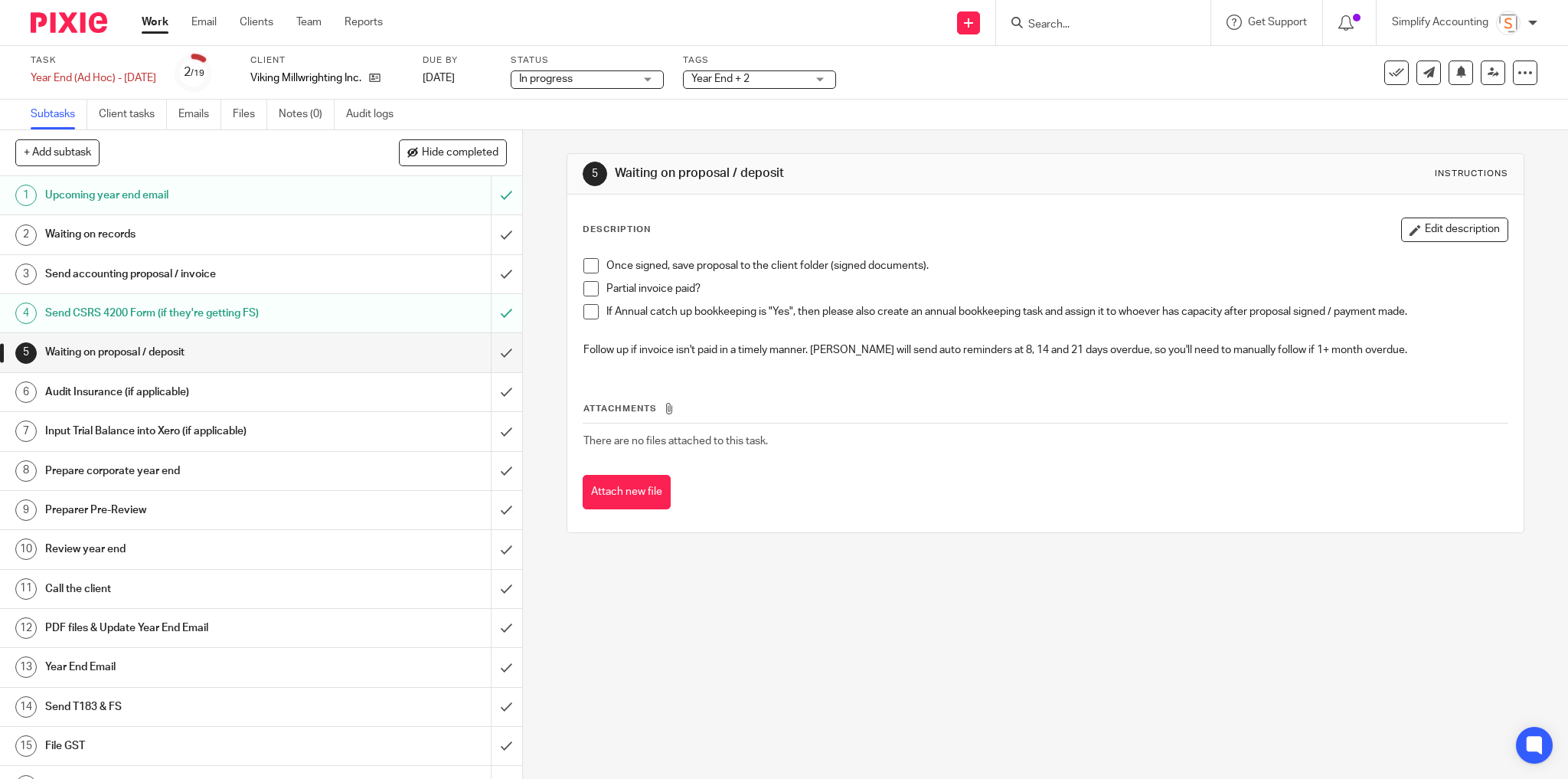
click at [286, 275] on h1 "Send accounting proposal / invoice" at bounding box center [188, 274] width 287 height 23
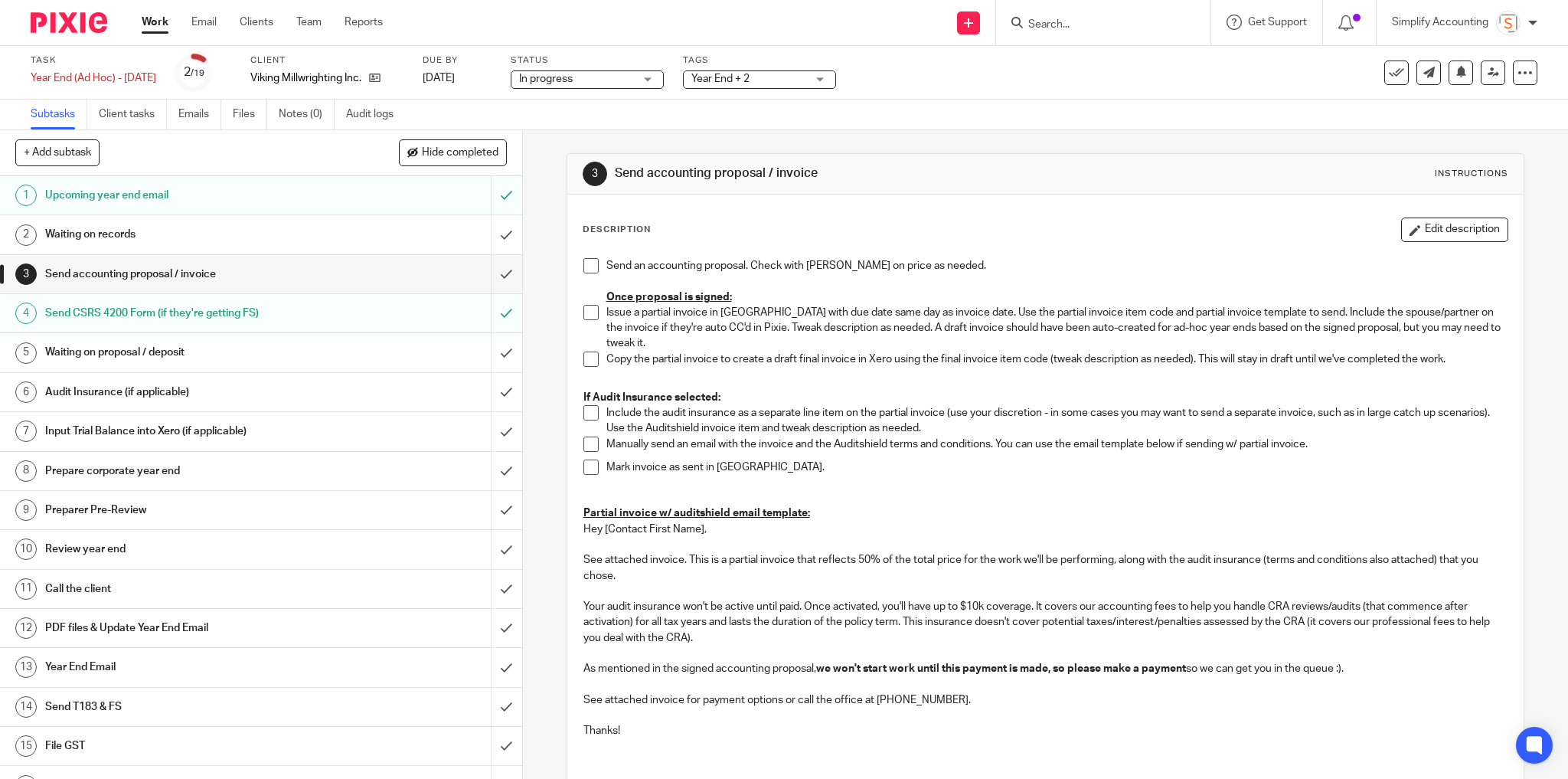
click at [587, 264] on span at bounding box center [591, 265] width 15 height 15
click at [585, 310] on span at bounding box center [591, 312] width 15 height 15
click at [591, 351] on span at bounding box center [591, 359] width 15 height 15
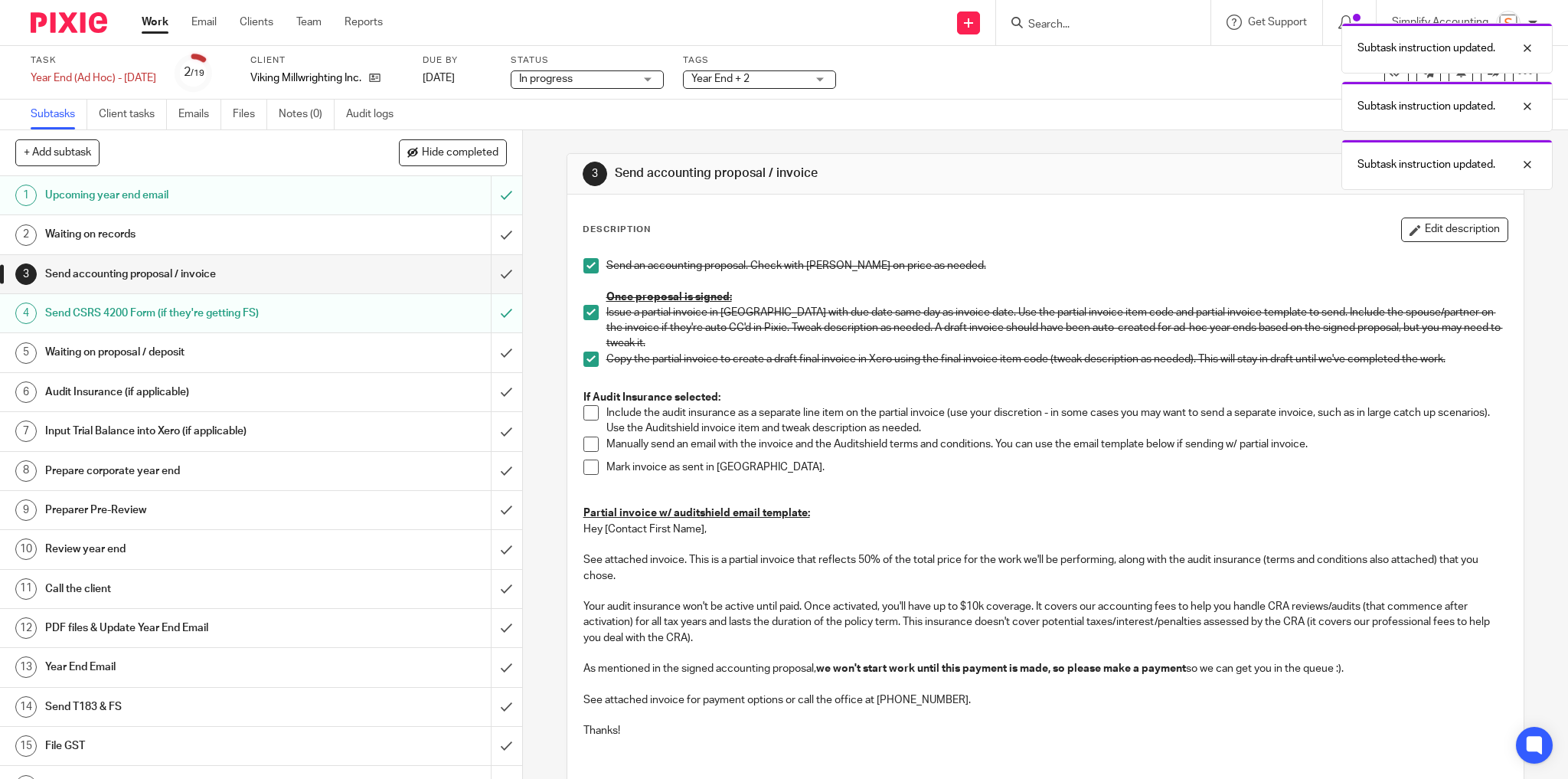
click at [591, 351] on span at bounding box center [591, 359] width 15 height 15
click at [588, 315] on span at bounding box center [591, 312] width 15 height 15
click at [585, 265] on span at bounding box center [591, 265] width 15 height 15
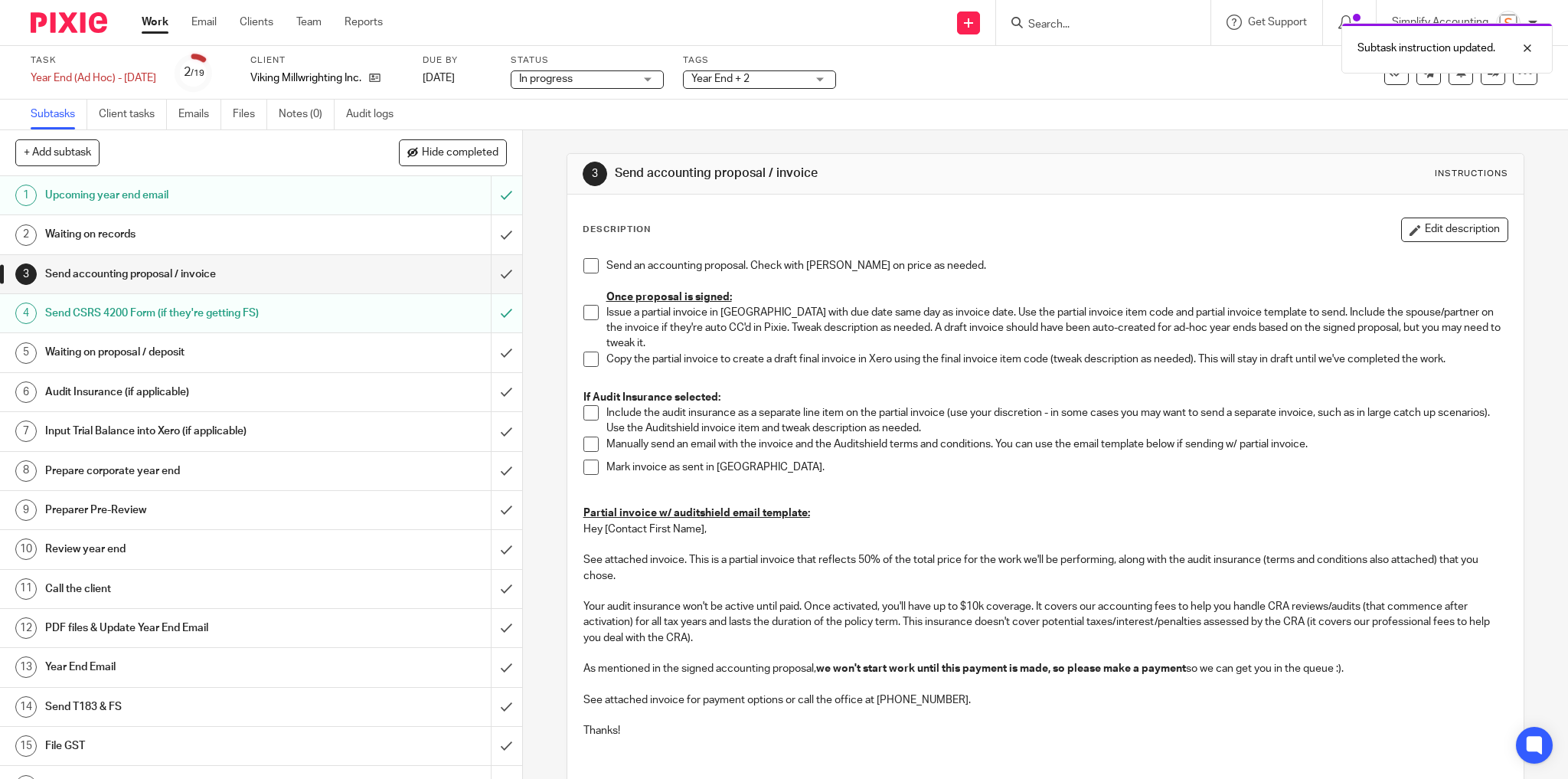
click at [363, 354] on div "Waiting on proposal / deposit" at bounding box center [259, 352] width 430 height 23
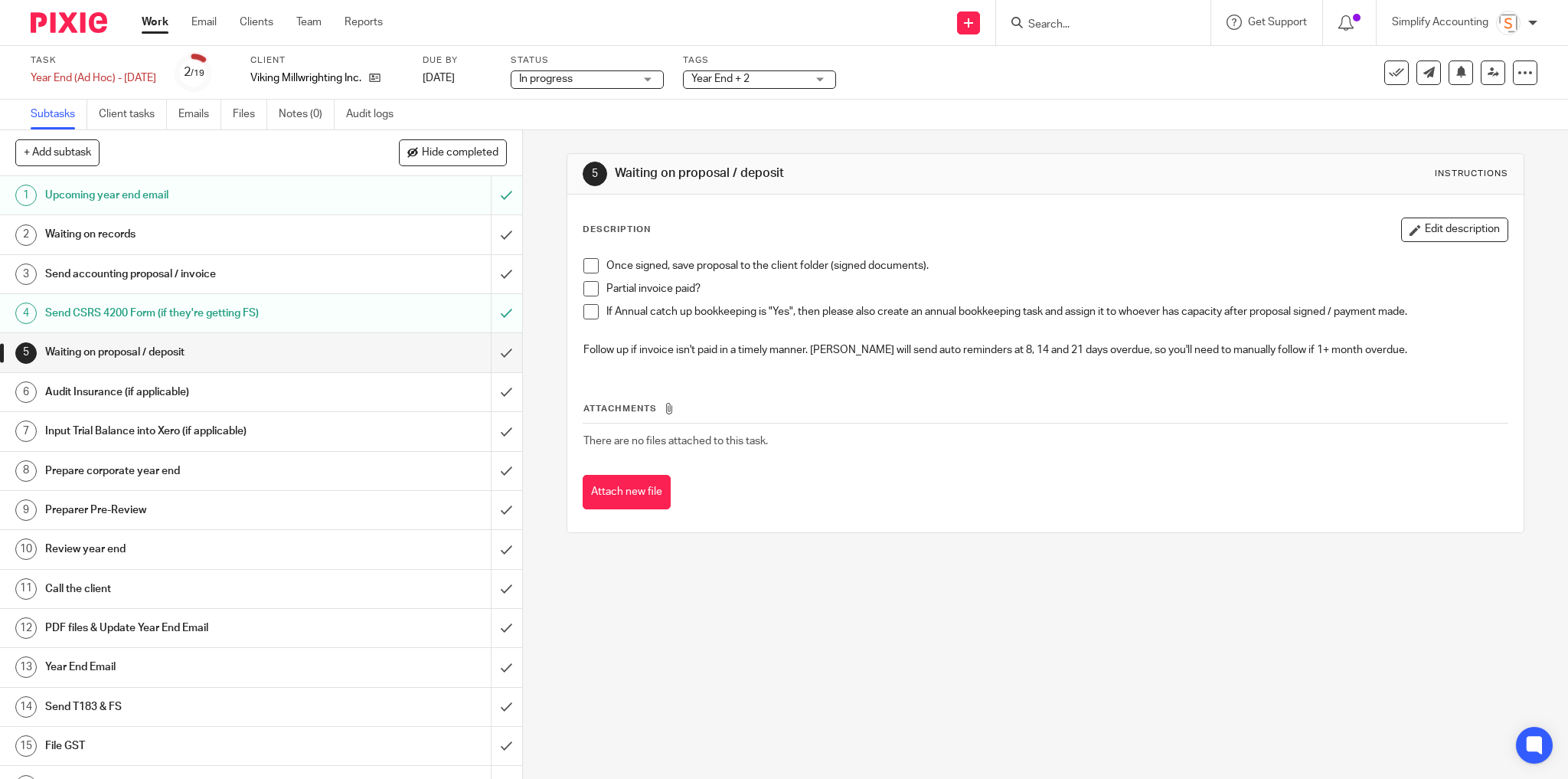
click at [223, 391] on h1 "Audit Insurance (if applicable)" at bounding box center [188, 392] width 287 height 23
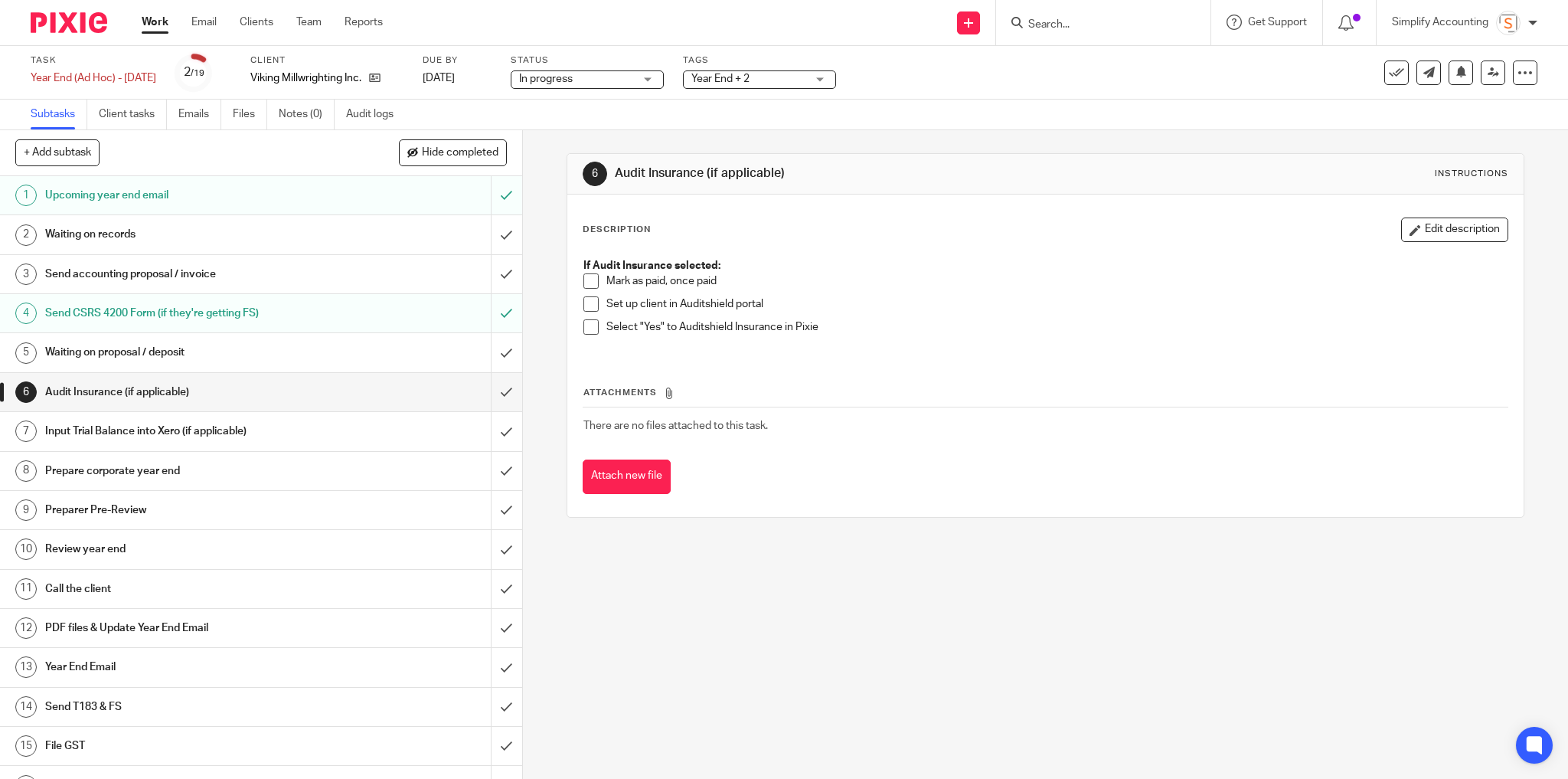
click at [288, 429] on h1 "Input Trial Balance into Xero (if applicable)" at bounding box center [188, 431] width 287 height 23
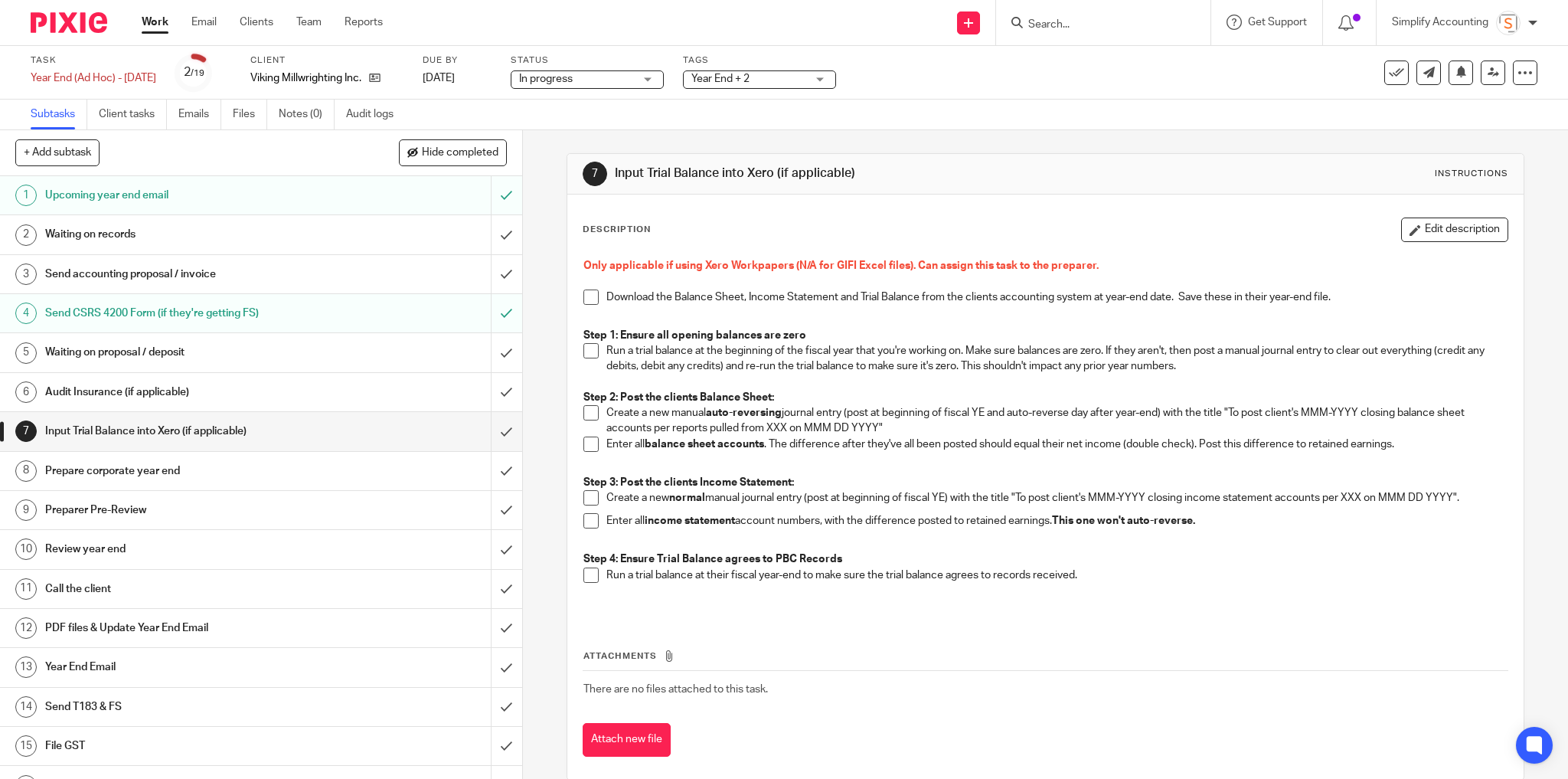
click at [792, 74] on span "Year End + 2" at bounding box center [748, 79] width 114 height 16
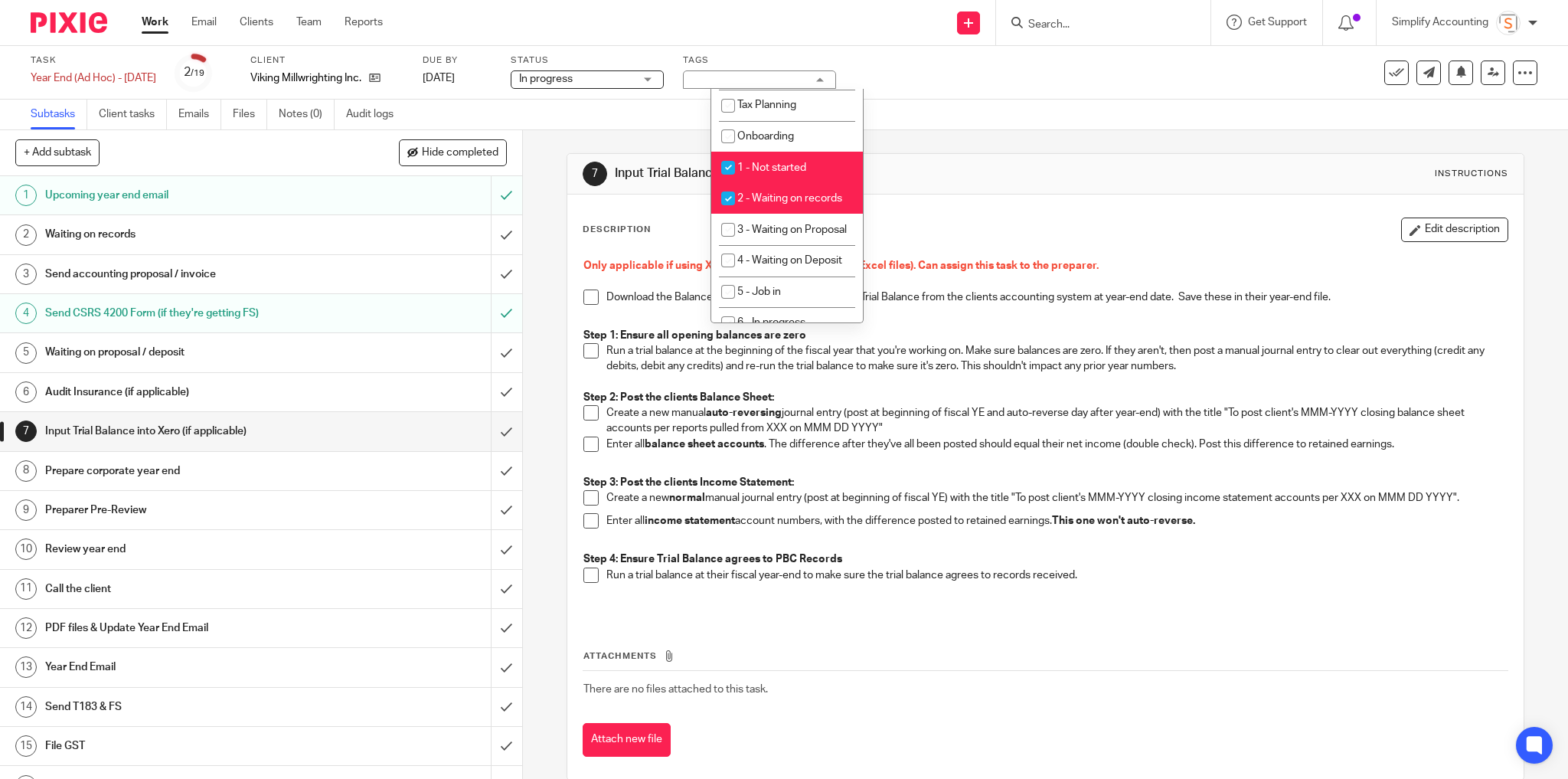
scroll to position [367, 0]
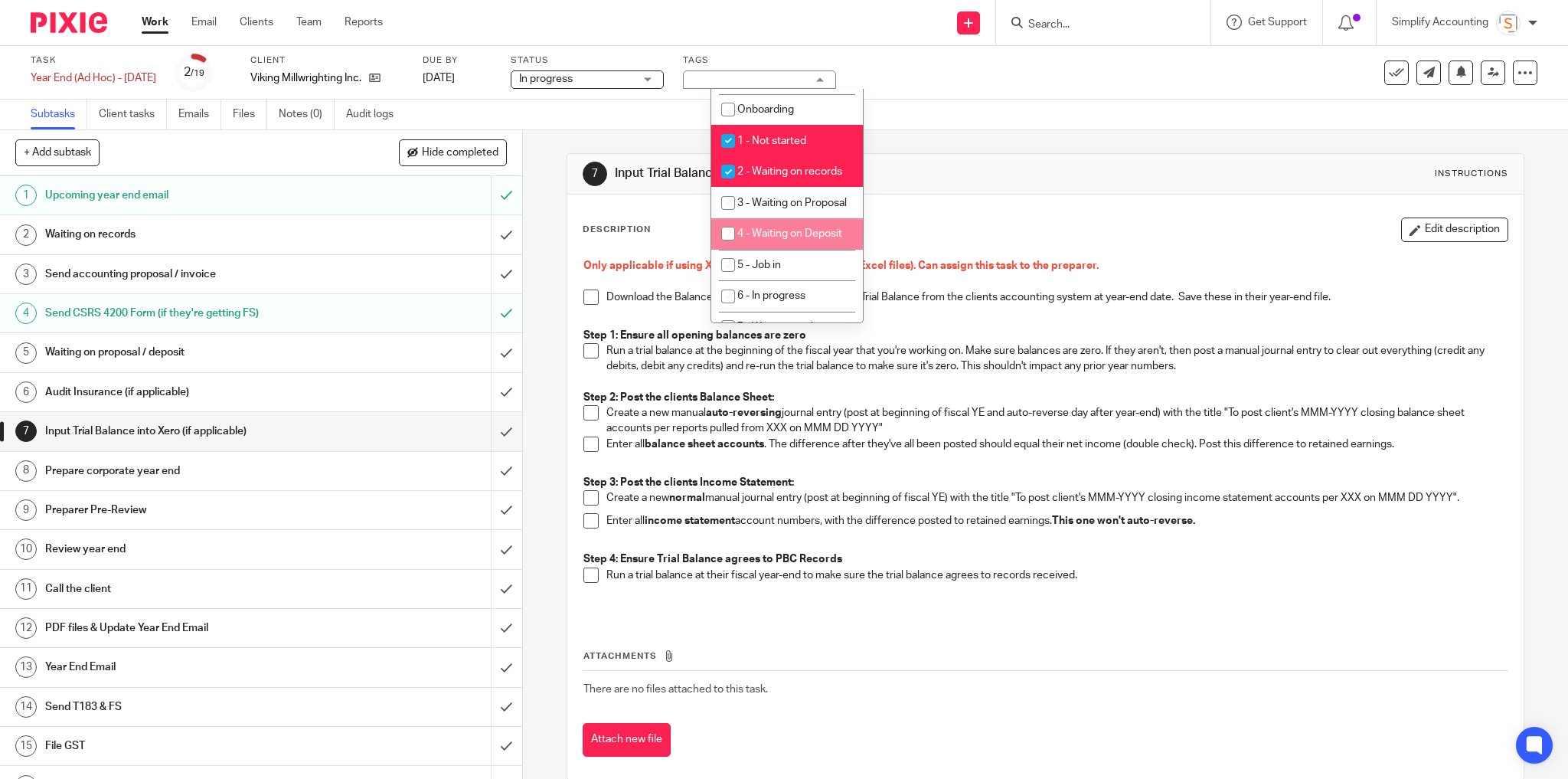
click at [802, 243] on li "4 - Waiting on Deposit" at bounding box center [786, 234] width 151 height 31
checkbox input "true"
click at [781, 183] on li "2 - Waiting on records" at bounding box center [786, 171] width 151 height 31
checkbox input "false"
click at [760, 239] on span "4 - Waiting on Deposit" at bounding box center [789, 233] width 105 height 10
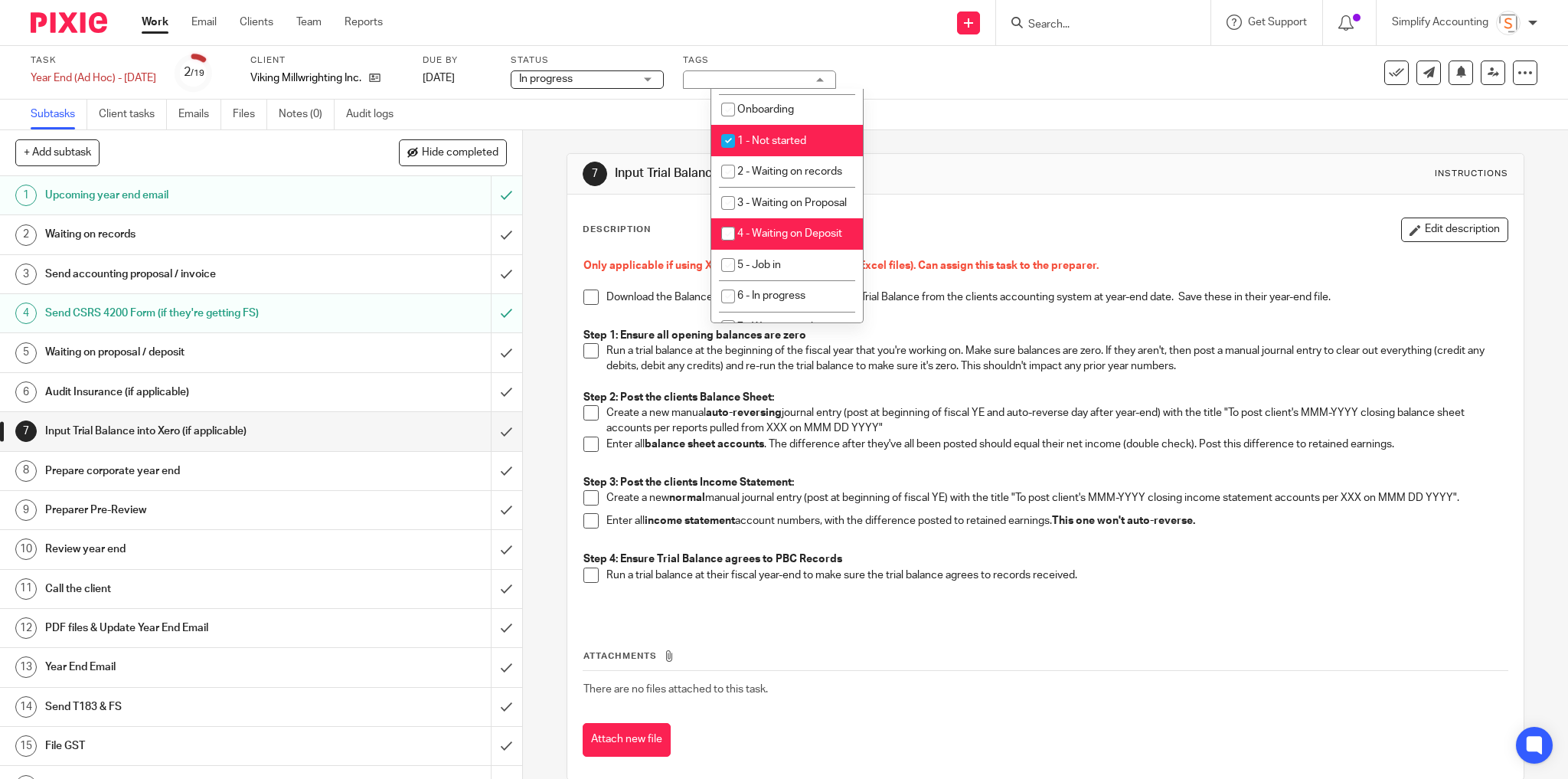
checkbox input "false"
click at [747, 182] on li "2 - Waiting on records" at bounding box center [786, 171] width 151 height 31
checkbox input "true"
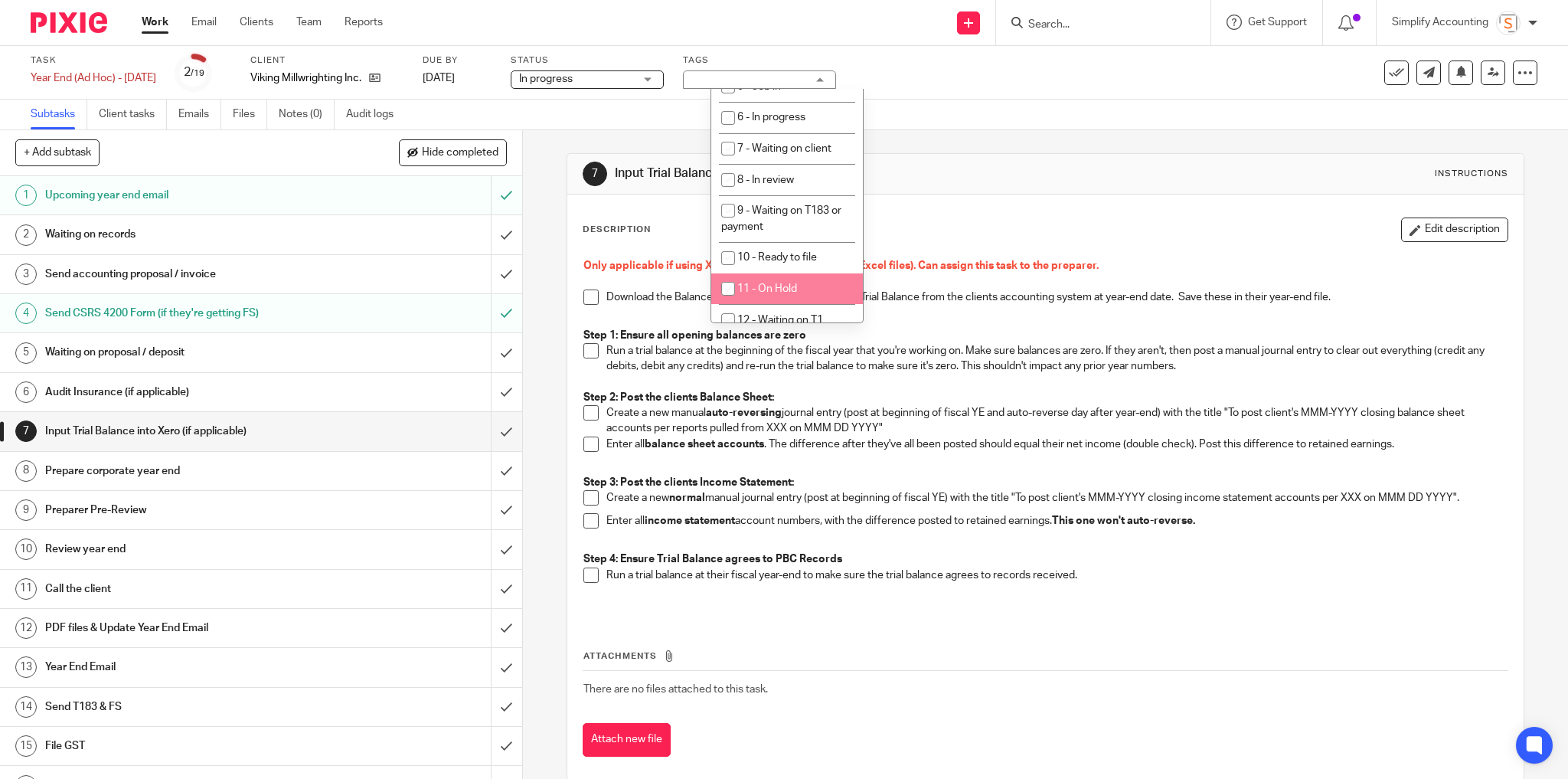
scroll to position [476, 0]
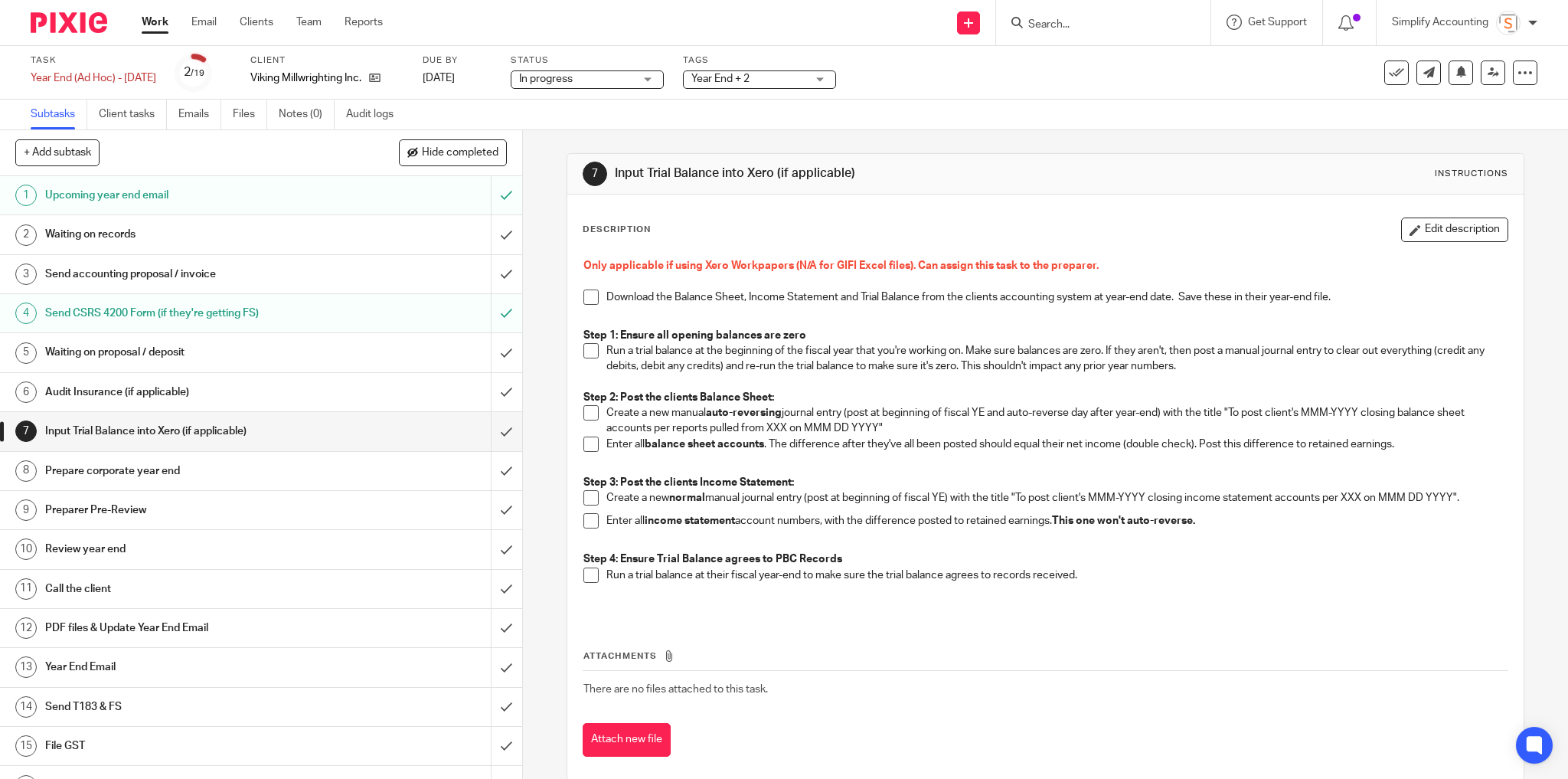
click at [887, 64] on div "Task Year End (Ad Hoc) - December 2024 Save Year End (Ad Hoc) - December 2024 2…" at bounding box center [658, 73] width 1255 height 37
click at [492, 310] on input "submit" at bounding box center [261, 313] width 522 height 38
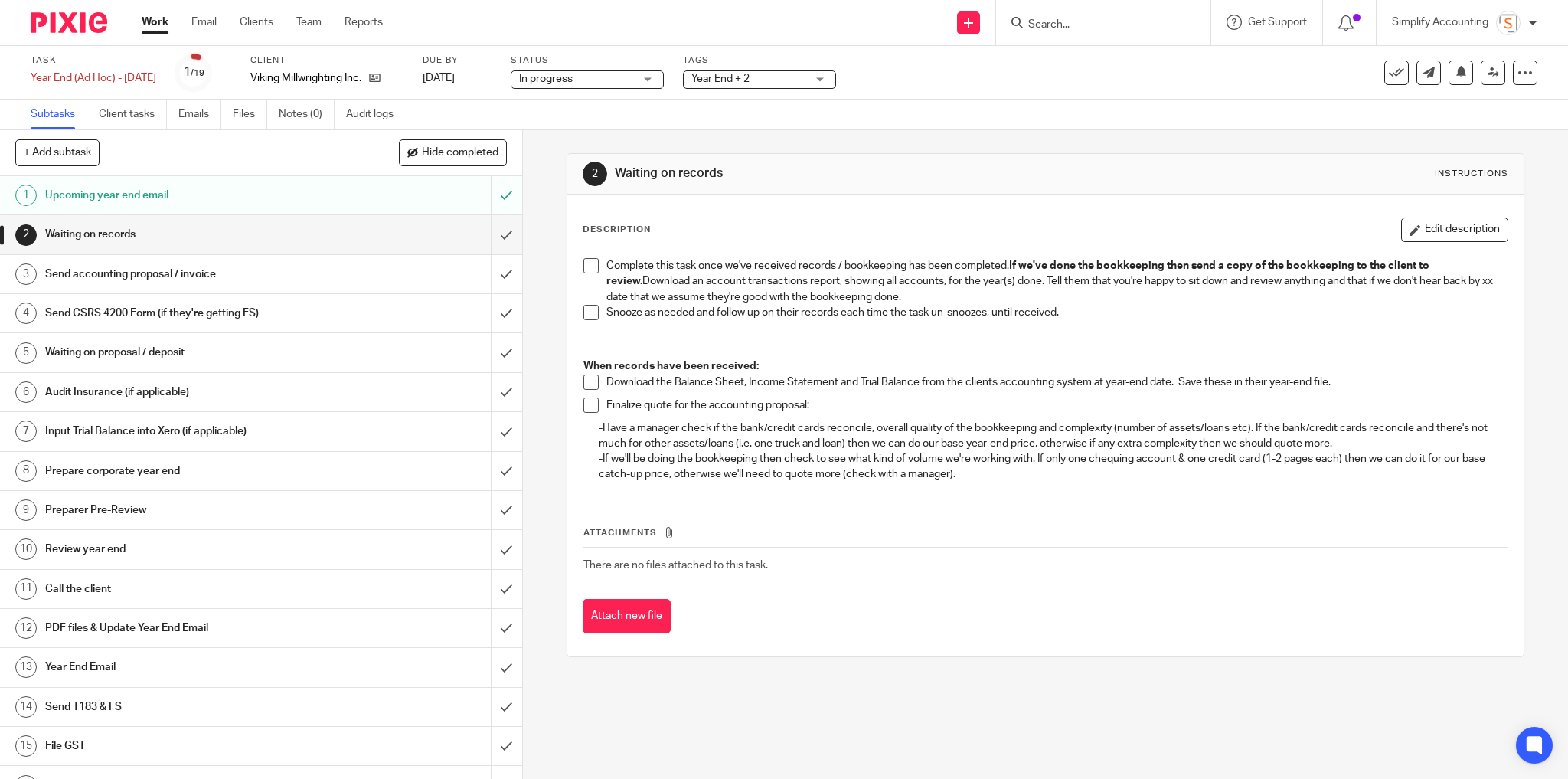
click at [268, 424] on h1 "Input Trial Balance into Xero (if applicable)" at bounding box center [188, 431] width 287 height 23
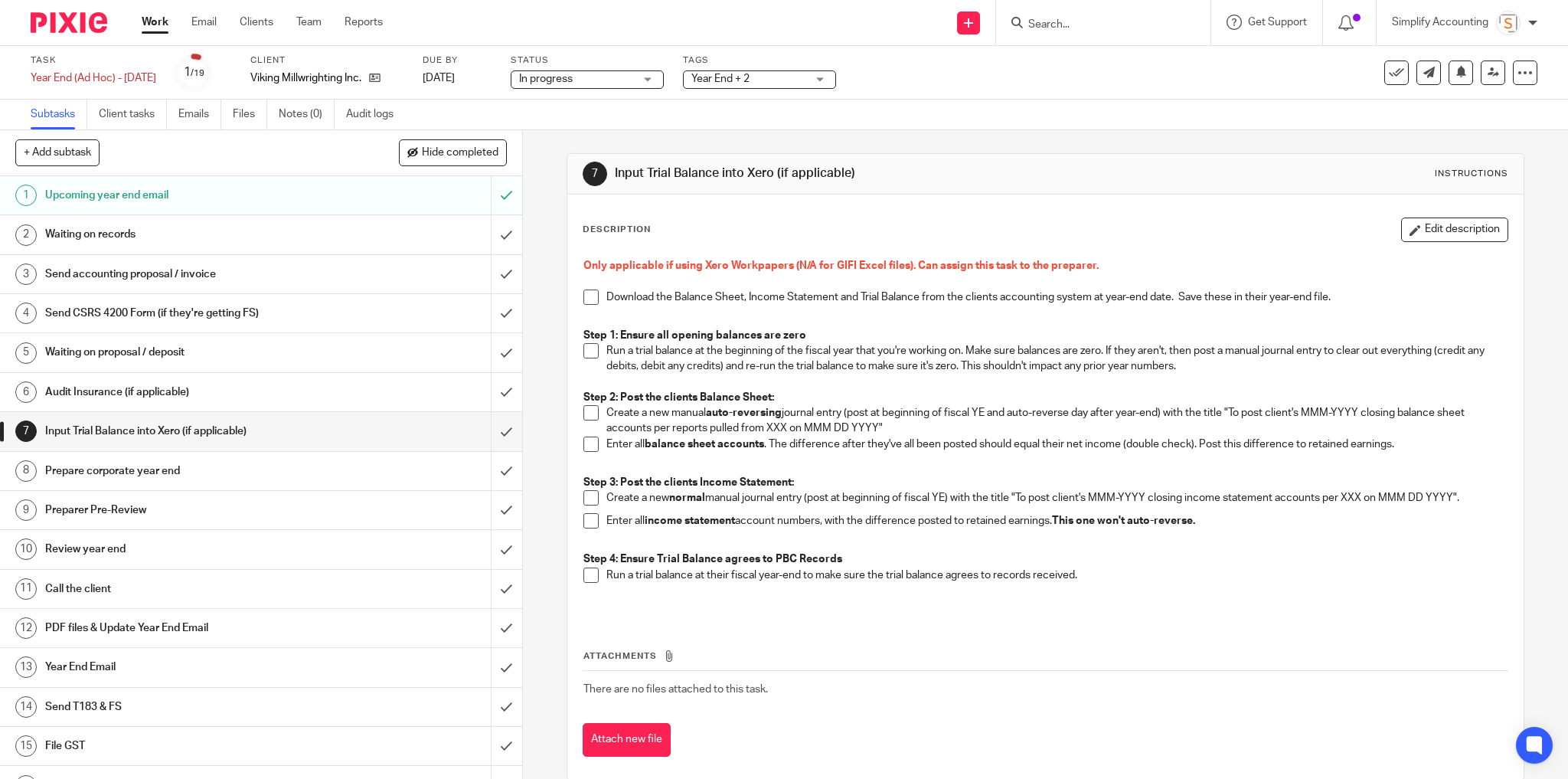
click at [257, 626] on h1 "PDF files & Update Year End Email" at bounding box center [188, 628] width 287 height 23
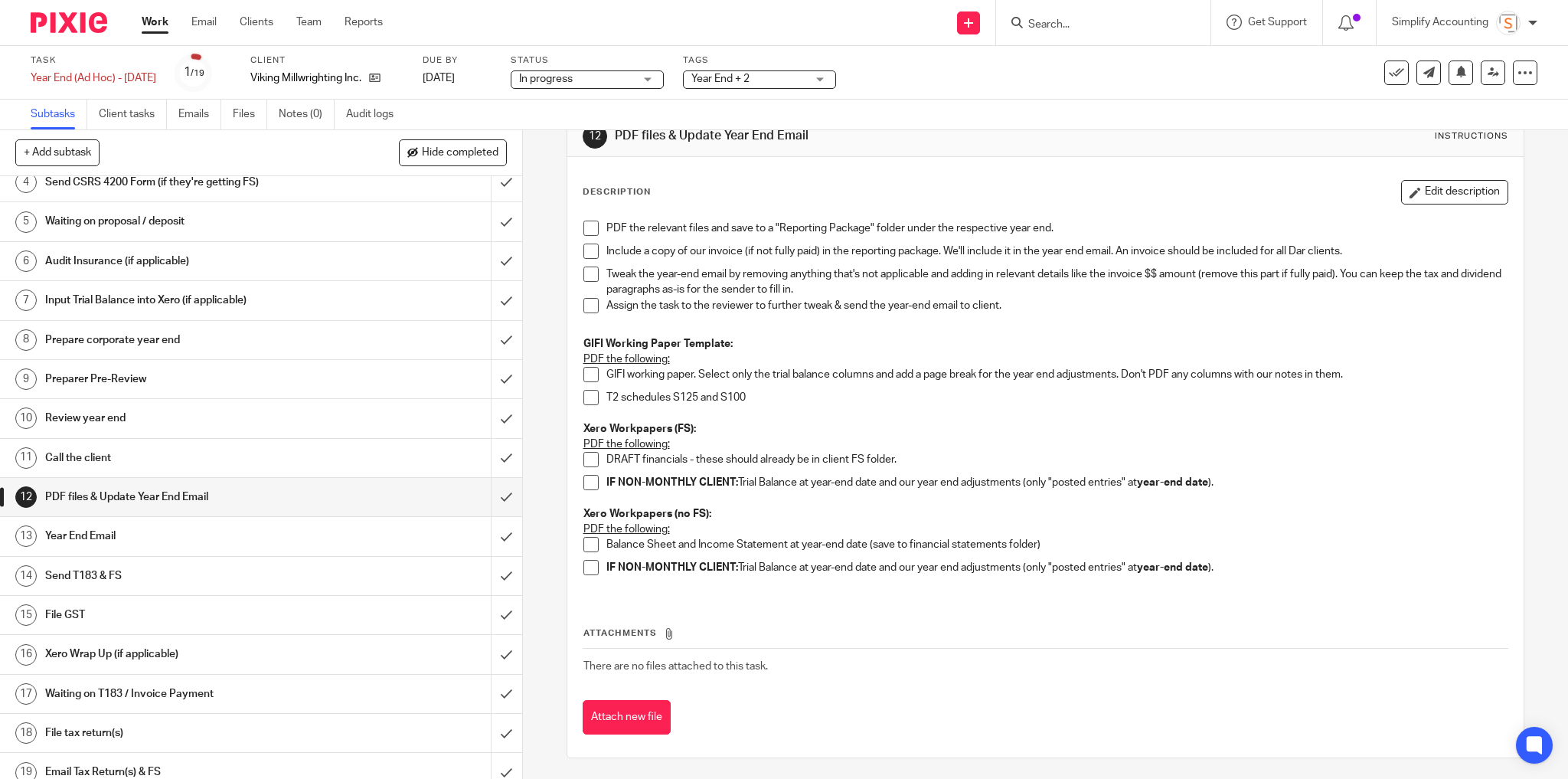
scroll to position [138, 0]
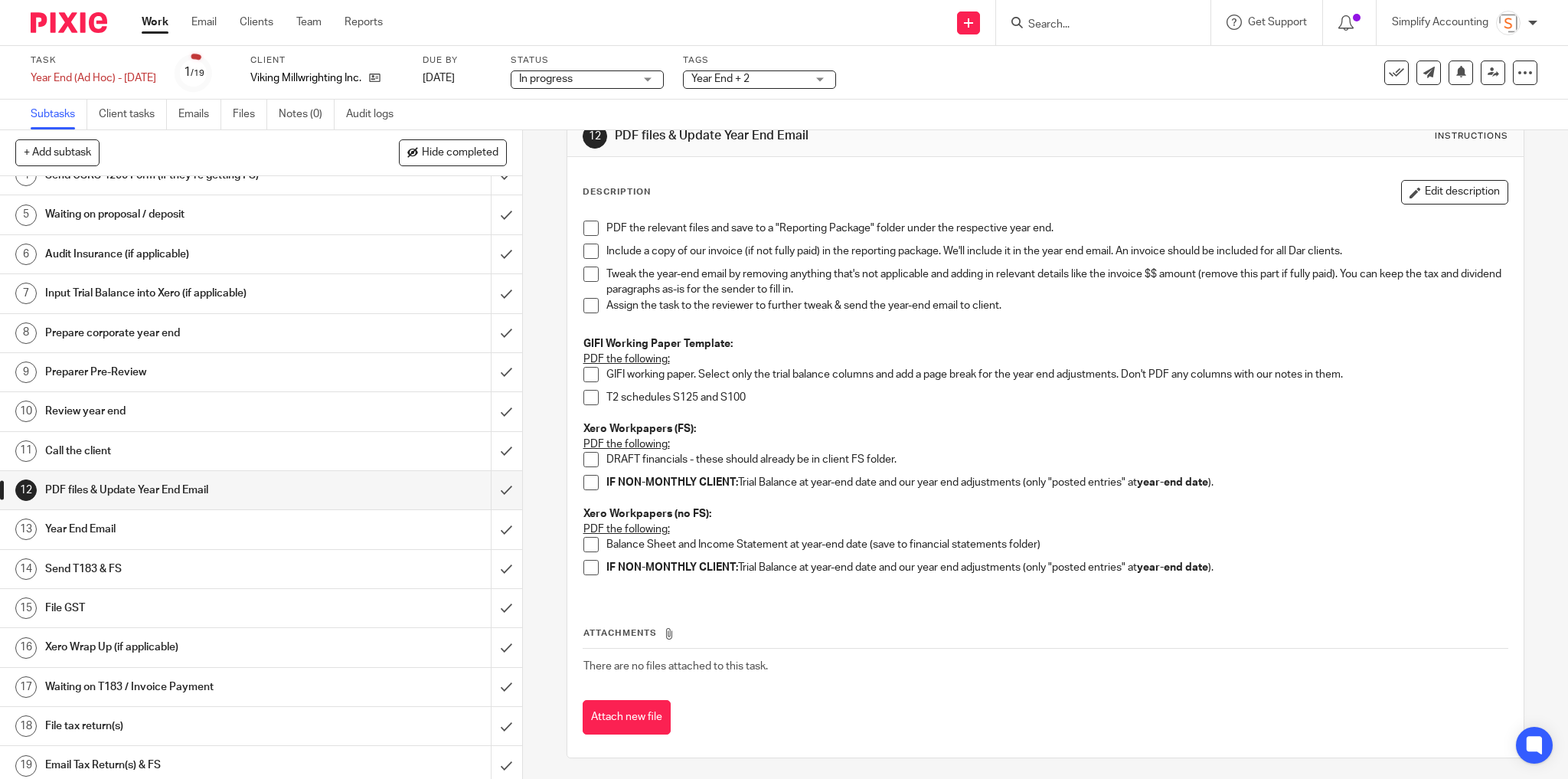
click at [132, 532] on h1 "Year End Email" at bounding box center [188, 529] width 287 height 23
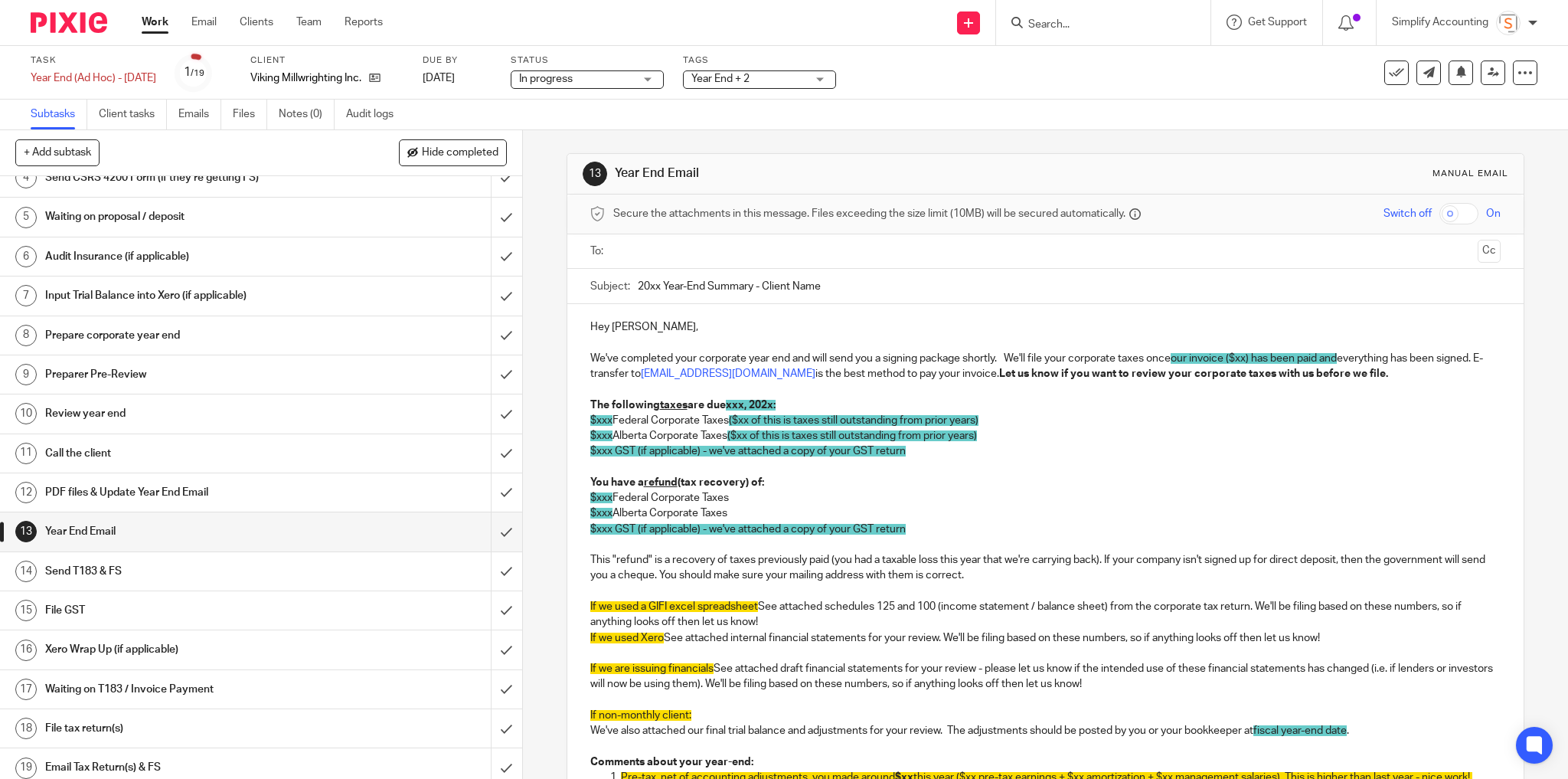
scroll to position [138, 0]
click at [135, 598] on h1 "File GST" at bounding box center [188, 608] width 287 height 23
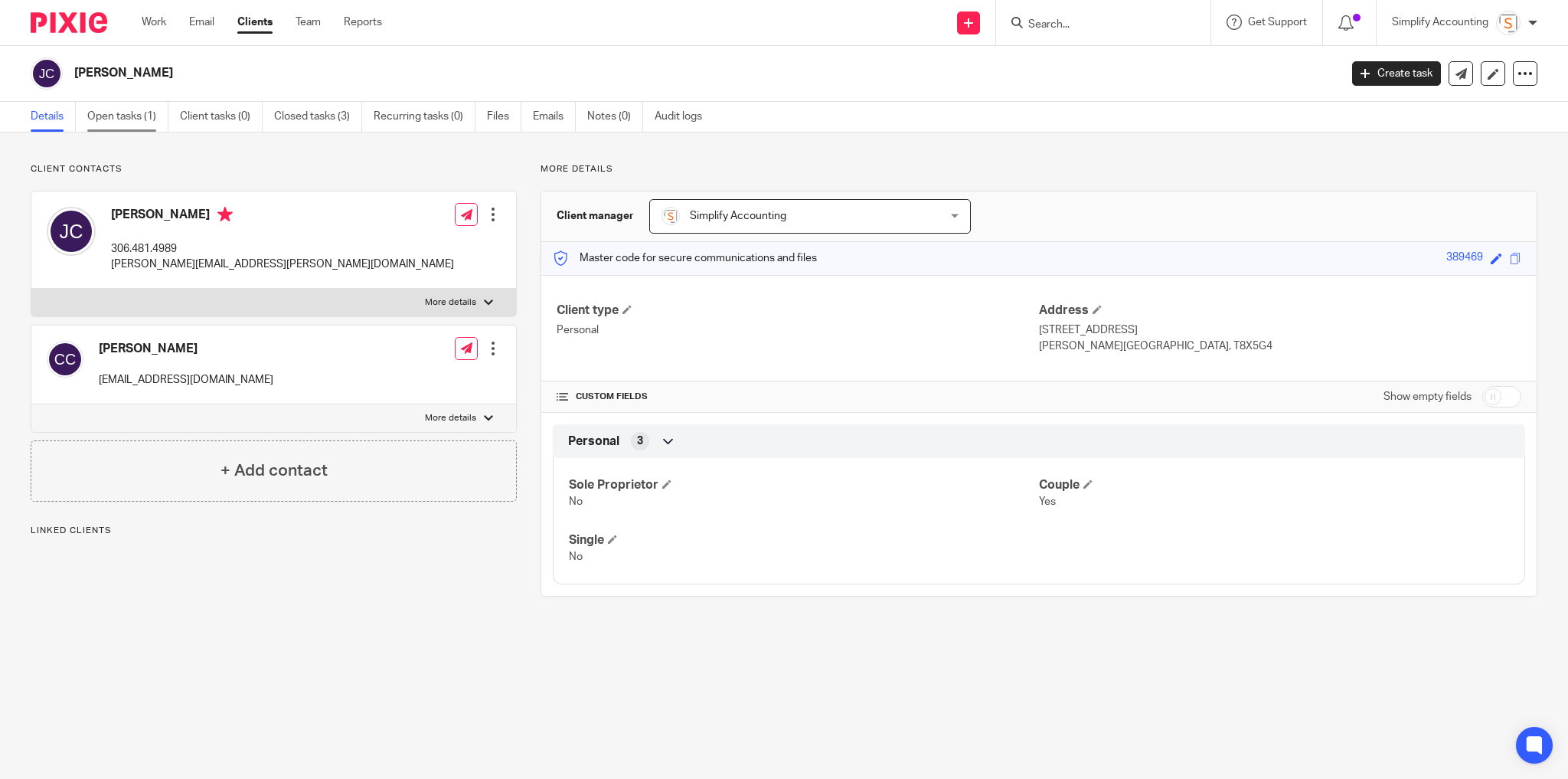
click at [125, 122] on link "Open tasks (1)" at bounding box center [127, 116] width 81 height 30
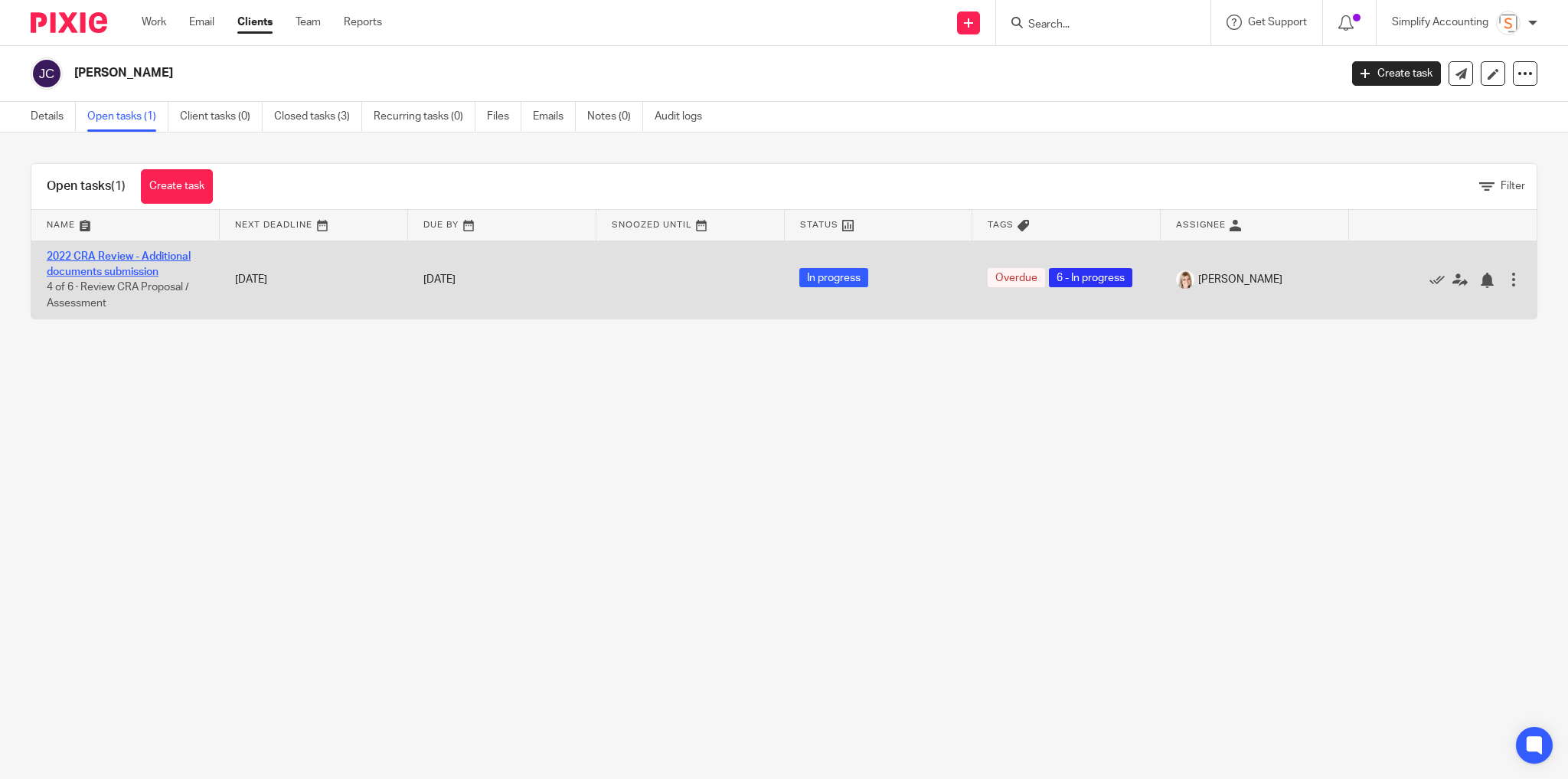
click at [102, 268] on link "2022 CRA Review - Additional documents submission" at bounding box center [118, 264] width 144 height 26
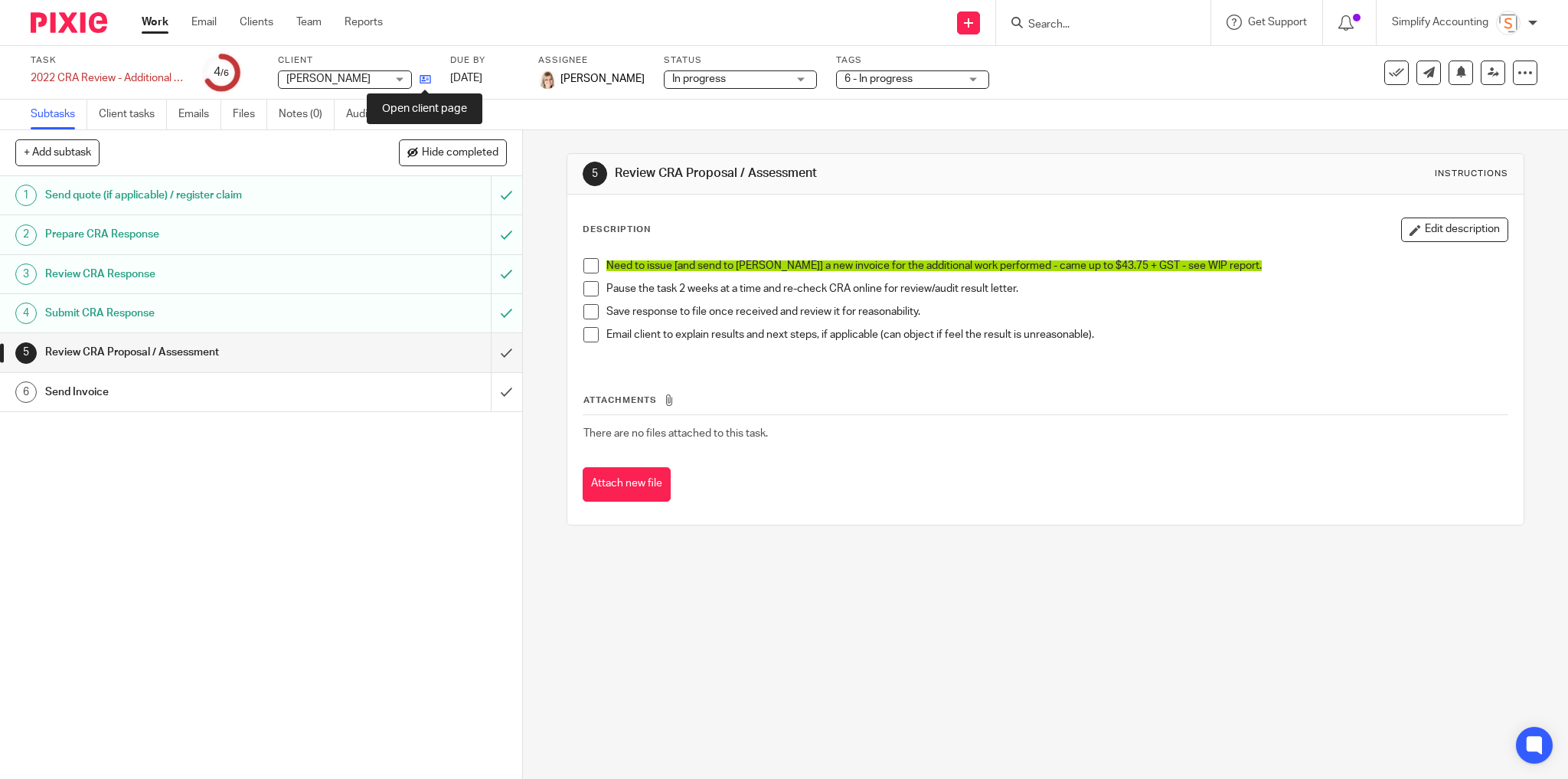
click at [421, 78] on icon at bounding box center [425, 79] width 11 height 11
click at [588, 263] on span at bounding box center [591, 265] width 15 height 15
click at [589, 335] on span at bounding box center [591, 334] width 15 height 15
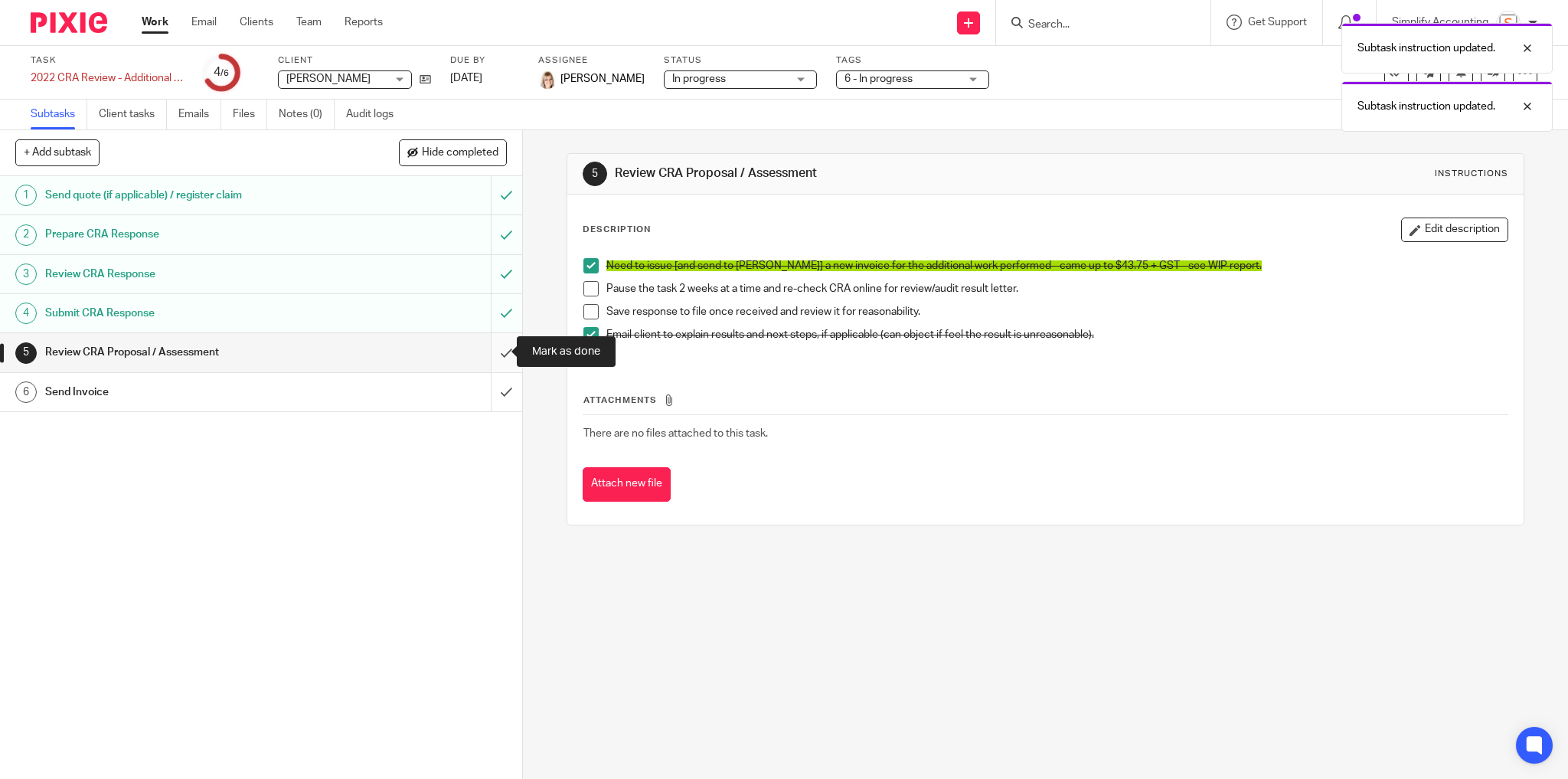
click at [497, 345] on input "submit" at bounding box center [261, 352] width 522 height 38
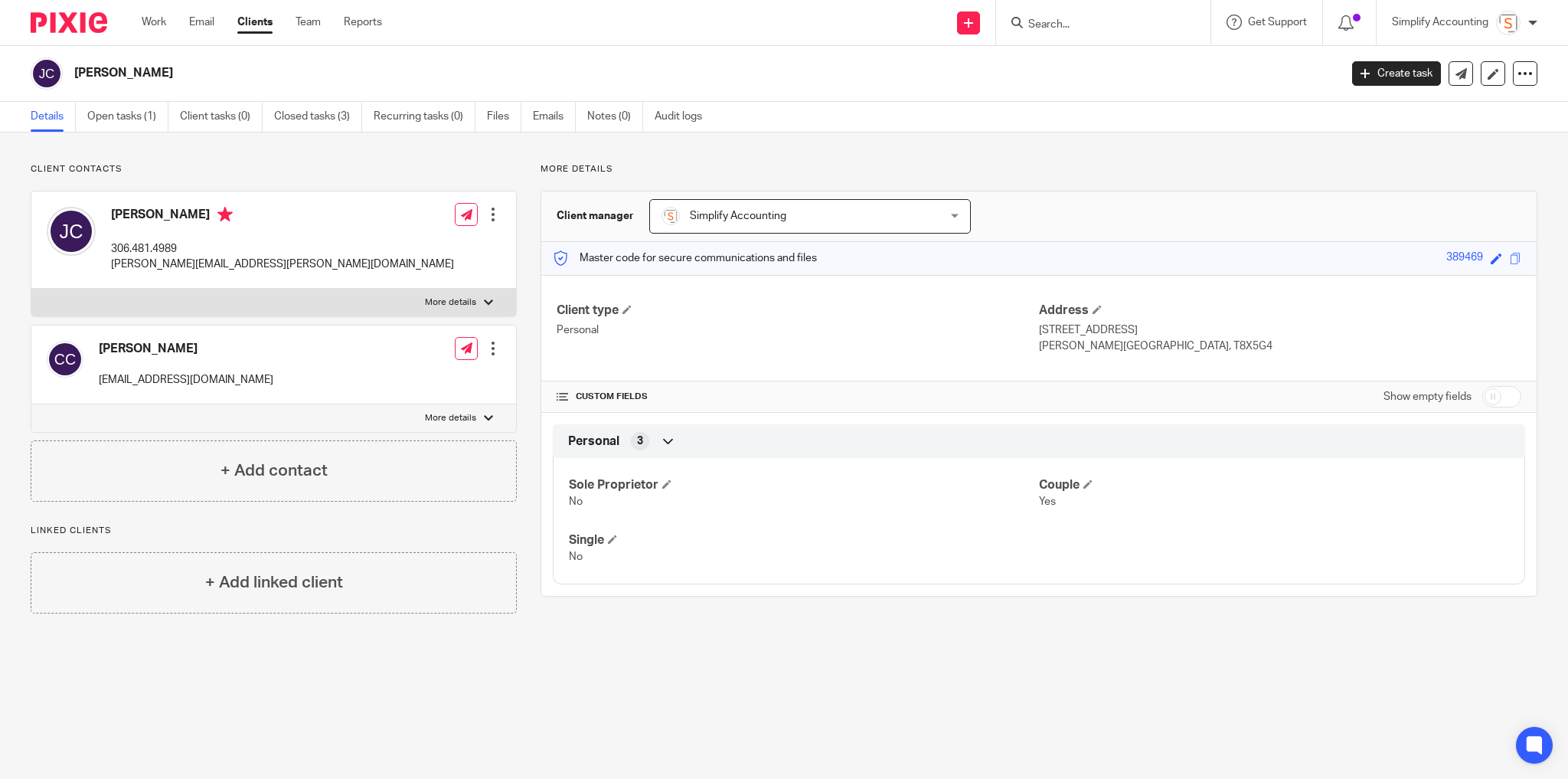
click at [476, 299] on label "More details" at bounding box center [273, 303] width 484 height 27
click at [31, 289] on input "More details" at bounding box center [30, 288] width 1 height 1
checkbox input "true"
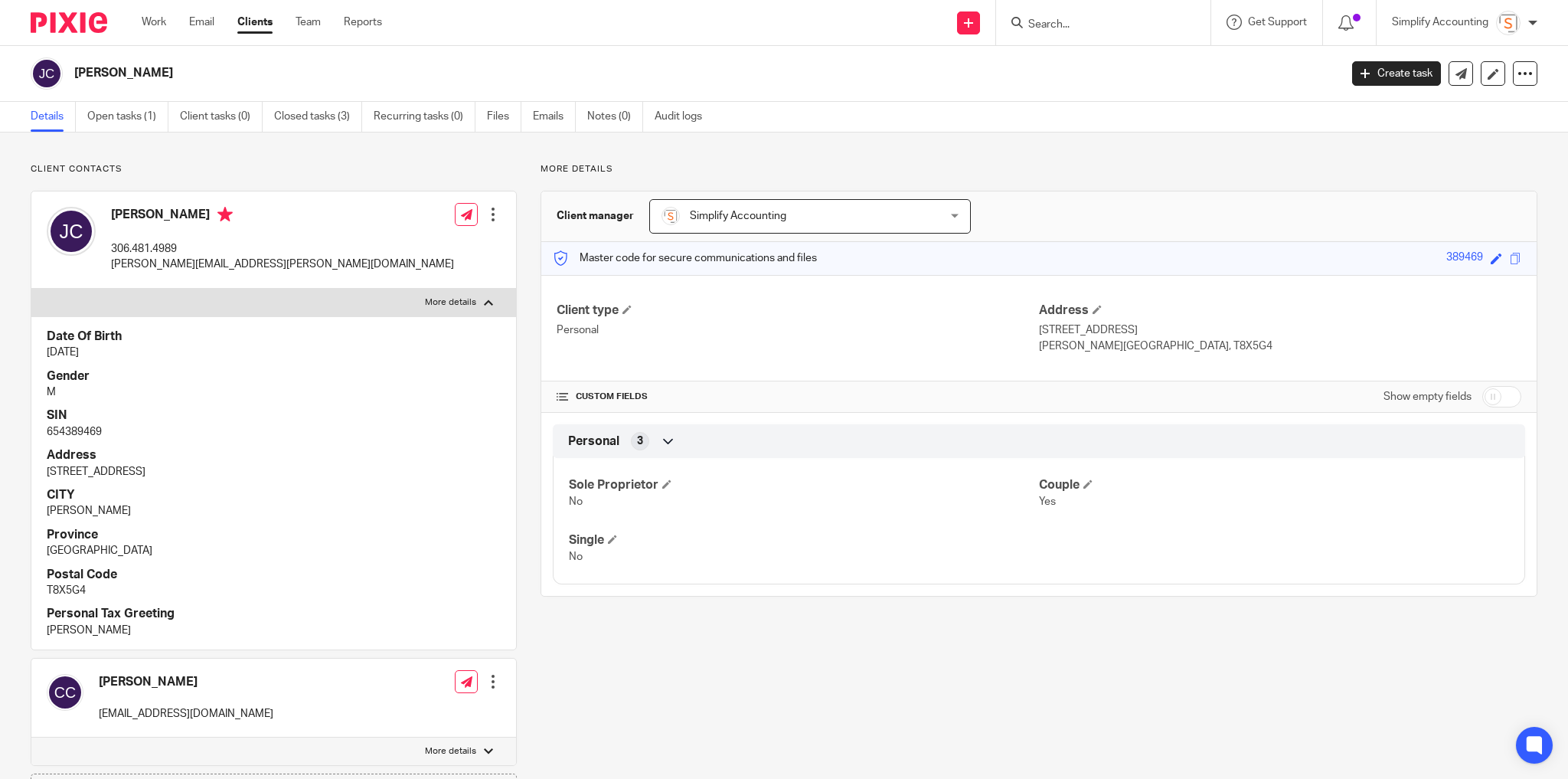
click at [82, 427] on p "654389469" at bounding box center [273, 432] width 454 height 15
copy p "654389469"
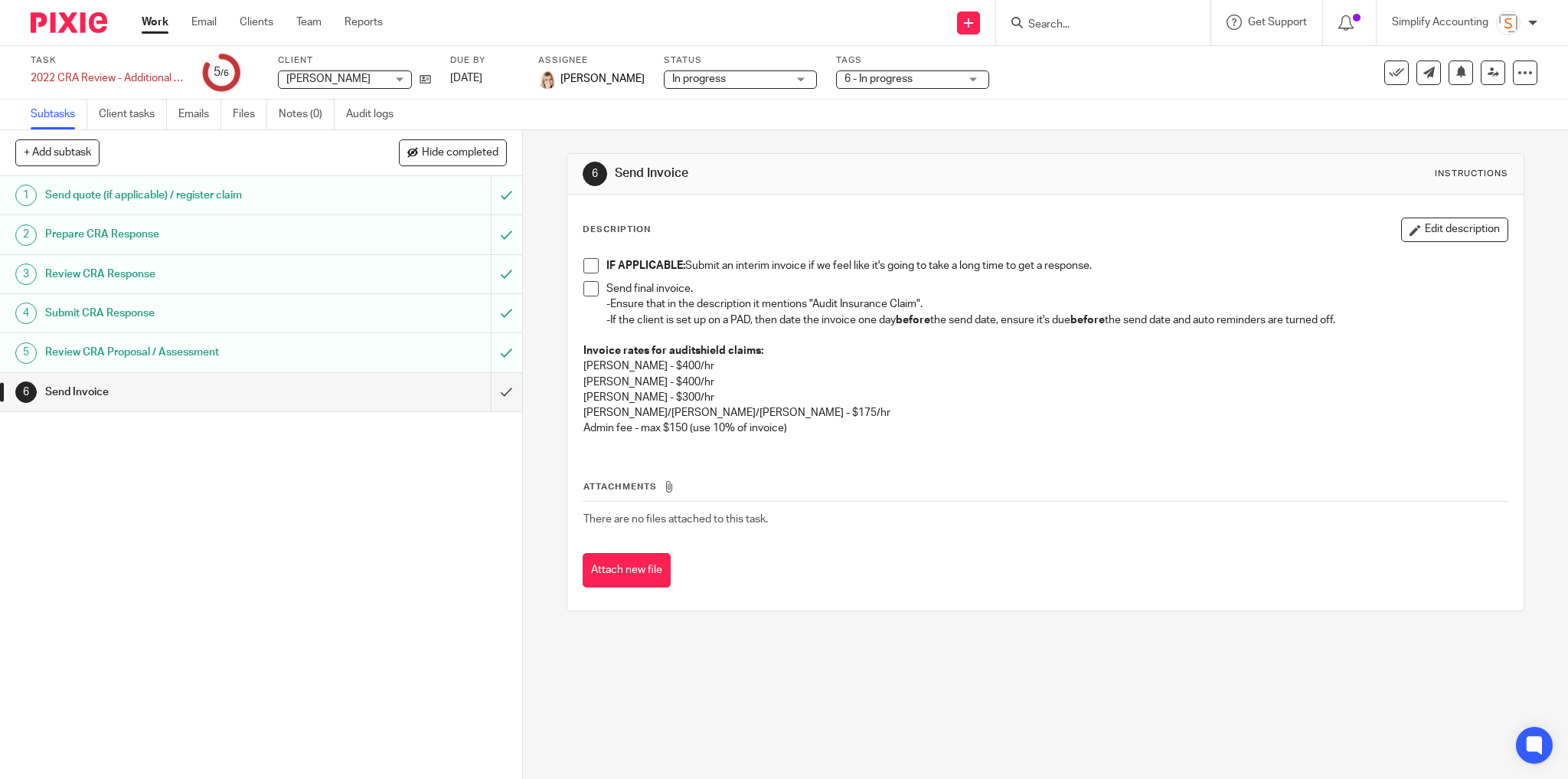
click at [583, 289] on span at bounding box center [591, 288] width 15 height 15
click at [498, 392] on input "submit" at bounding box center [261, 392] width 522 height 38
